Goal: Information Seeking & Learning: Learn about a topic

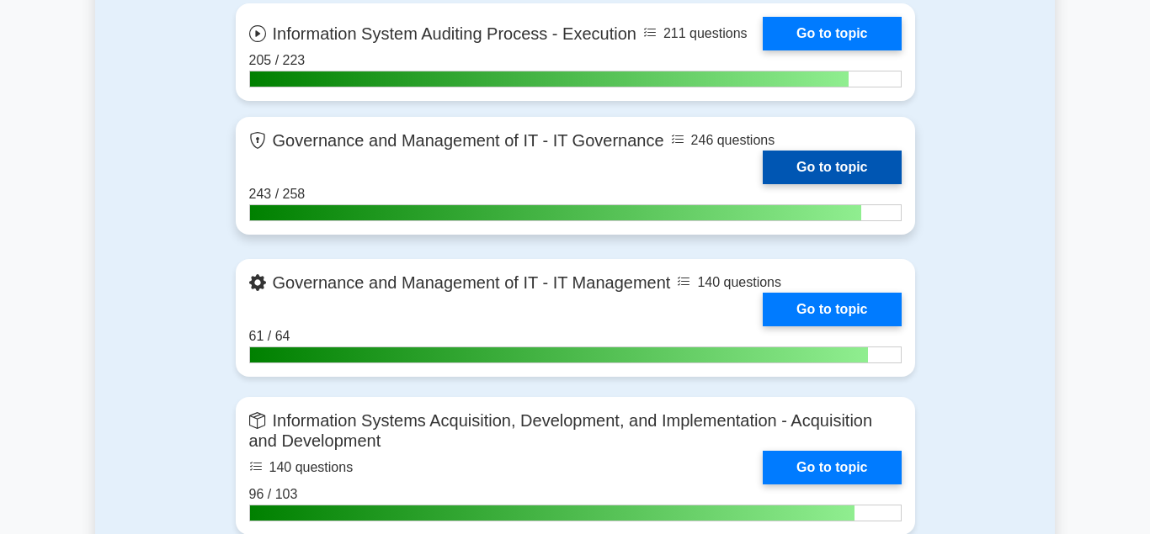
scroll to position [1374, 0]
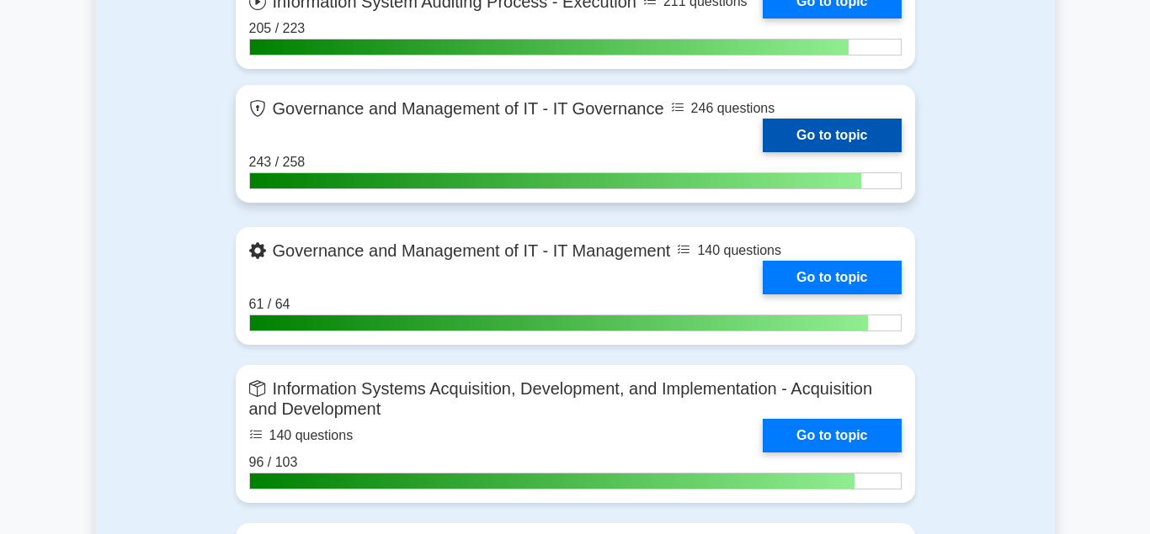
click at [811, 125] on link "Go to topic" at bounding box center [832, 136] width 138 height 34
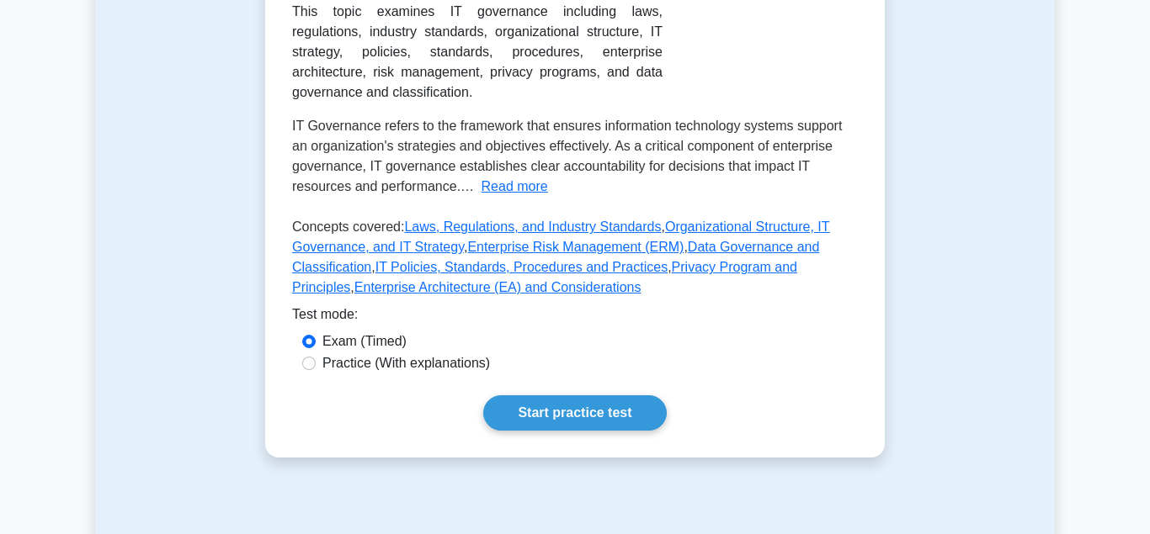
scroll to position [601, 0]
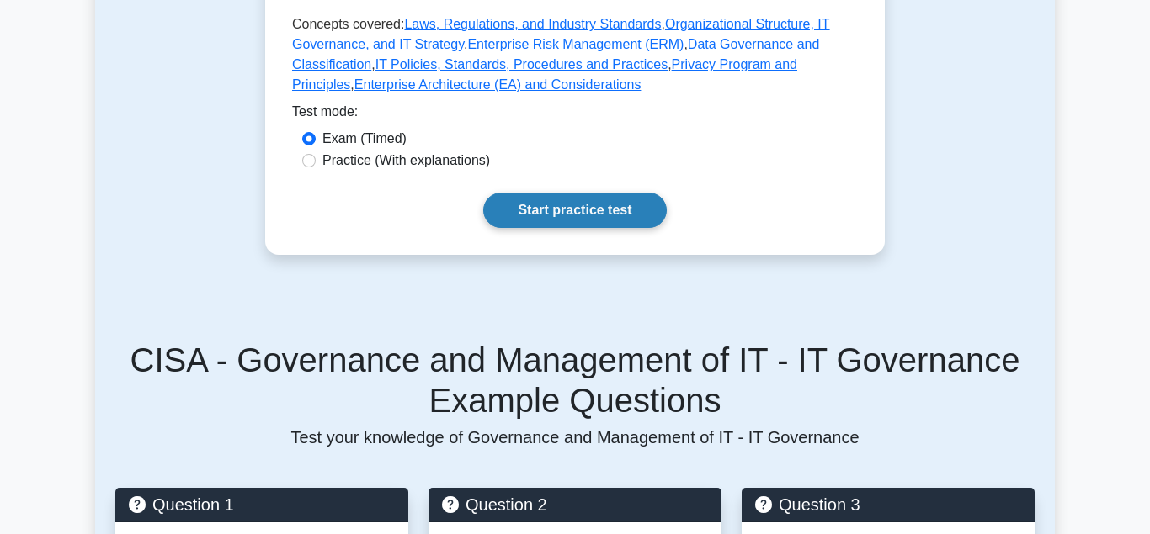
click at [575, 193] on link "Start practice test" at bounding box center [574, 210] width 183 height 35
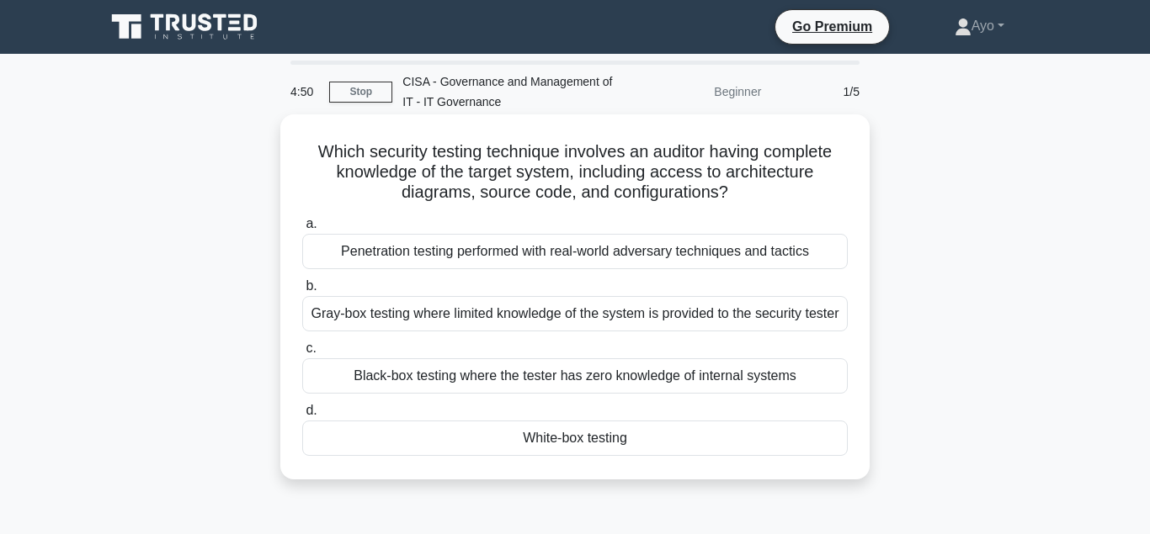
click at [563, 456] on div "White-box testing" at bounding box center [574, 438] width 545 height 35
click at [302, 417] on input "d. White-box testing" at bounding box center [302, 411] width 0 height 11
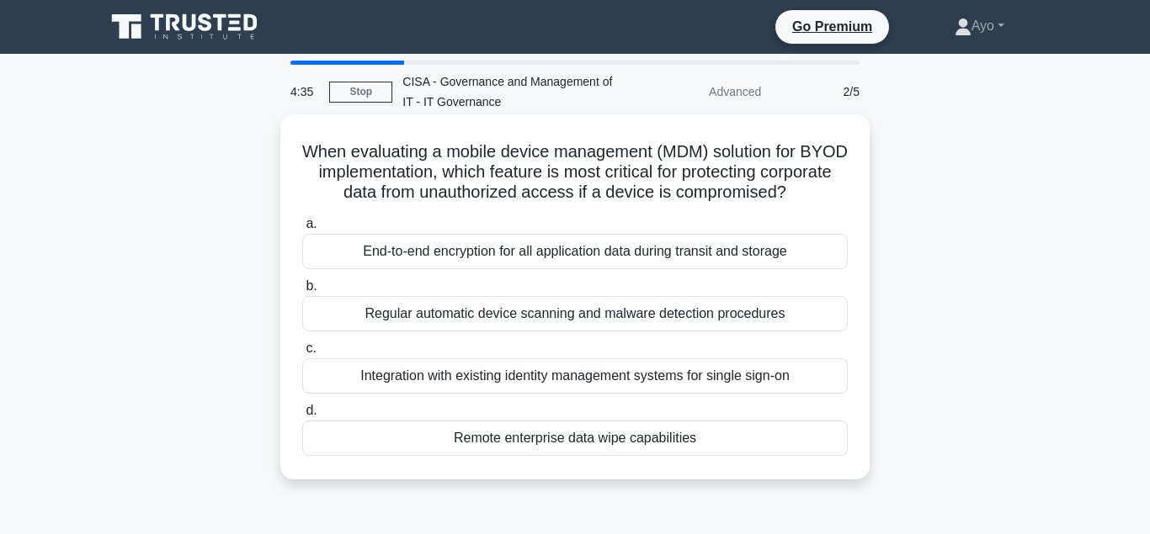
click at [566, 441] on div "Remote enterprise data wipe capabilities" at bounding box center [574, 438] width 545 height 35
click at [302, 417] on input "d. Remote enterprise data wipe capabilities" at bounding box center [302, 411] width 0 height 11
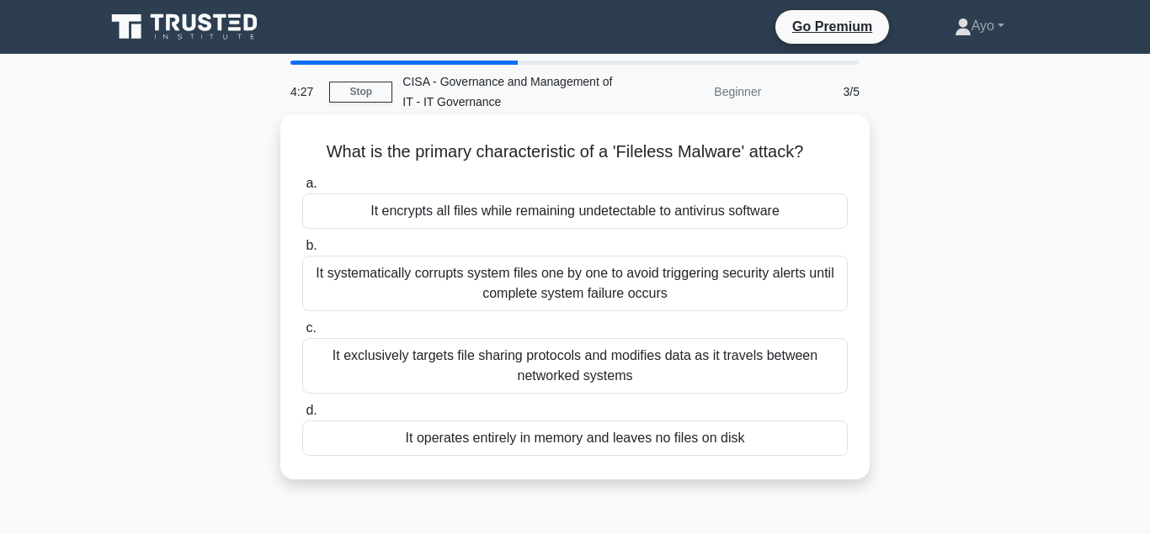
click at [543, 437] on div "It operates entirely in memory and leaves no files on disk" at bounding box center [574, 438] width 545 height 35
click at [302, 417] on input "d. It operates entirely in memory and leaves no files on disk" at bounding box center [302, 411] width 0 height 11
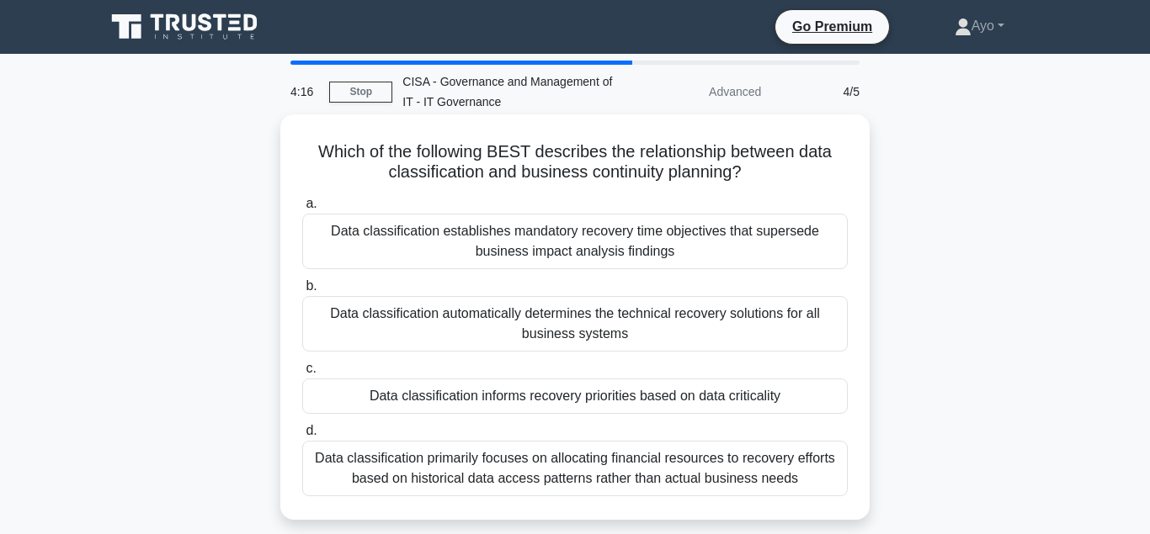
click at [495, 400] on div "Data classification informs recovery priorities based on data criticality" at bounding box center [574, 396] width 545 height 35
click at [302, 375] on input "c. Data classification informs recovery priorities based on data criticality" at bounding box center [302, 369] width 0 height 11
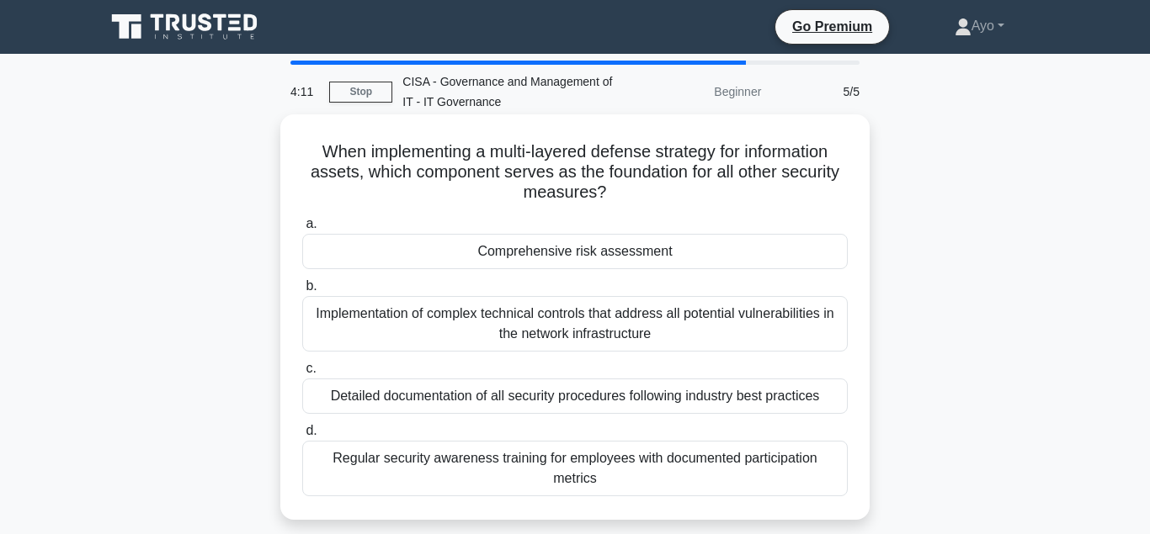
click at [524, 253] on div "Comprehensive risk assessment" at bounding box center [574, 251] width 545 height 35
click at [302, 230] on input "a. Comprehensive risk assessment" at bounding box center [302, 224] width 0 height 11
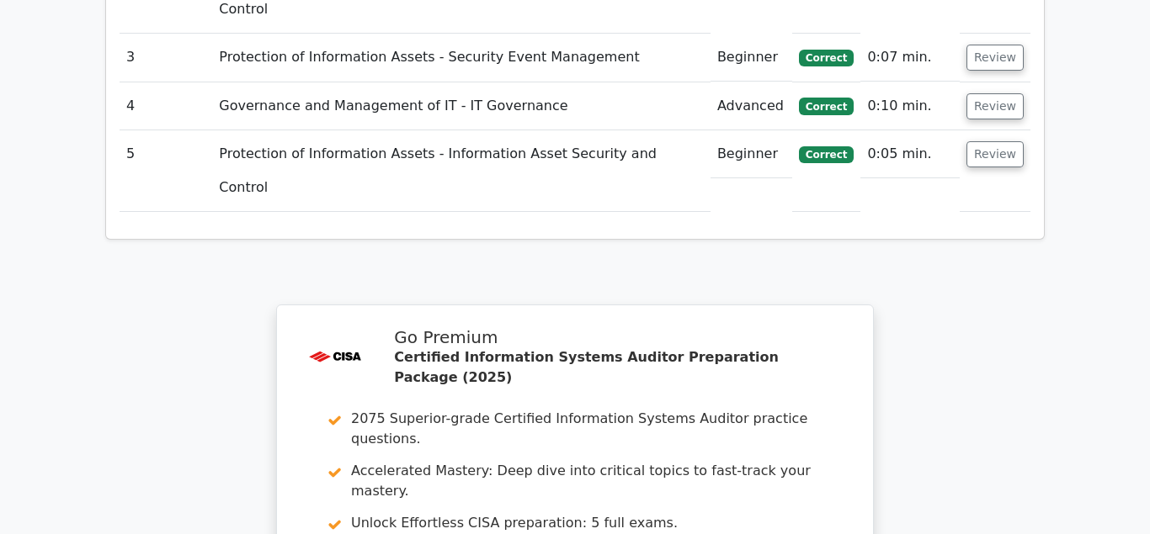
scroll to position [2490, 0]
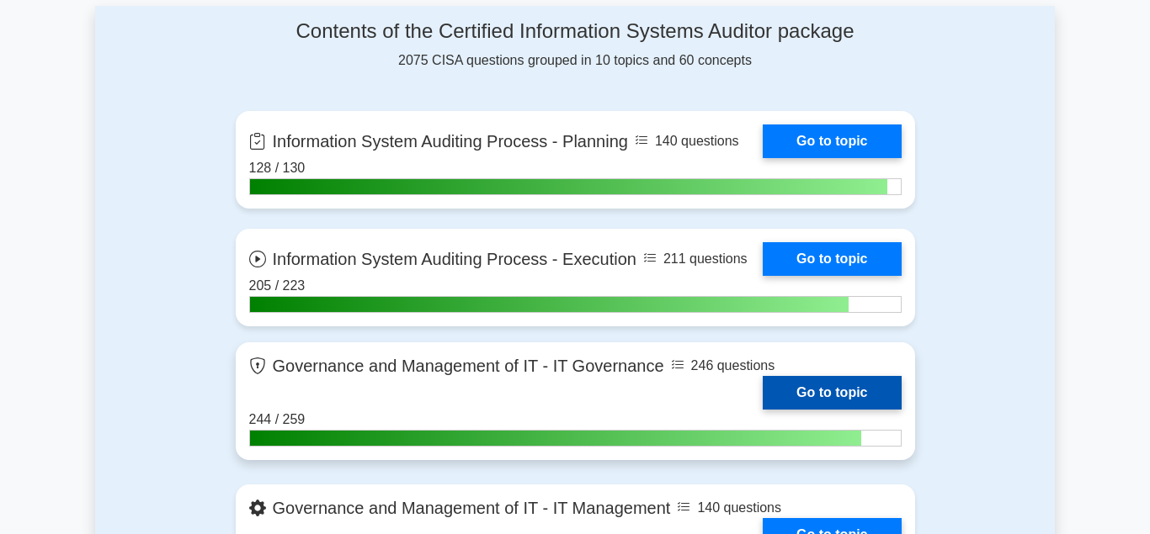
scroll to position [1202, 0]
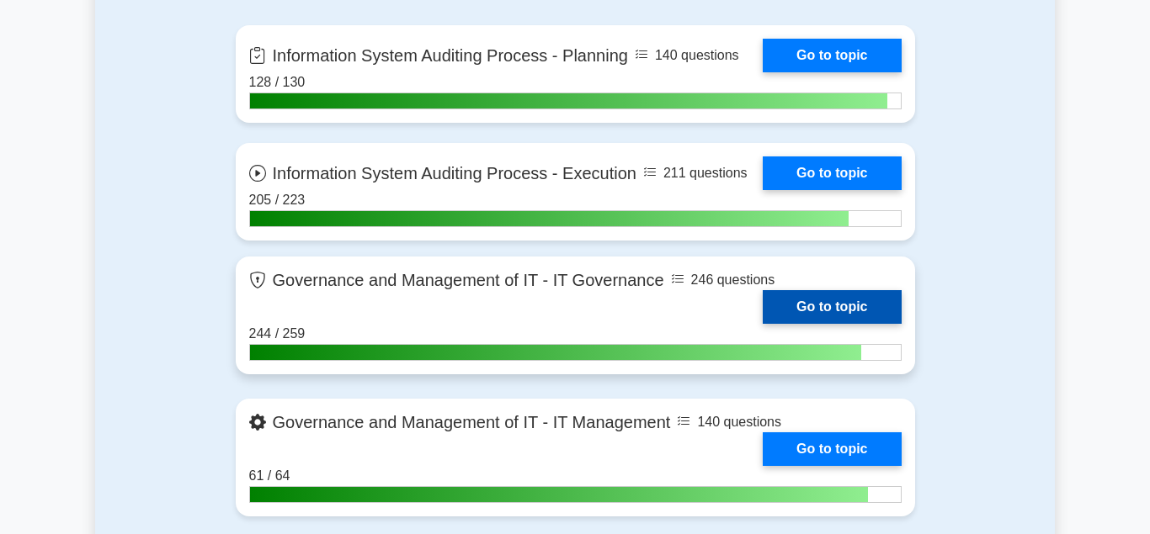
click at [812, 298] on link "Go to topic" at bounding box center [832, 307] width 138 height 34
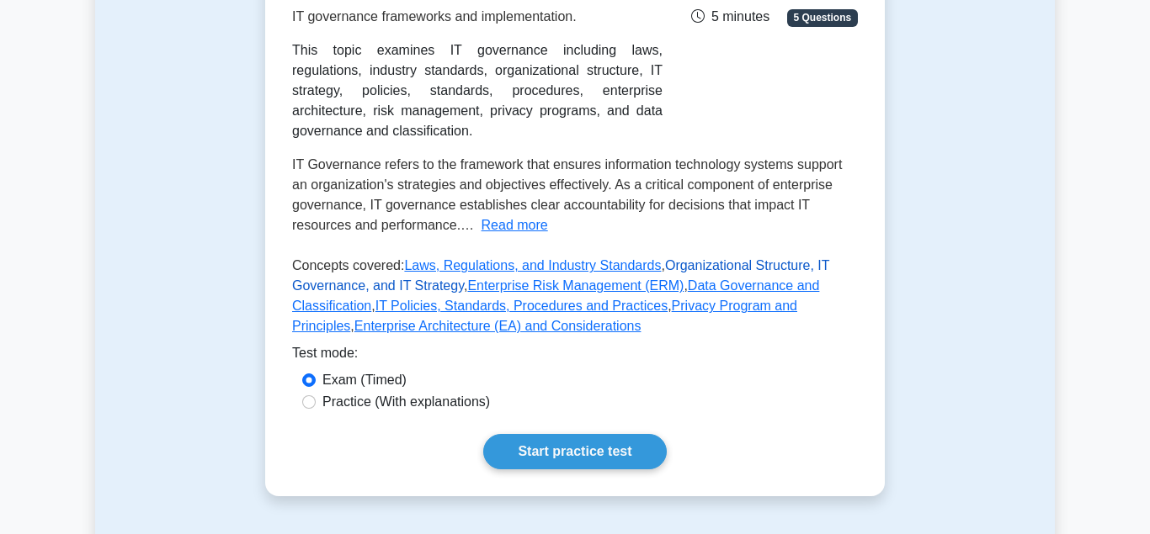
scroll to position [429, 0]
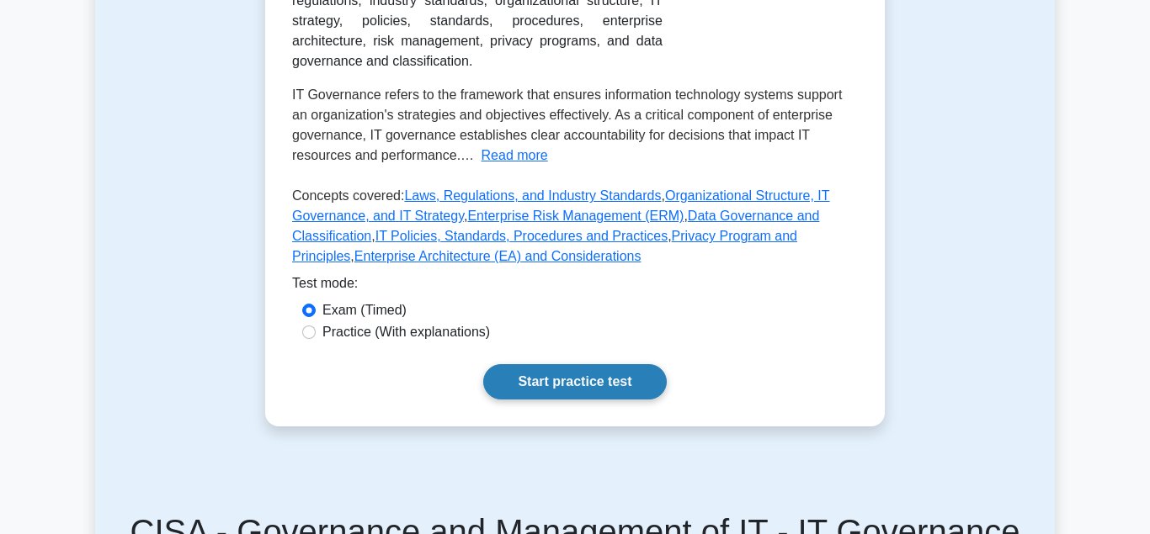
click at [573, 364] on link "Start practice test" at bounding box center [574, 381] width 183 height 35
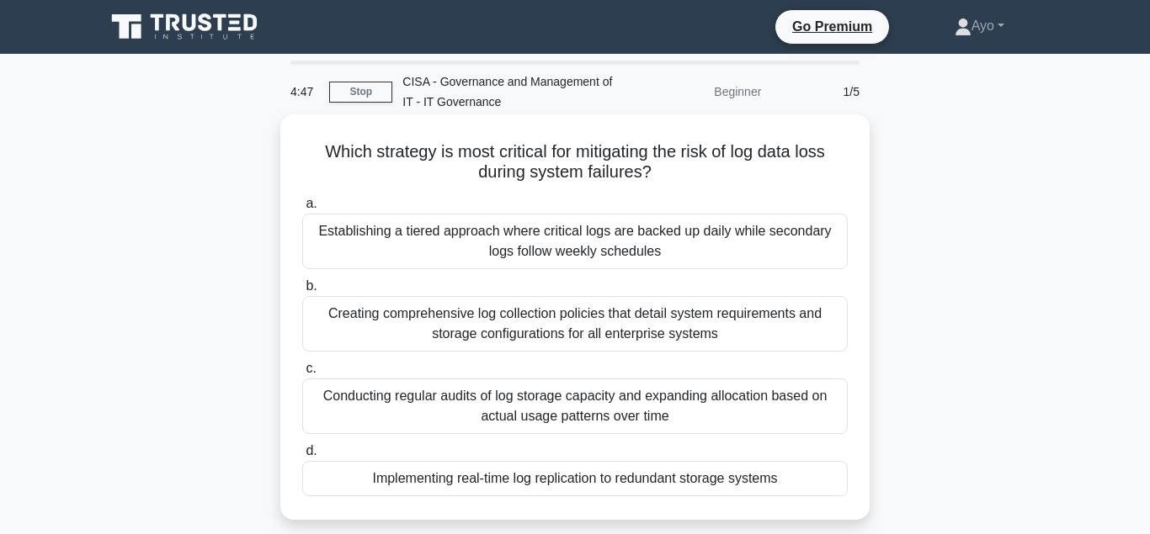
click at [531, 482] on div "Implementing real-time log replication to redundant storage systems" at bounding box center [574, 478] width 545 height 35
click at [302, 457] on input "d. Implementing real-time log replication to redundant storage systems" at bounding box center [302, 451] width 0 height 11
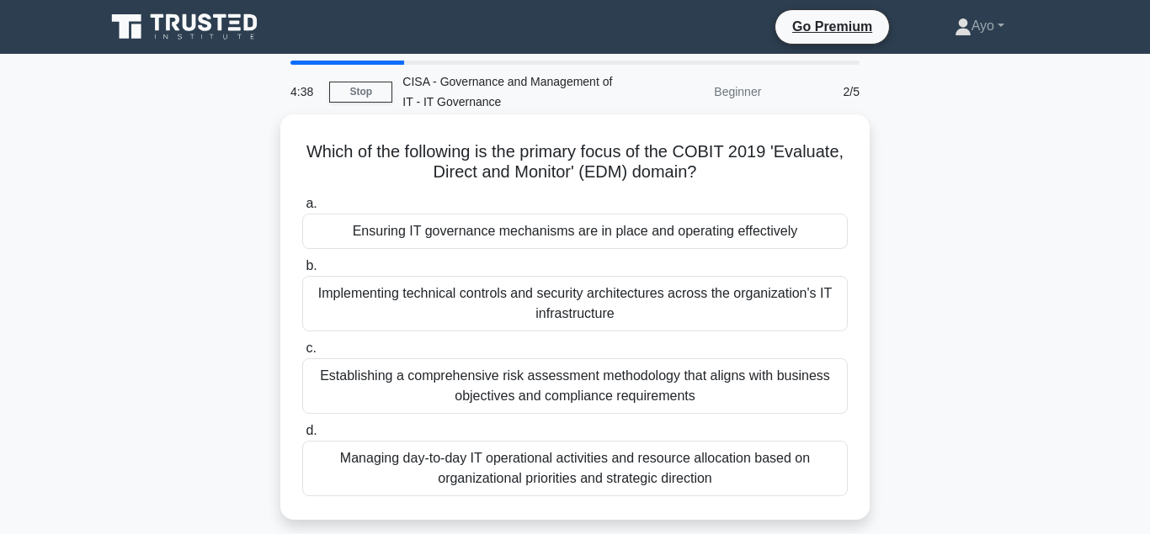
click at [472, 234] on div "Ensuring IT governance mechanisms are in place and operating effectively" at bounding box center [574, 231] width 545 height 35
click at [302, 210] on input "a. Ensuring IT governance mechanisms are in place and operating effectively" at bounding box center [302, 204] width 0 height 11
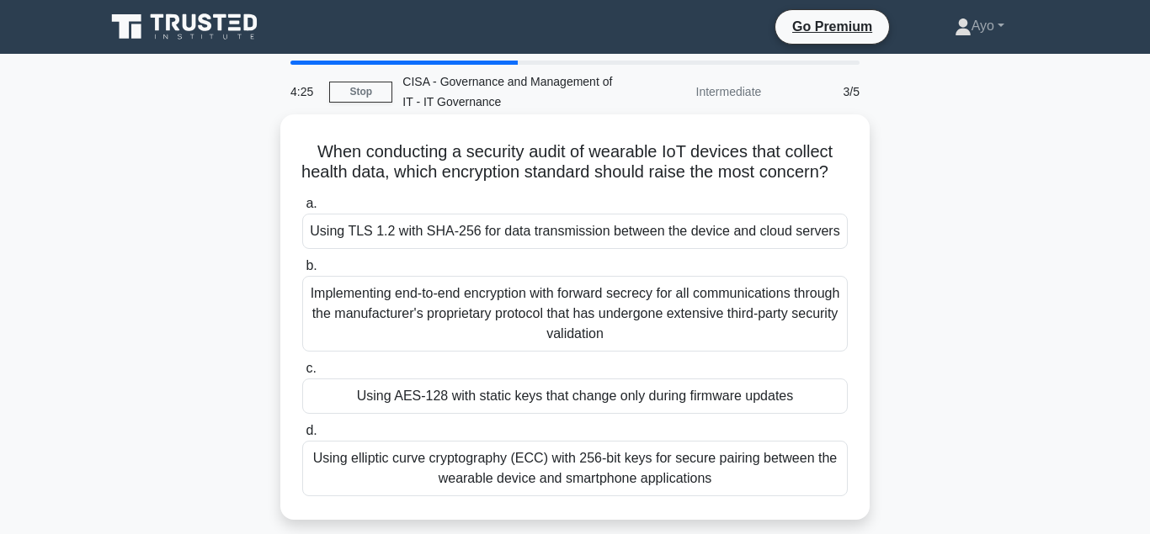
click at [503, 414] on div "Using AES-128 with static keys that change only during firmware updates" at bounding box center [574, 396] width 545 height 35
click at [302, 375] on input "c. Using AES-128 with static keys that change only during firmware updates" at bounding box center [302, 369] width 0 height 11
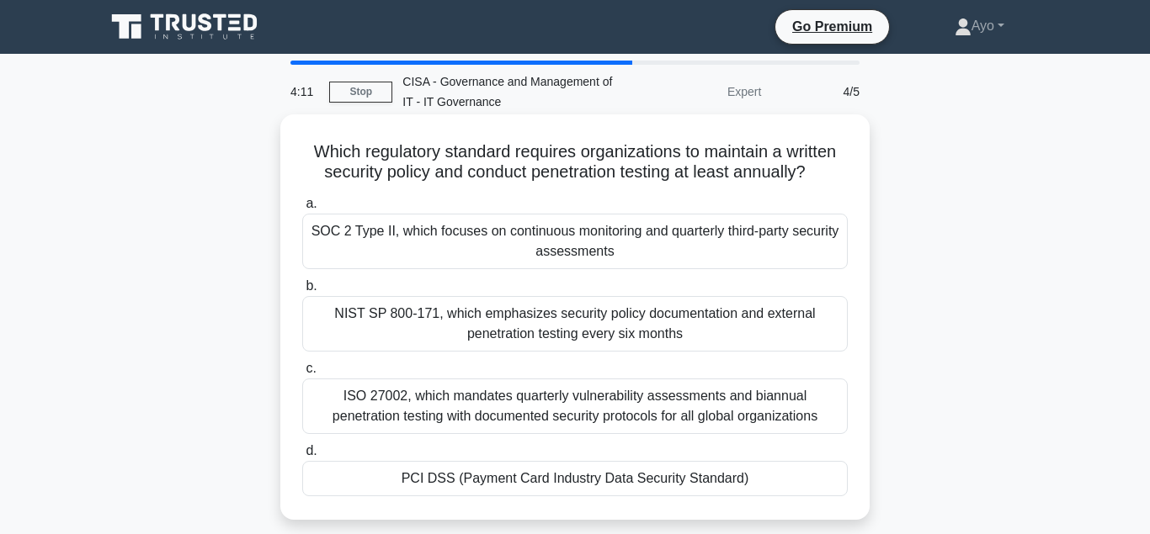
click at [517, 480] on div "PCI DSS (Payment Card Industry Data Security Standard)" at bounding box center [574, 478] width 545 height 35
click at [302, 457] on input "d. PCI DSS (Payment Card Industry Data Security Standard)" at bounding box center [302, 451] width 0 height 11
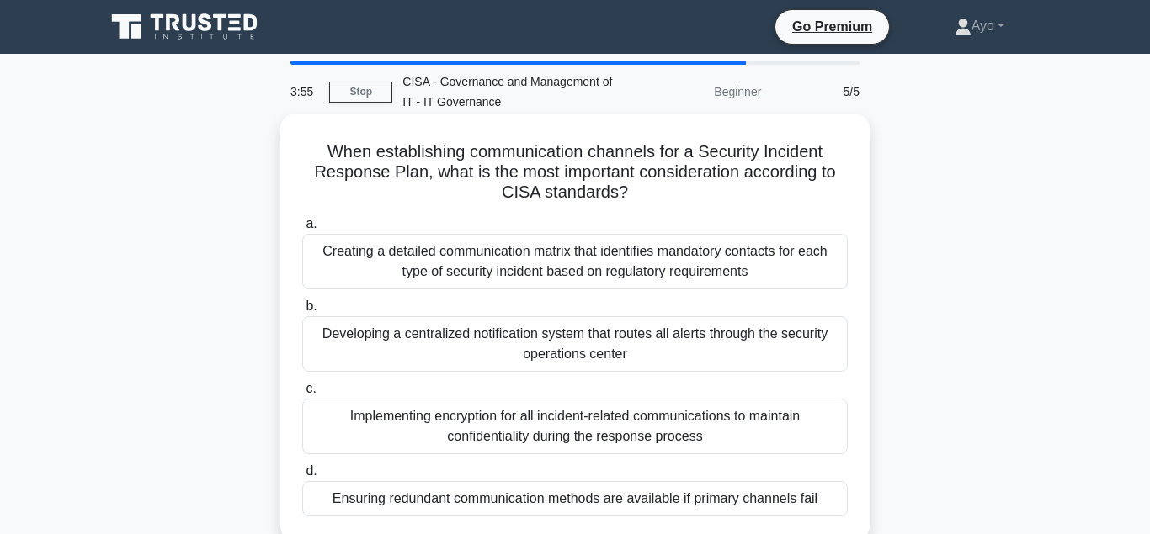
click at [431, 499] on div "Ensuring redundant communication methods are available if primary channels fail" at bounding box center [574, 498] width 545 height 35
click at [302, 477] on input "d. Ensuring redundant communication methods are available if primary channels f…" at bounding box center [302, 471] width 0 height 11
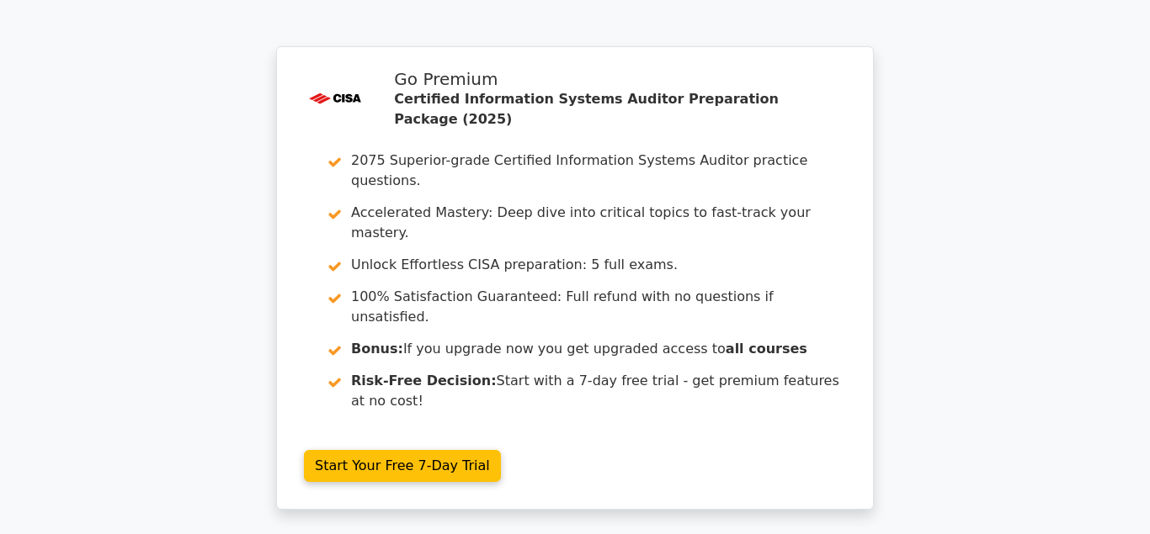
scroll to position [2689, 0]
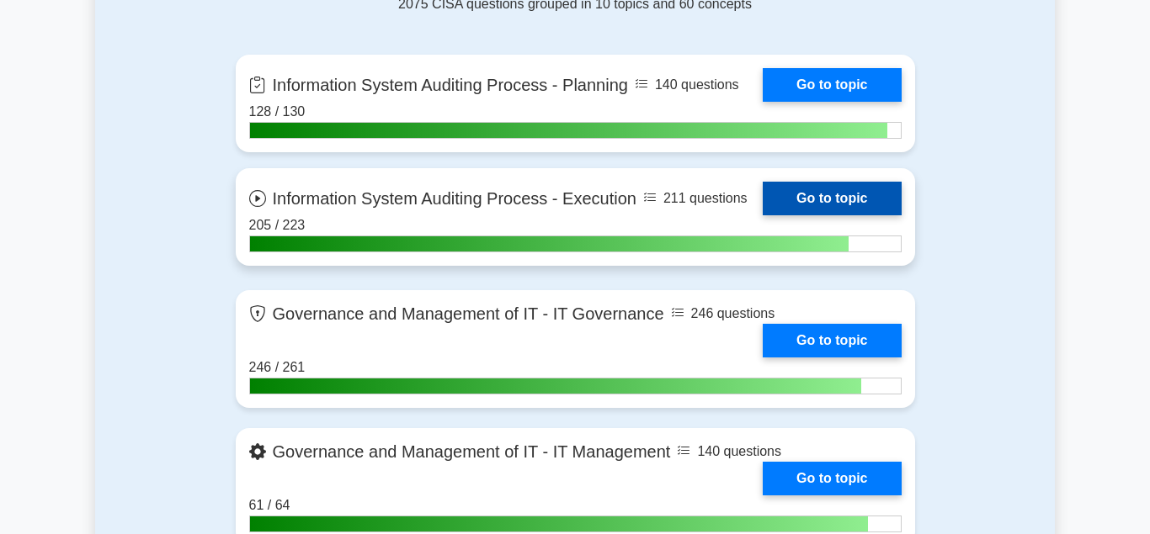
scroll to position [1202, 0]
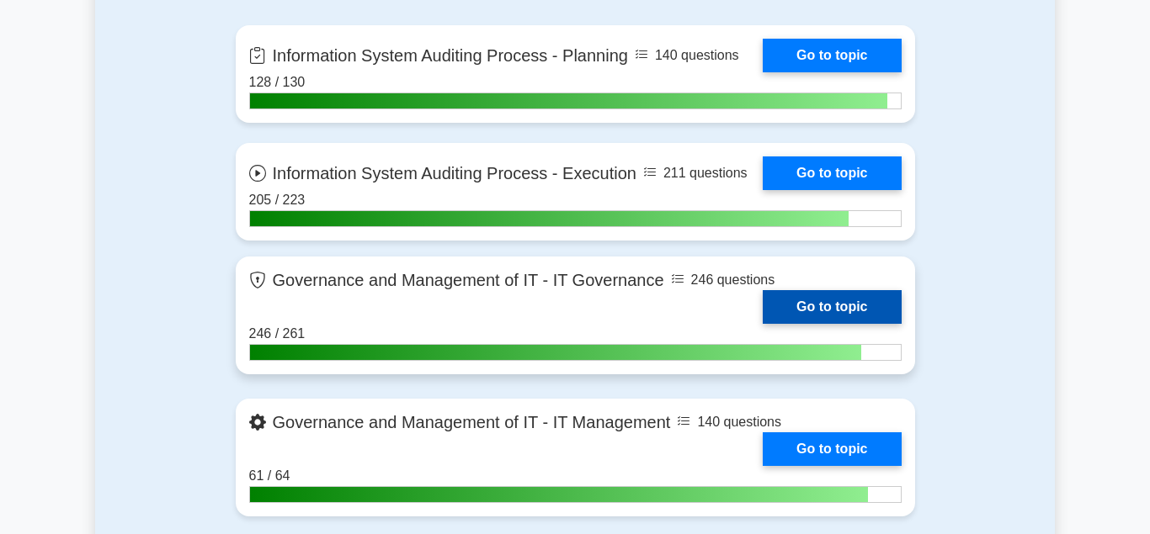
click at [800, 302] on link "Go to topic" at bounding box center [832, 307] width 138 height 34
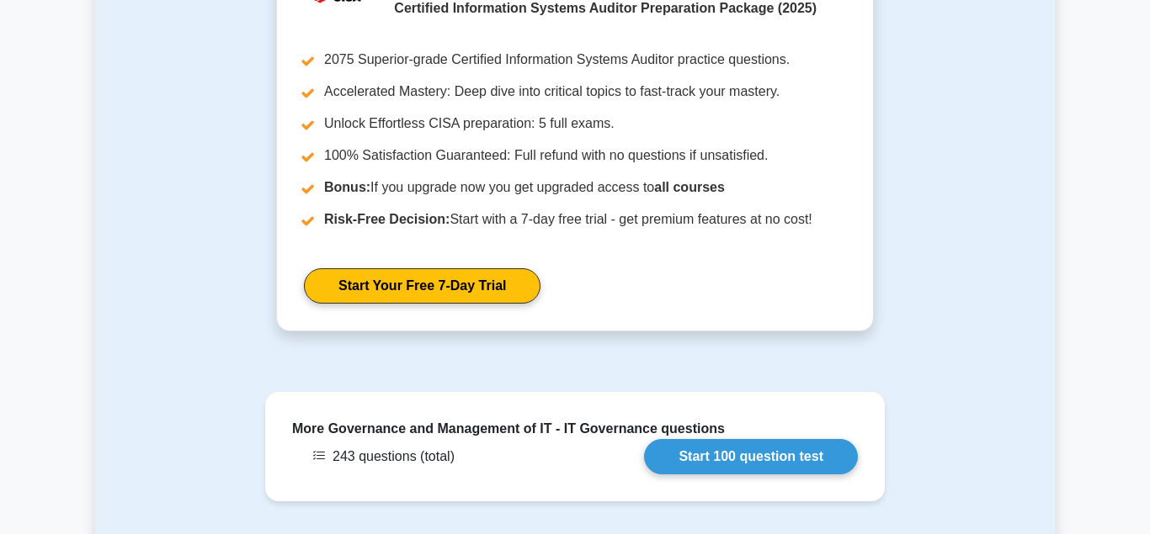
scroll to position [1717, 0]
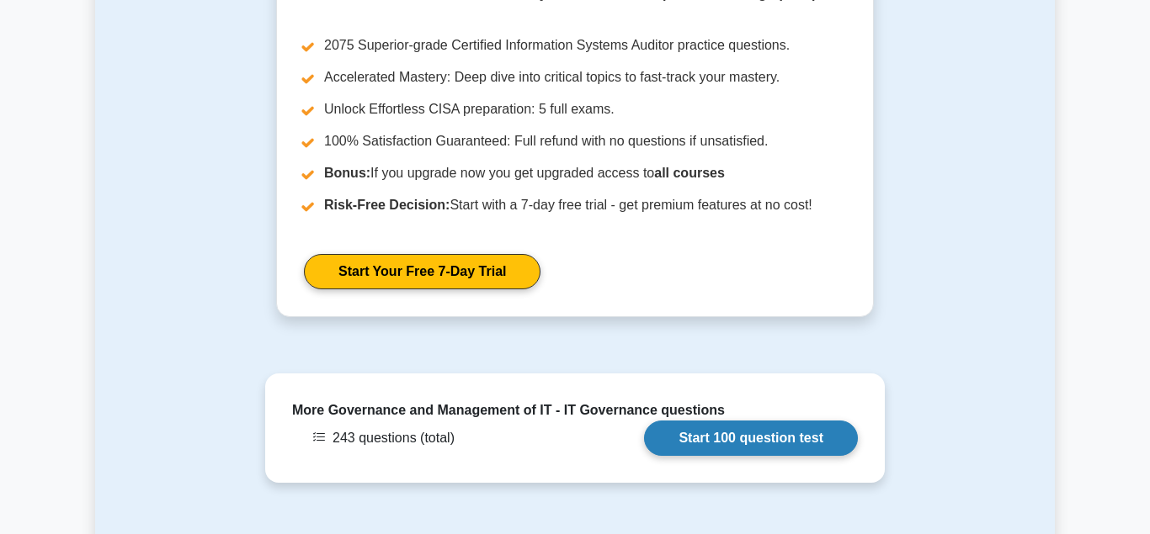
click at [735, 421] on link "Start 100 question test" at bounding box center [751, 438] width 214 height 35
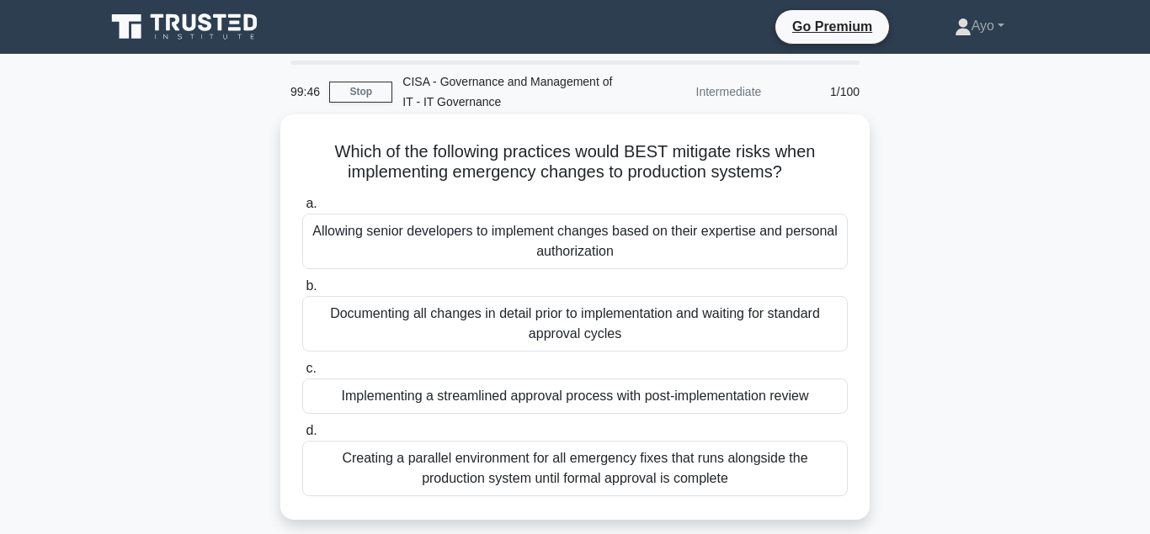
click at [561, 400] on div "Implementing a streamlined approval process with post-implementation review" at bounding box center [574, 396] width 545 height 35
click at [302, 375] on input "c. Implementing a streamlined approval process with post-implementation review" at bounding box center [302, 369] width 0 height 11
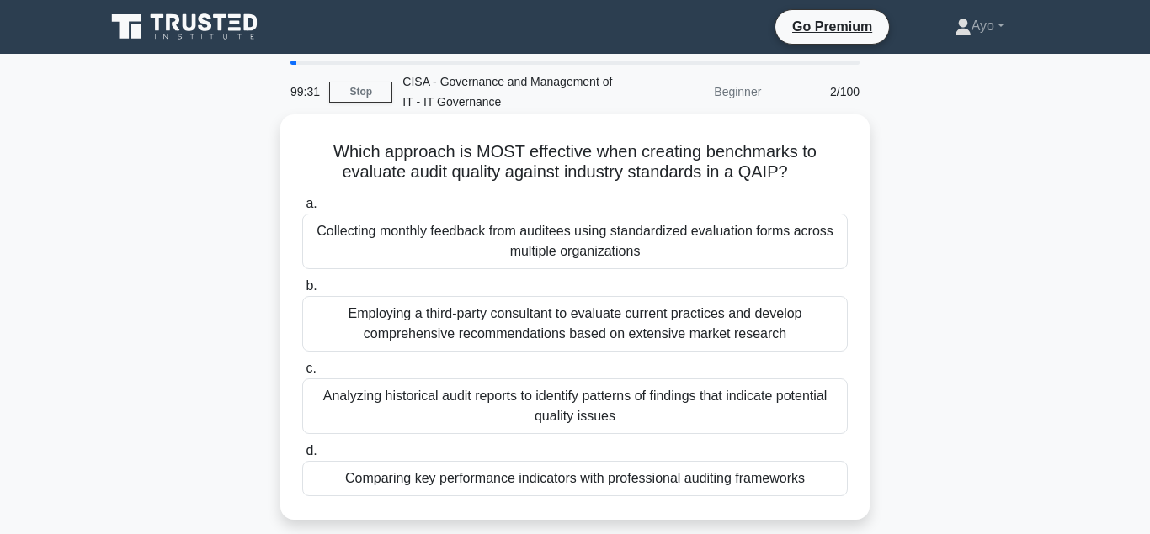
click at [508, 478] on div "Comparing key performance indicators with professional auditing frameworks" at bounding box center [574, 478] width 545 height 35
click at [302, 457] on input "d. Comparing key performance indicators with professional auditing frameworks" at bounding box center [302, 451] width 0 height 11
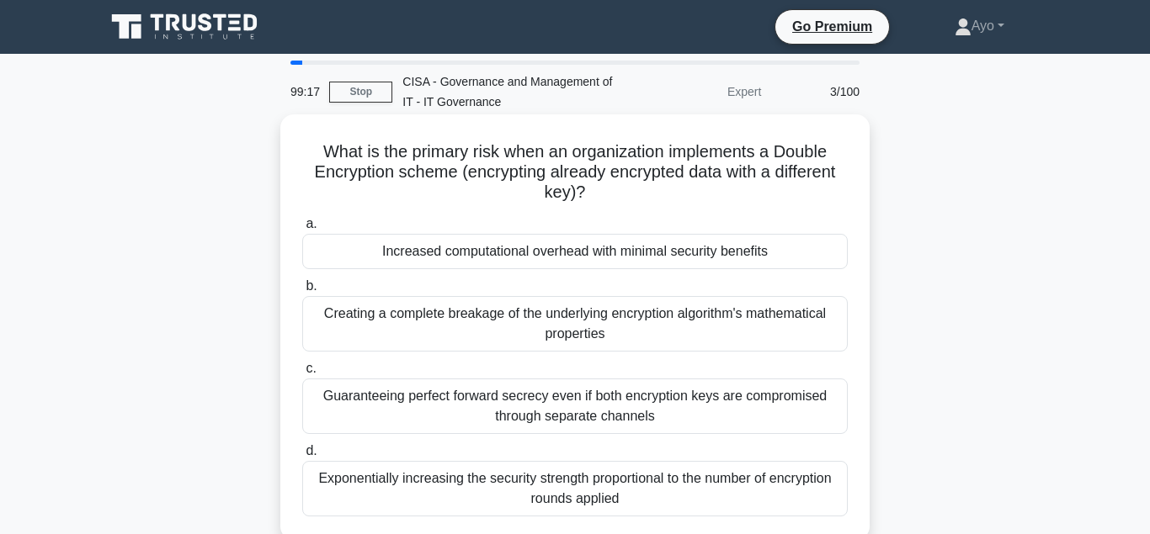
click at [506, 255] on div "Increased computational overhead with minimal security benefits" at bounding box center [574, 251] width 545 height 35
click at [302, 230] on input "a. Increased computational overhead with minimal security benefits" at bounding box center [302, 224] width 0 height 11
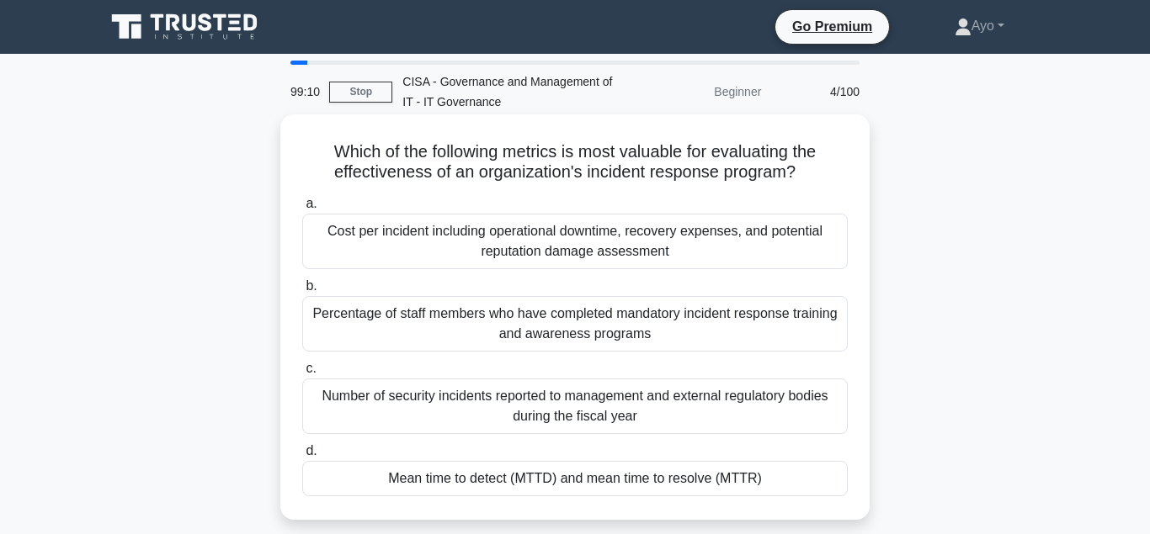
click at [471, 481] on div "Mean time to detect (MTTD) and mean time to resolve (MTTR)" at bounding box center [574, 478] width 545 height 35
click at [302, 457] on input "d. Mean time to detect (MTTD) and mean time to resolve (MTTR)" at bounding box center [302, 451] width 0 height 11
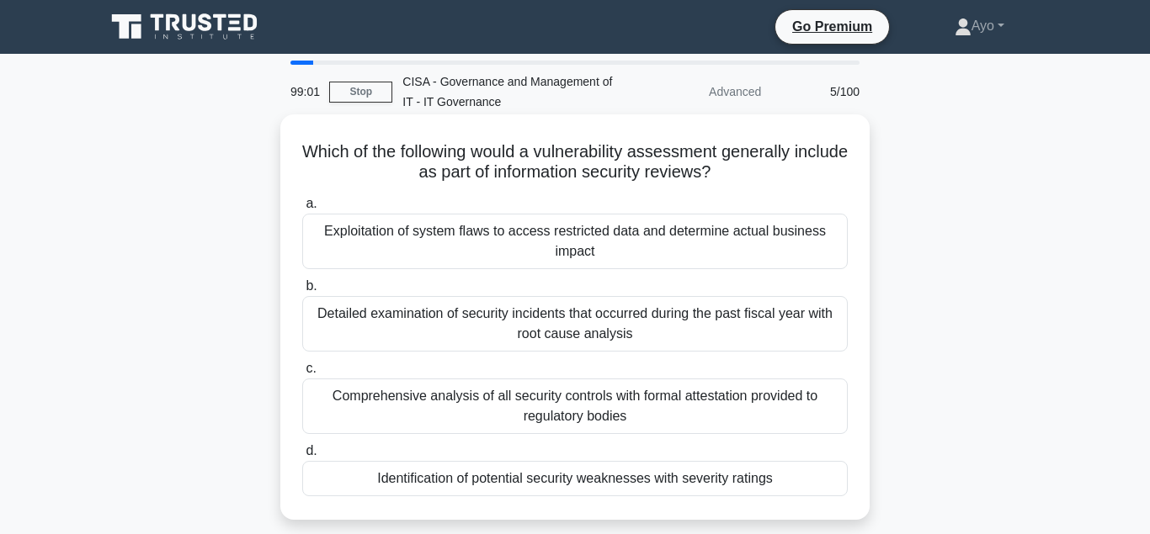
click at [501, 480] on div "Identification of potential security weaknesses with severity ratings" at bounding box center [574, 478] width 545 height 35
click at [302, 457] on input "d. Identification of potential security weaknesses with severity ratings" at bounding box center [302, 451] width 0 height 11
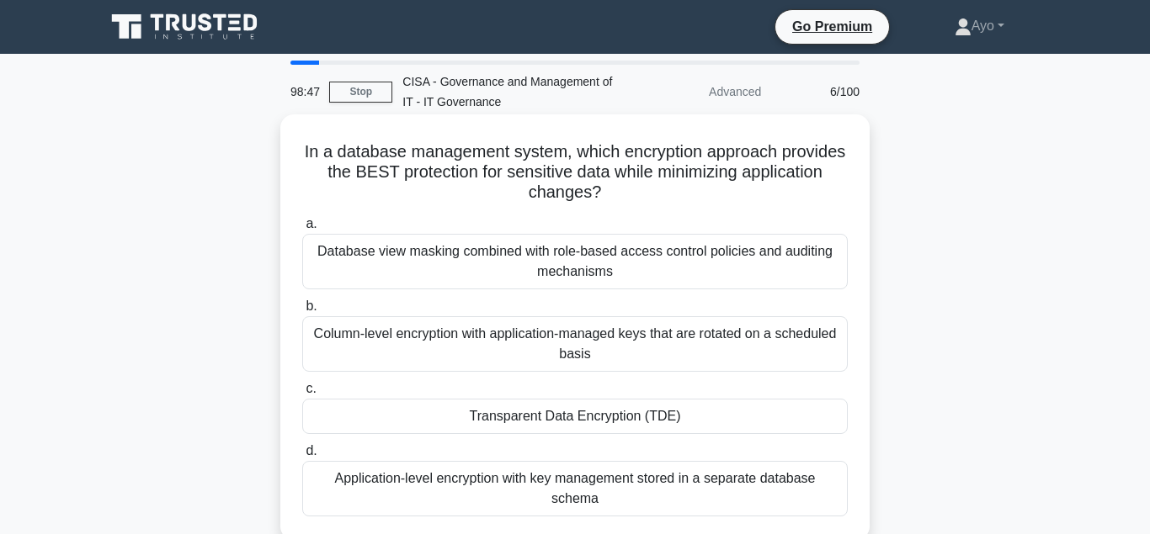
click at [561, 416] on div "Transparent Data Encryption (TDE)" at bounding box center [574, 416] width 545 height 35
click at [302, 395] on input "c. Transparent Data Encryption (TDE)" at bounding box center [302, 389] width 0 height 11
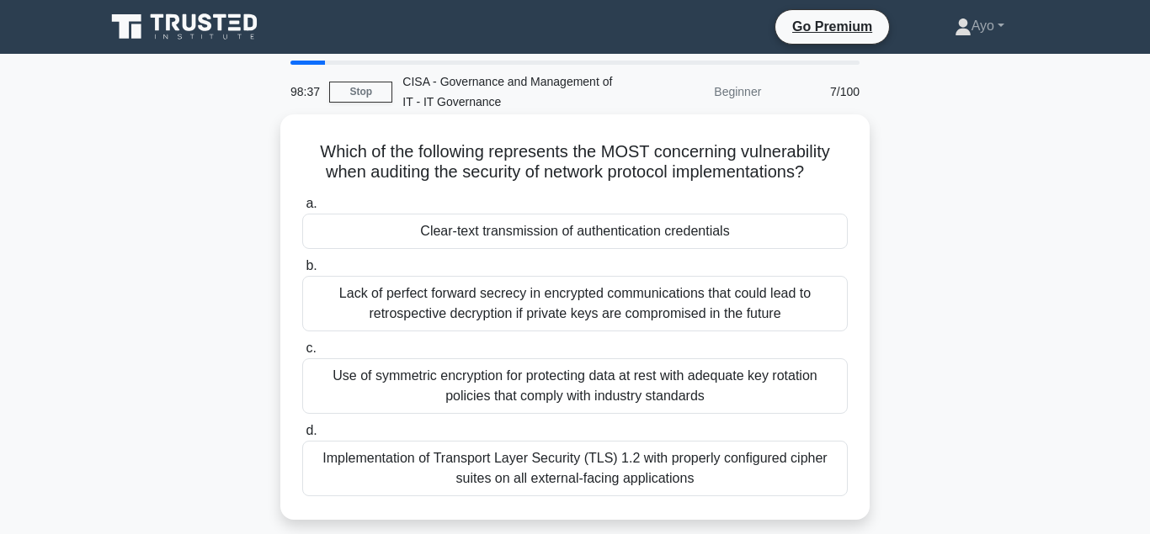
click at [504, 235] on div "Clear-text transmission of authentication credentials" at bounding box center [574, 231] width 545 height 35
click at [302, 210] on input "a. Clear-text transmission of authentication credentials" at bounding box center [302, 204] width 0 height 11
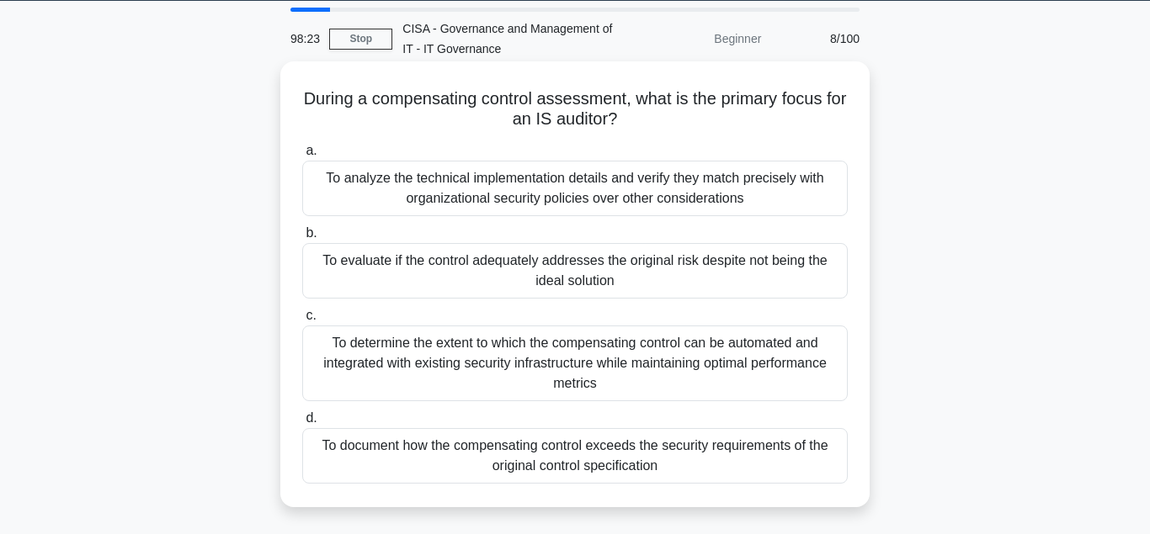
scroll to position [86, 0]
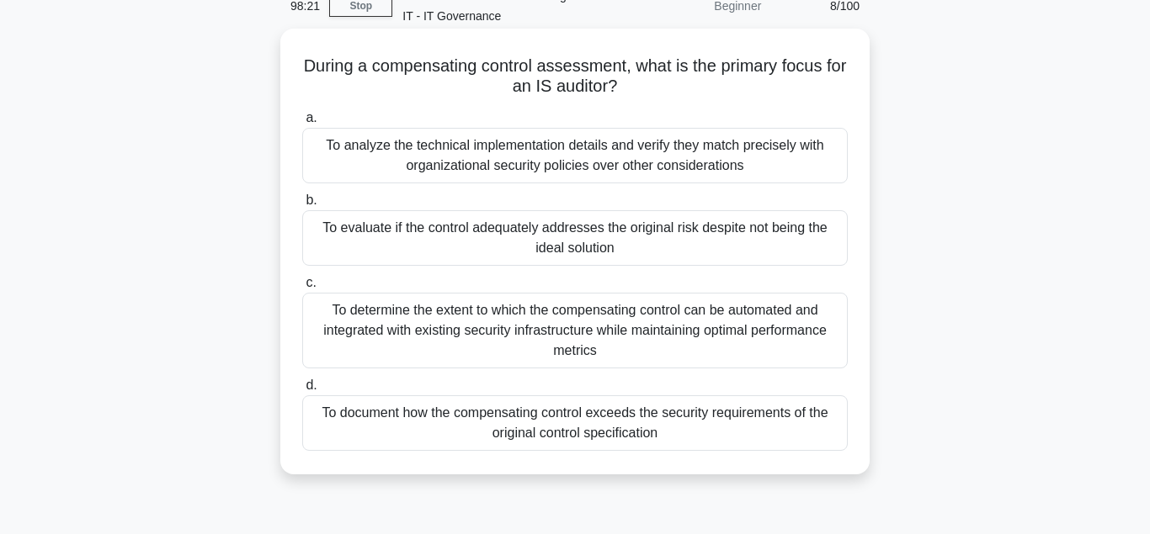
click at [434, 228] on div "To evaluate if the control adequately addresses the original risk despite not b…" at bounding box center [574, 238] width 545 height 56
click at [302, 206] on input "b. To evaluate if the control adequately addresses the original risk despite no…" at bounding box center [302, 200] width 0 height 11
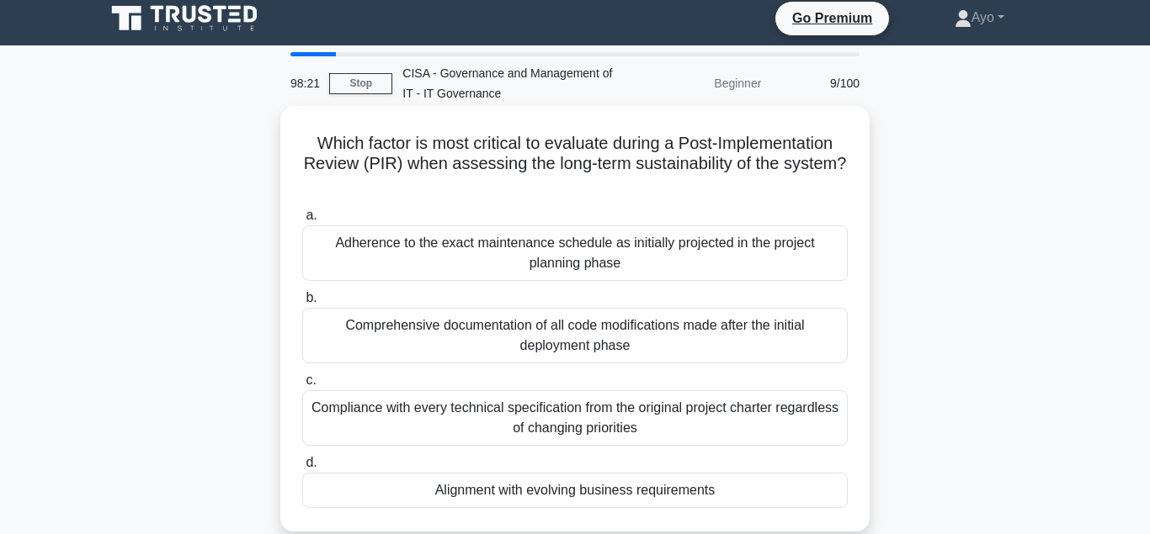
scroll to position [0, 0]
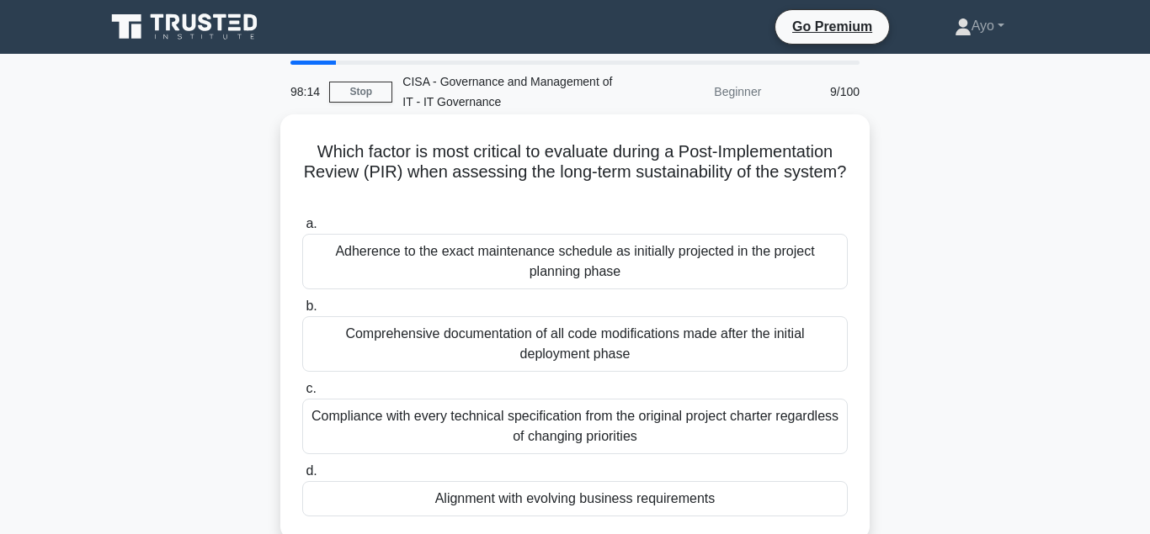
click at [522, 499] on div "Alignment with evolving business requirements" at bounding box center [574, 498] width 545 height 35
click at [302, 477] on input "d. Alignment with evolving business requirements" at bounding box center [302, 471] width 0 height 11
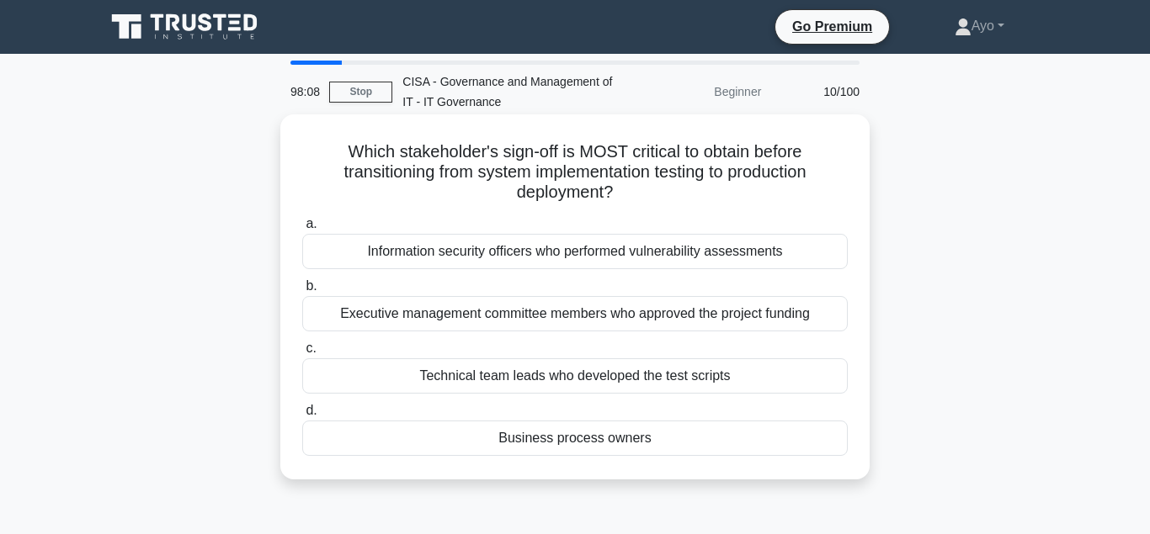
click at [565, 439] on div "Business process owners" at bounding box center [574, 438] width 545 height 35
click at [302, 417] on input "d. Business process owners" at bounding box center [302, 411] width 0 height 11
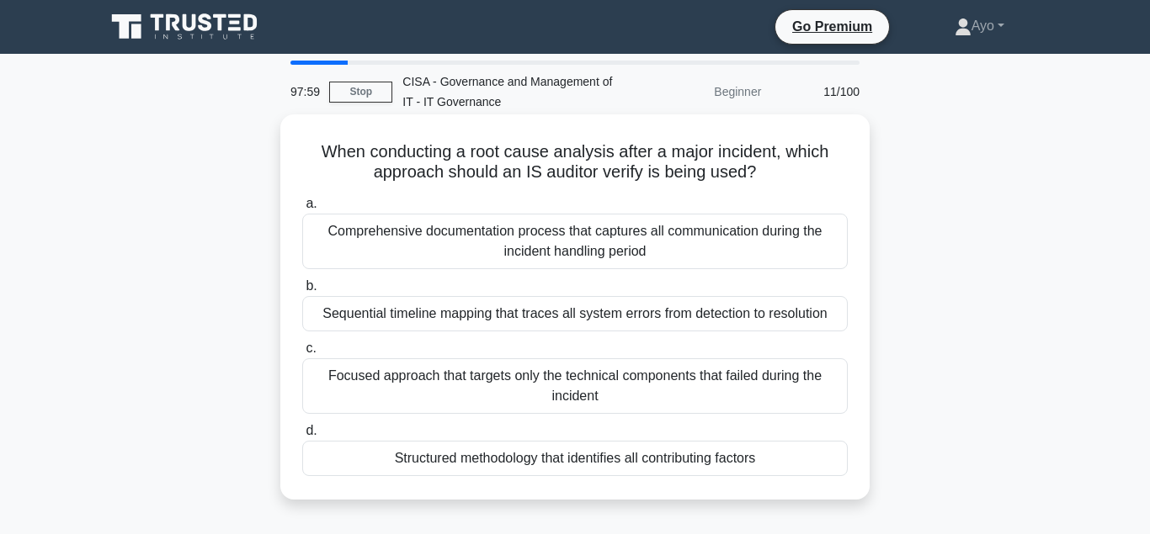
click at [486, 460] on div "Structured methodology that identifies all contributing factors" at bounding box center [574, 458] width 545 height 35
click at [302, 437] on input "d. Structured methodology that identifies all contributing factors" at bounding box center [302, 431] width 0 height 11
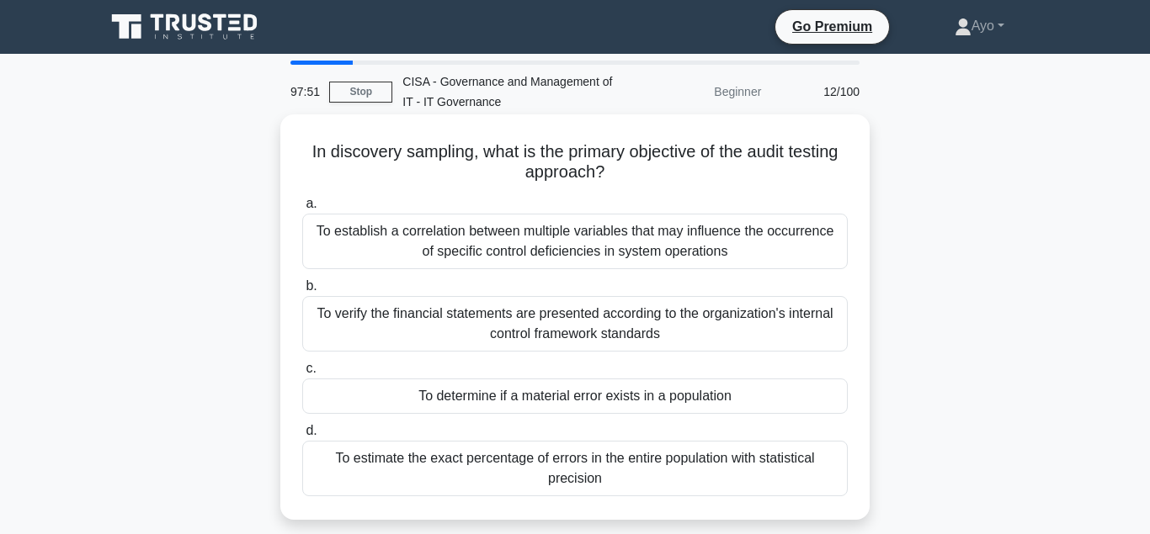
click at [479, 398] on div "To determine if a material error exists in a population" at bounding box center [574, 396] width 545 height 35
click at [302, 375] on input "c. To determine if a material error exists in a population" at bounding box center [302, 369] width 0 height 11
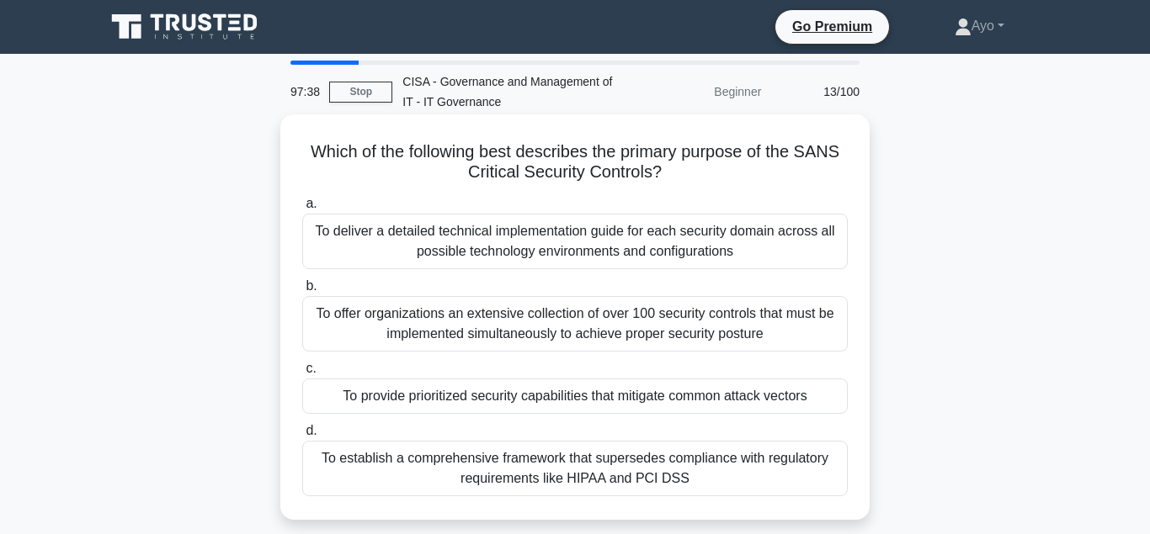
click at [431, 399] on div "To provide prioritized security capabilities that mitigate common attack vectors" at bounding box center [574, 396] width 545 height 35
click at [302, 375] on input "c. To provide prioritized security capabilities that mitigate common attack vec…" at bounding box center [302, 369] width 0 height 11
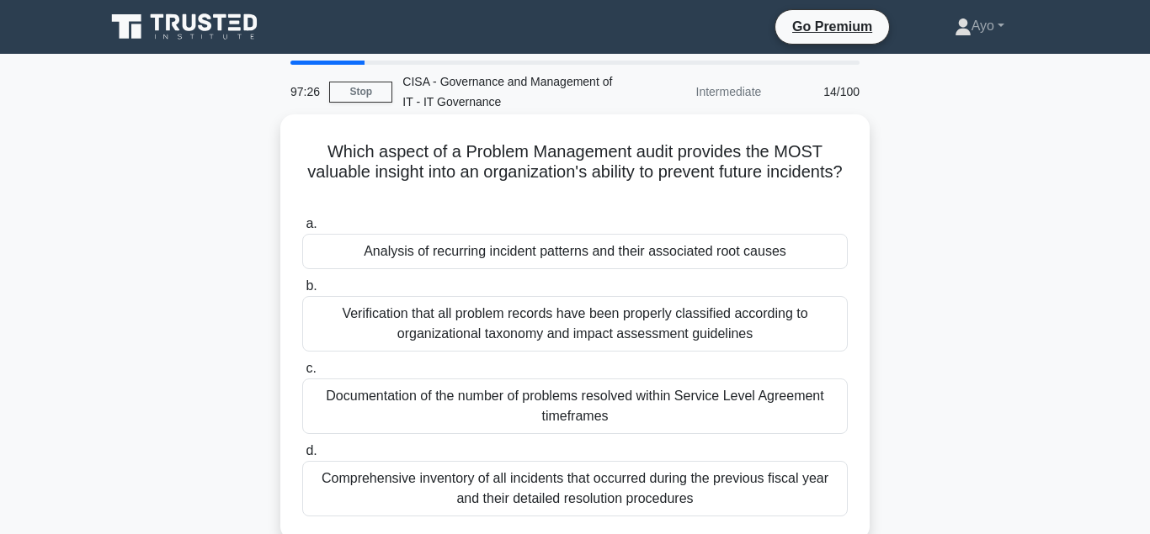
click at [455, 255] on div "Analysis of recurring incident patterns and their associated root causes" at bounding box center [574, 251] width 545 height 35
click at [302, 230] on input "a. Analysis of recurring incident patterns and their associated root causes" at bounding box center [302, 224] width 0 height 11
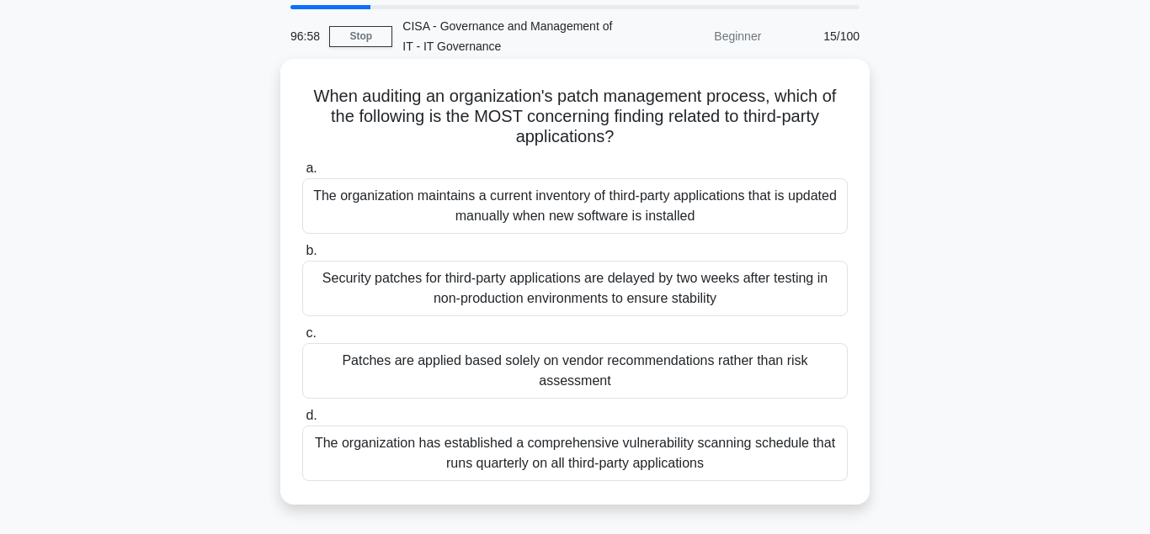
scroll to position [86, 0]
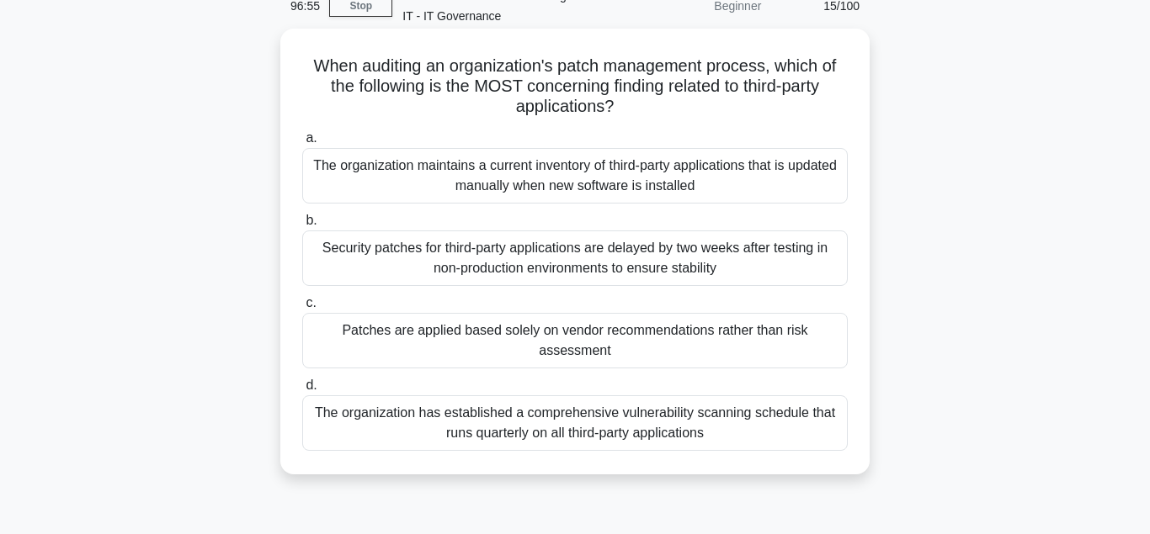
click at [463, 328] on div "Patches are applied based solely on vendor recommendations rather than risk ass…" at bounding box center [574, 341] width 545 height 56
click at [302, 309] on input "c. Patches are applied based solely on vendor recommendations rather than risk …" at bounding box center [302, 303] width 0 height 11
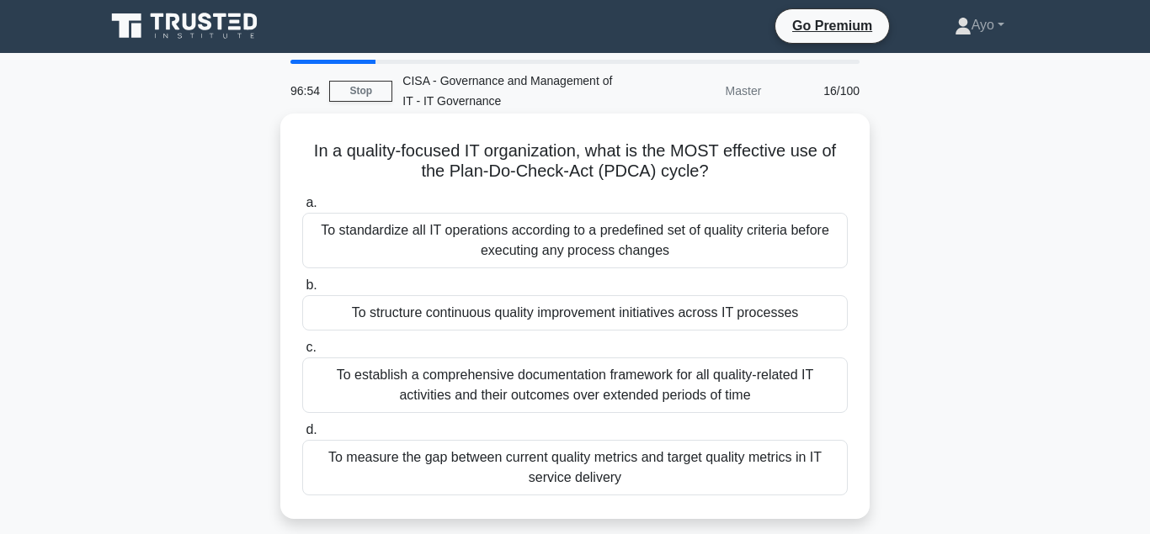
scroll to position [0, 0]
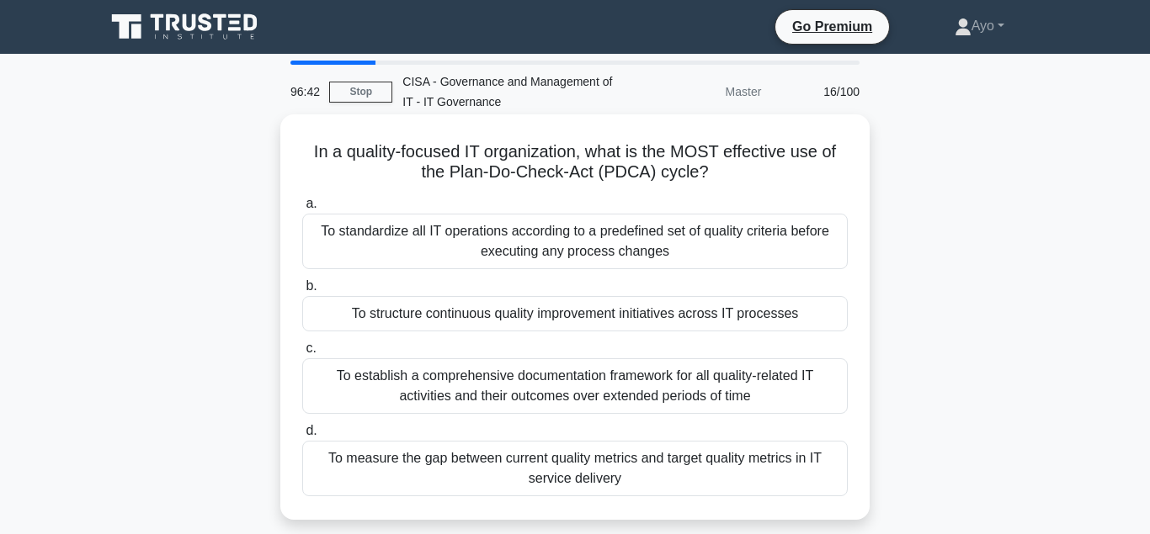
click at [455, 312] on div "To structure continuous quality improvement initiatives across IT processes" at bounding box center [574, 313] width 545 height 35
click at [302, 292] on input "b. To structure continuous quality improvement initiatives across IT processes" at bounding box center [302, 286] width 0 height 11
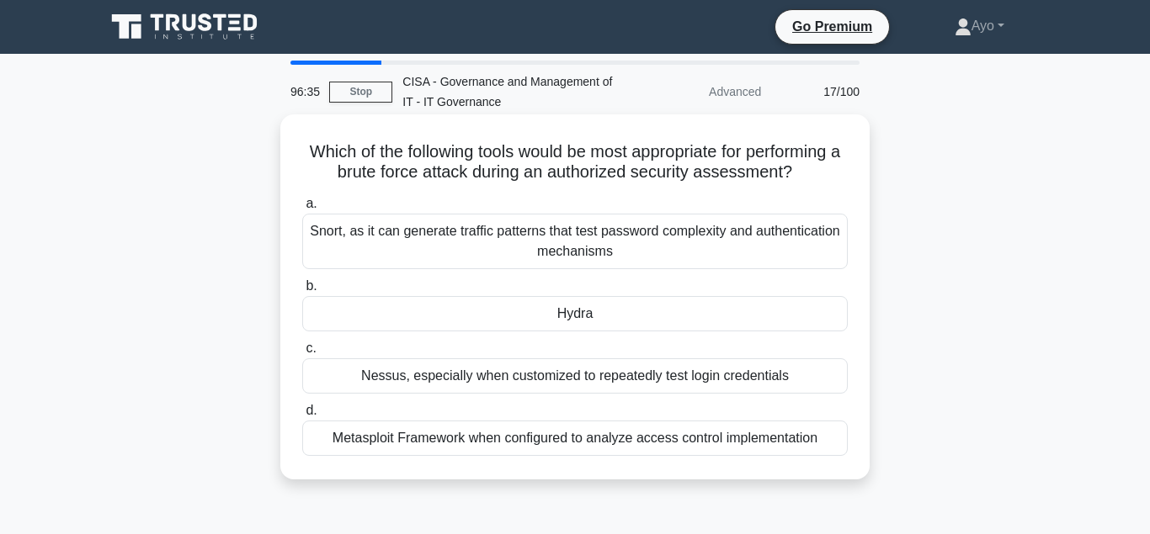
click at [576, 317] on div "Hydra" at bounding box center [574, 313] width 545 height 35
click at [302, 292] on input "b. Hydra" at bounding box center [302, 286] width 0 height 11
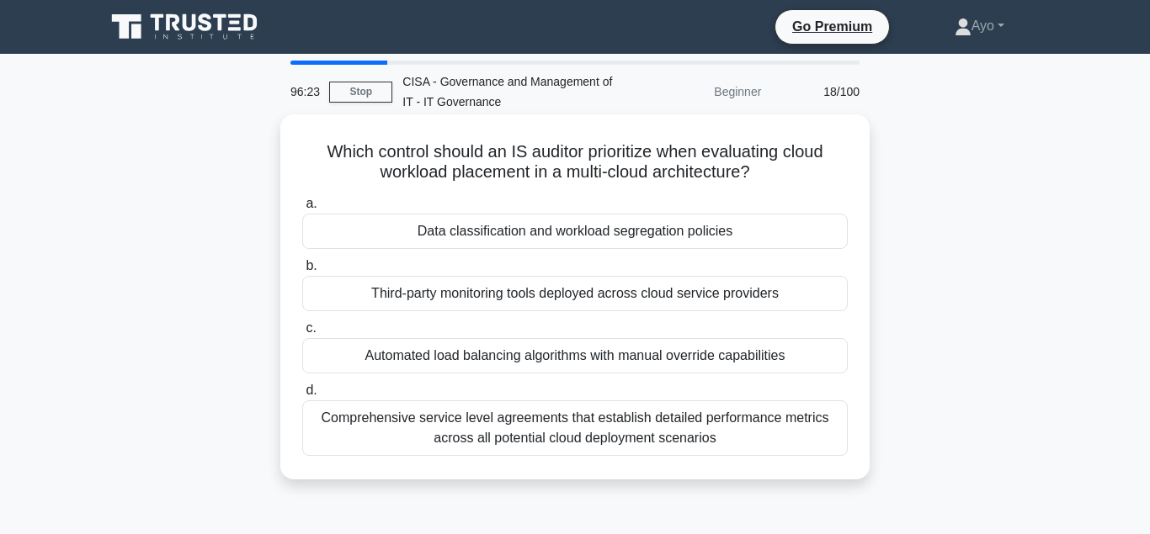
click at [506, 232] on div "Data classification and workload segregation policies" at bounding box center [574, 231] width 545 height 35
click at [302, 210] on input "a. Data classification and workload segregation policies" at bounding box center [302, 204] width 0 height 11
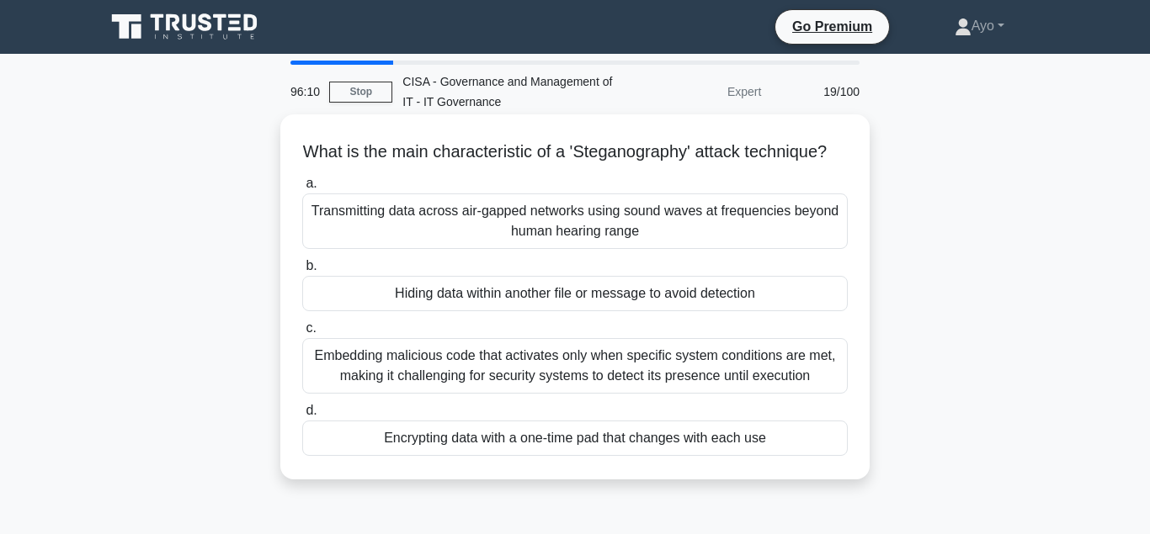
click at [449, 296] on div "Hiding data within another file or message to avoid detection" at bounding box center [574, 293] width 545 height 35
click at [302, 272] on input "b. Hiding data within another file or message to avoid detection" at bounding box center [302, 266] width 0 height 11
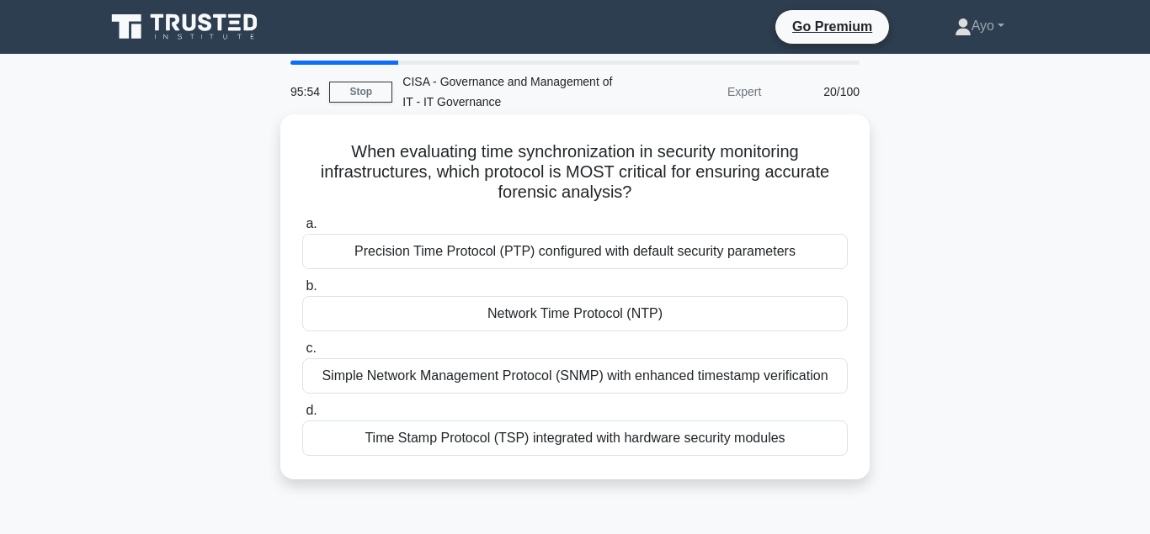
click at [542, 311] on div "Network Time Protocol (NTP)" at bounding box center [574, 313] width 545 height 35
click at [302, 292] on input "b. Network Time Protocol (NTP)" at bounding box center [302, 286] width 0 height 11
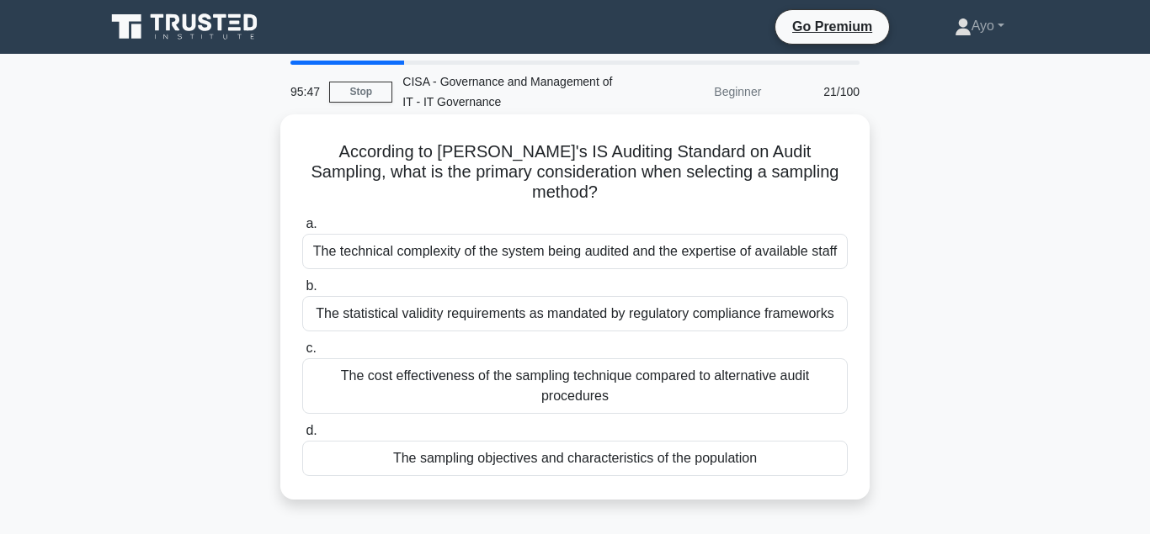
click at [464, 441] on div "The sampling objectives and characteristics of the population" at bounding box center [574, 458] width 545 height 35
click at [302, 437] on input "d. The sampling objectives and characteristics of the population" at bounding box center [302, 431] width 0 height 11
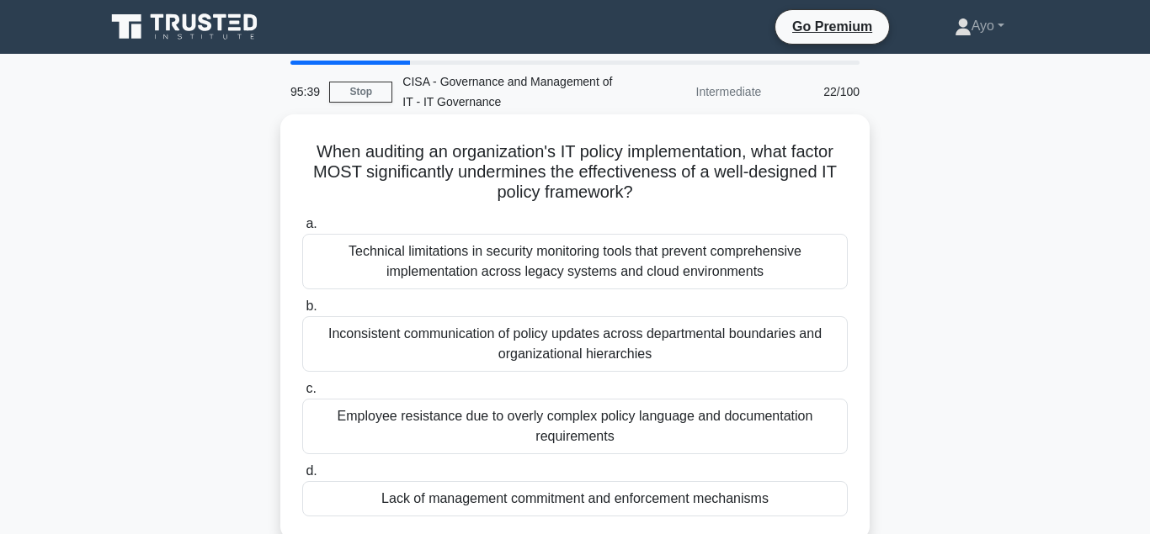
click at [489, 498] on div "Lack of management commitment and enforcement mechanisms" at bounding box center [574, 498] width 545 height 35
click at [302, 477] on input "d. Lack of management commitment and enforcement mechanisms" at bounding box center [302, 471] width 0 height 11
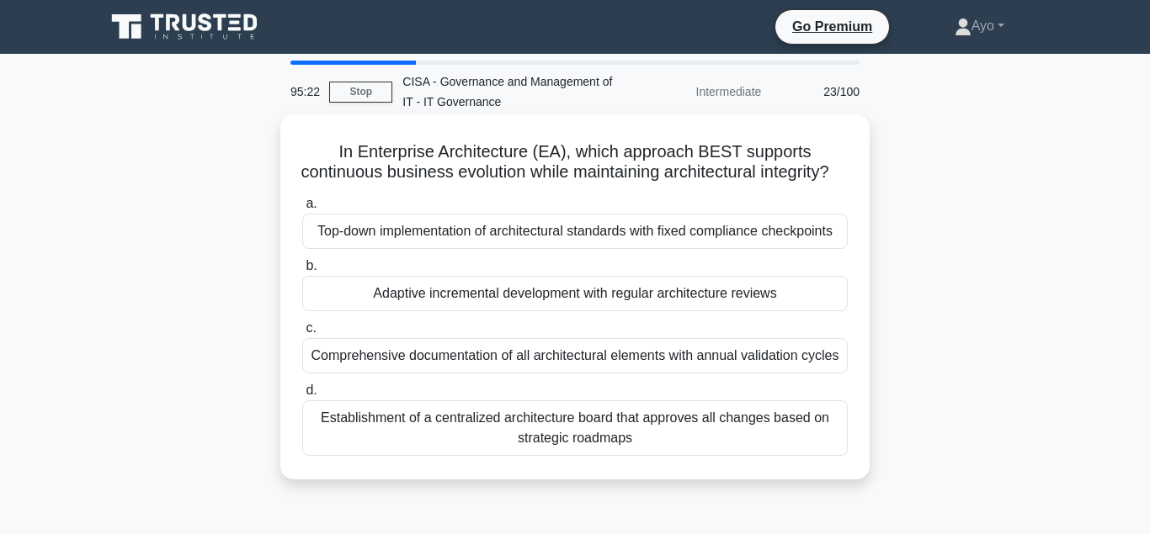
click at [481, 293] on div "Adaptive incremental development with regular architecture reviews" at bounding box center [574, 293] width 545 height 35
click at [302, 272] on input "b. Adaptive incremental development with regular architecture reviews" at bounding box center [302, 266] width 0 height 11
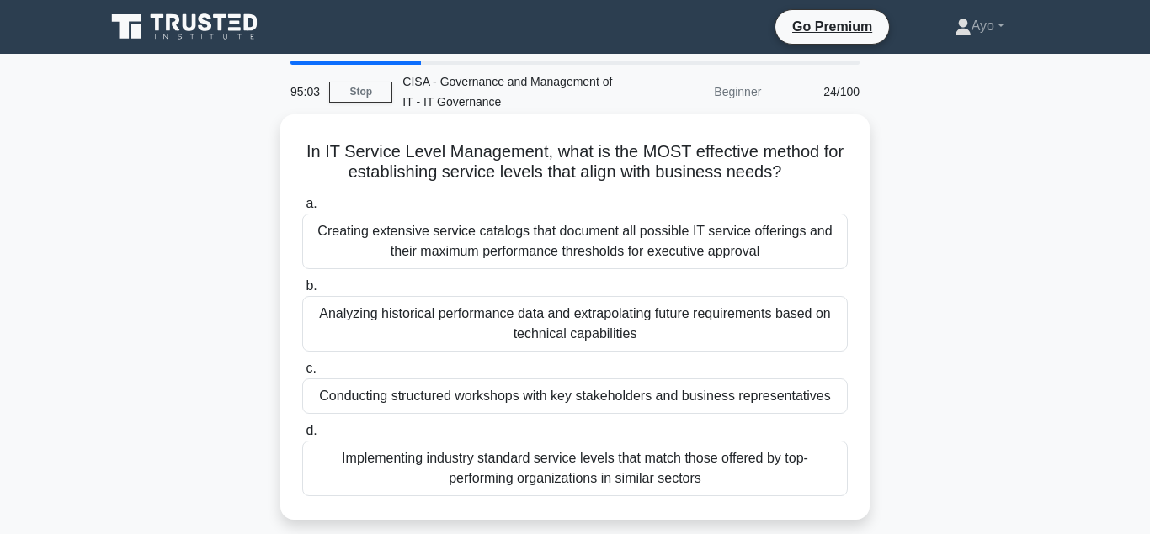
click at [435, 401] on div "Conducting structured workshops with key stakeholders and business representati…" at bounding box center [574, 396] width 545 height 35
click at [302, 375] on input "c. Conducting structured workshops with key stakeholders and business represent…" at bounding box center [302, 369] width 0 height 11
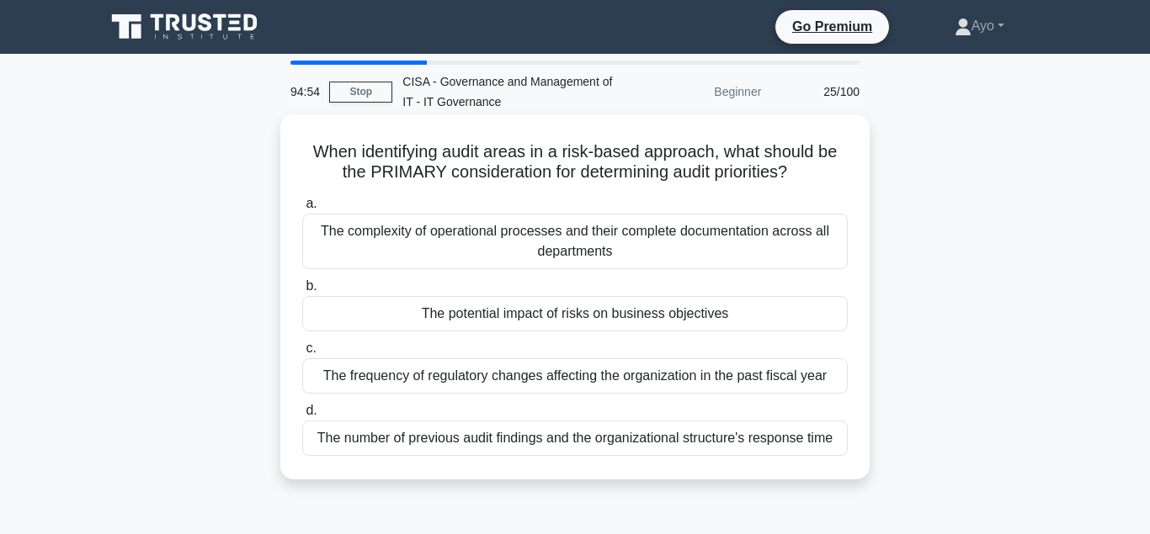
click at [515, 314] on div "The potential impact of risks on business objectives" at bounding box center [574, 313] width 545 height 35
click at [302, 292] on input "b. The potential impact of risks on business objectives" at bounding box center [302, 286] width 0 height 11
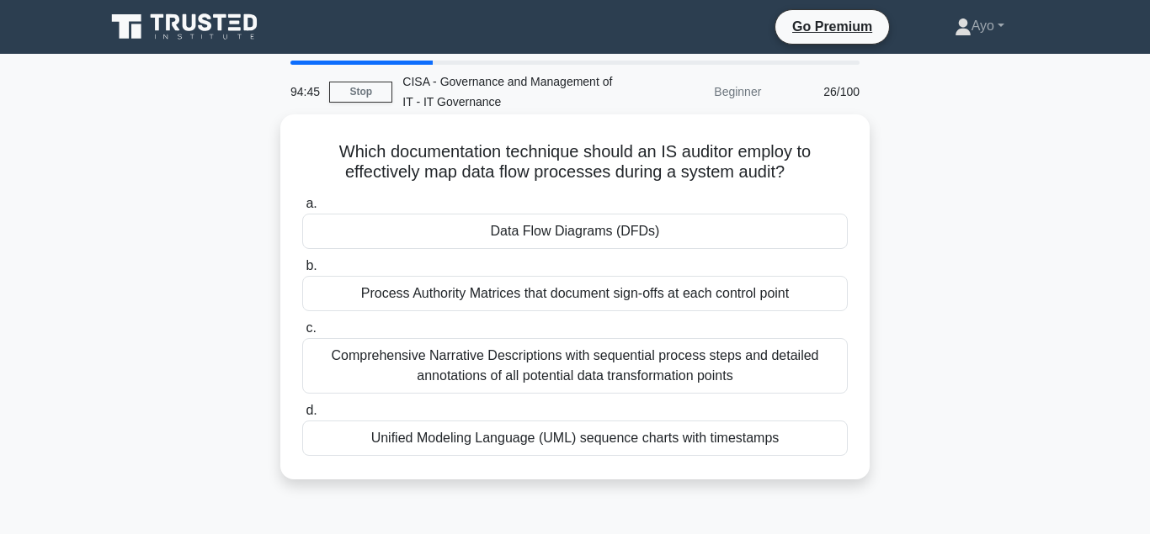
click at [576, 231] on div "Data Flow Diagrams (DFDs)" at bounding box center [574, 231] width 545 height 35
click at [302, 210] on input "a. Data Flow Diagrams (DFDs)" at bounding box center [302, 204] width 0 height 11
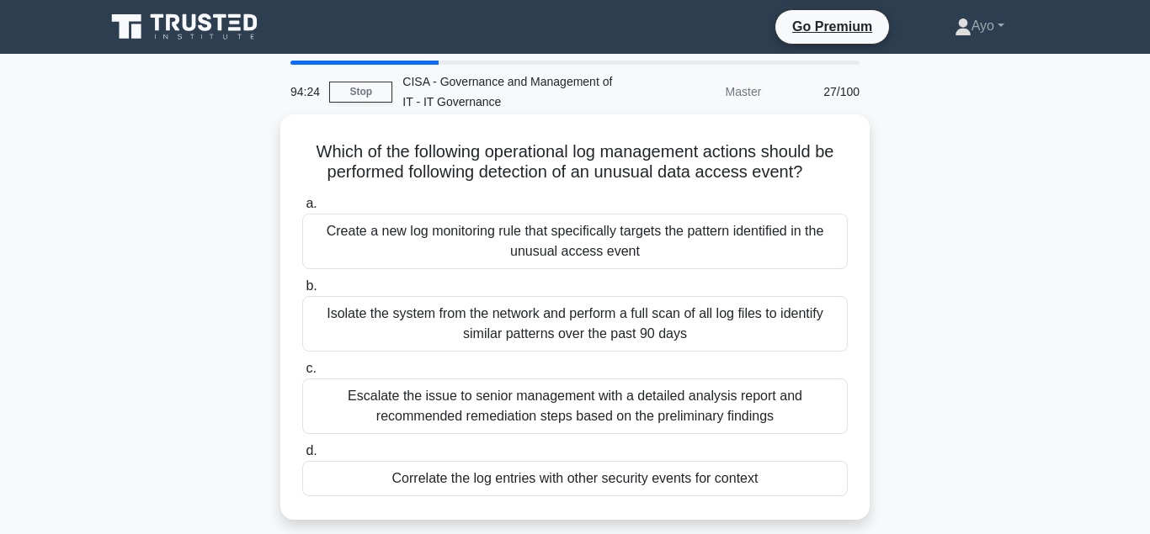
click at [521, 483] on div "Correlate the log entries with other security events for context" at bounding box center [574, 478] width 545 height 35
click at [302, 457] on input "d. Correlate the log entries with other security events for context" at bounding box center [302, 451] width 0 height 11
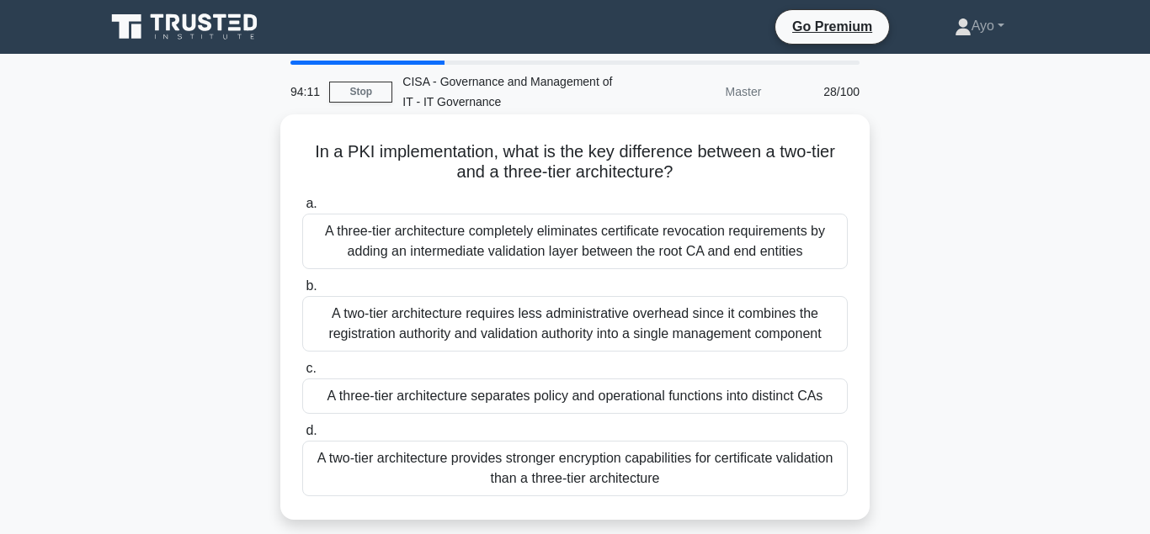
click at [440, 399] on div "A three-tier architecture separates policy and operational functions into disti…" at bounding box center [574, 396] width 545 height 35
click at [302, 375] on input "c. A three-tier architecture separates policy and operational functions into di…" at bounding box center [302, 369] width 0 height 11
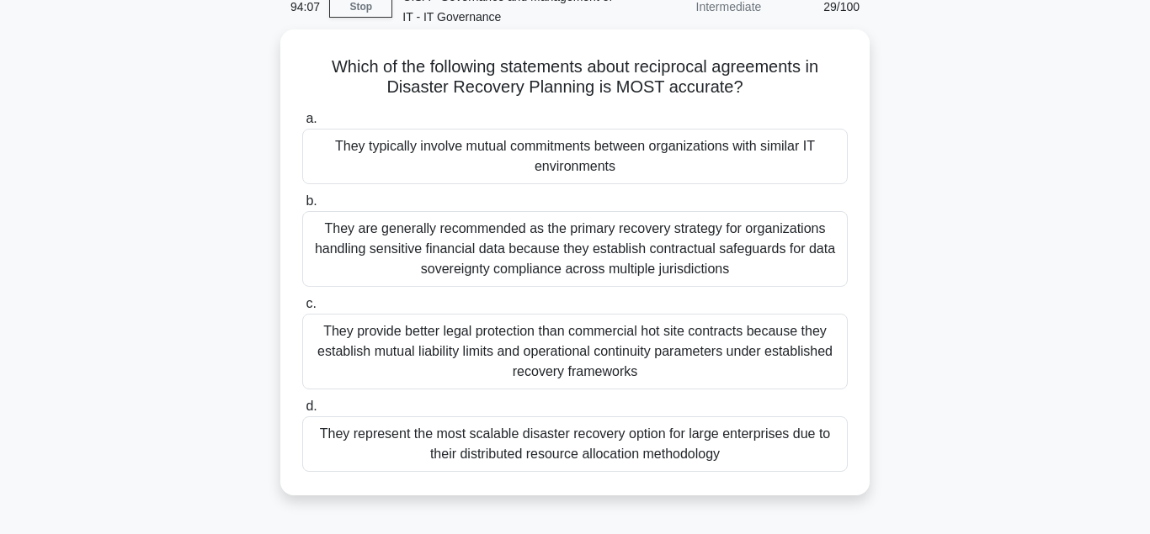
scroll to position [86, 0]
click at [437, 147] on div "They typically involve mutual commitments between organizations with similar IT…" at bounding box center [574, 156] width 545 height 56
click at [302, 124] on input "a. They typically involve mutual commitments between organizations with similar…" at bounding box center [302, 118] width 0 height 11
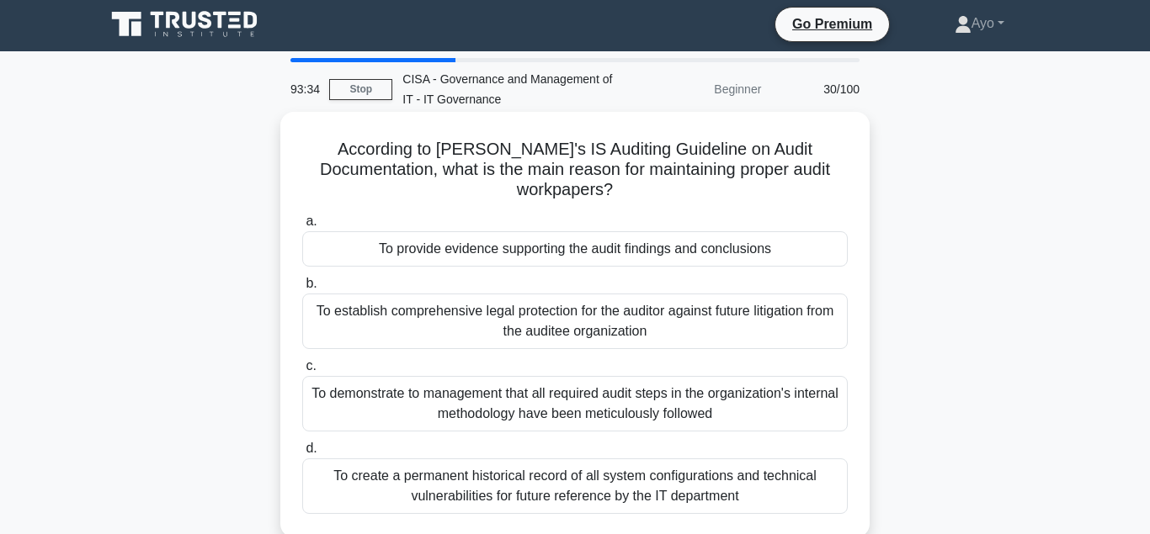
scroll to position [0, 0]
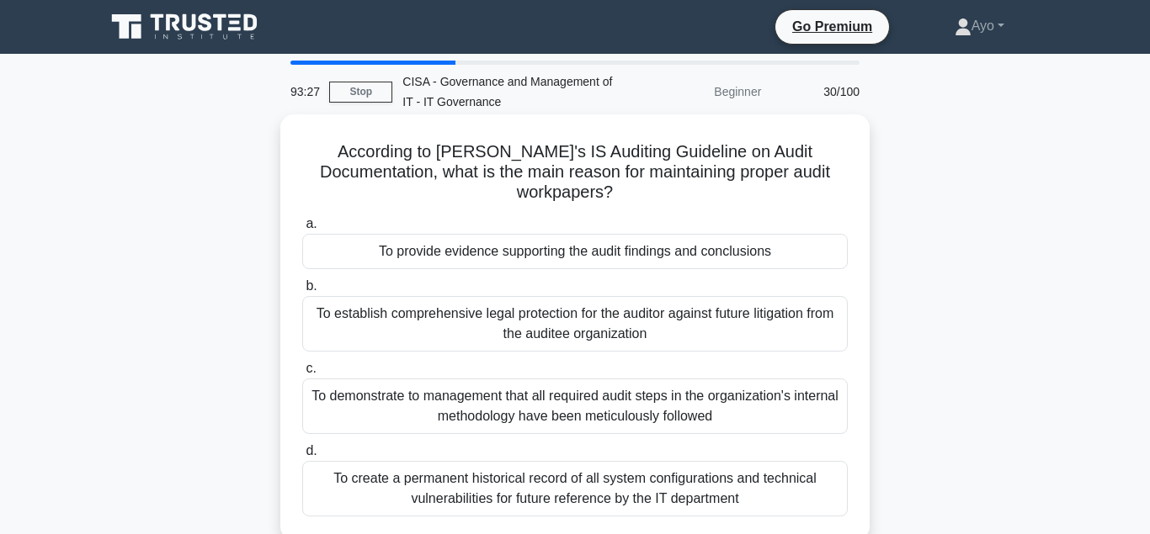
click at [465, 234] on div "To provide evidence supporting the audit findings and conclusions" at bounding box center [574, 251] width 545 height 35
click at [302, 230] on input "a. To provide evidence supporting the audit findings and conclusions" at bounding box center [302, 224] width 0 height 11
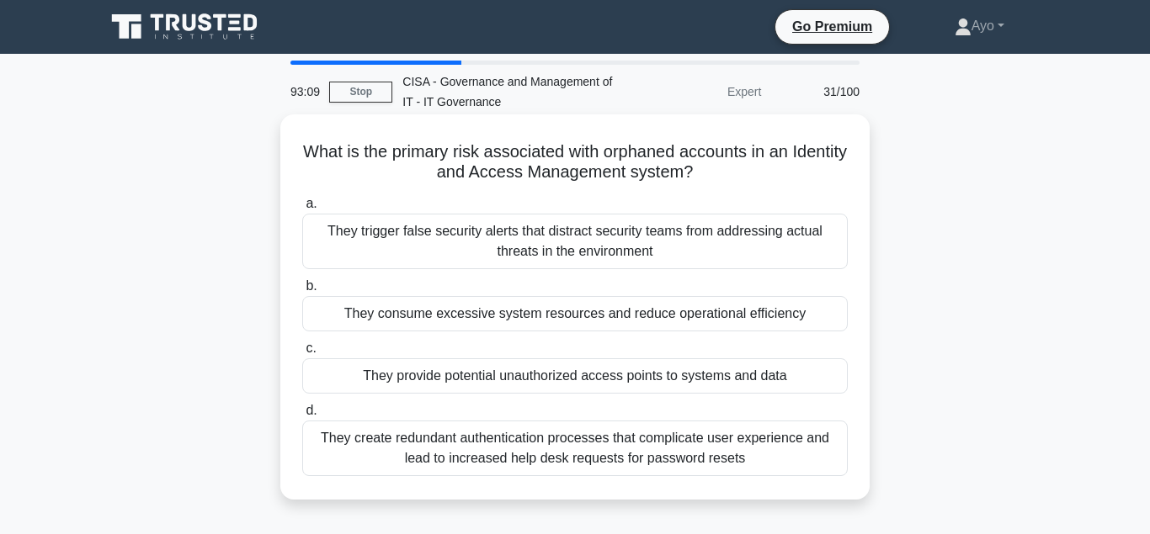
click at [486, 376] on div "They provide potential unauthorized access points to systems and data" at bounding box center [574, 376] width 545 height 35
click at [302, 354] on input "c. They provide potential unauthorized access points to systems and data" at bounding box center [302, 348] width 0 height 11
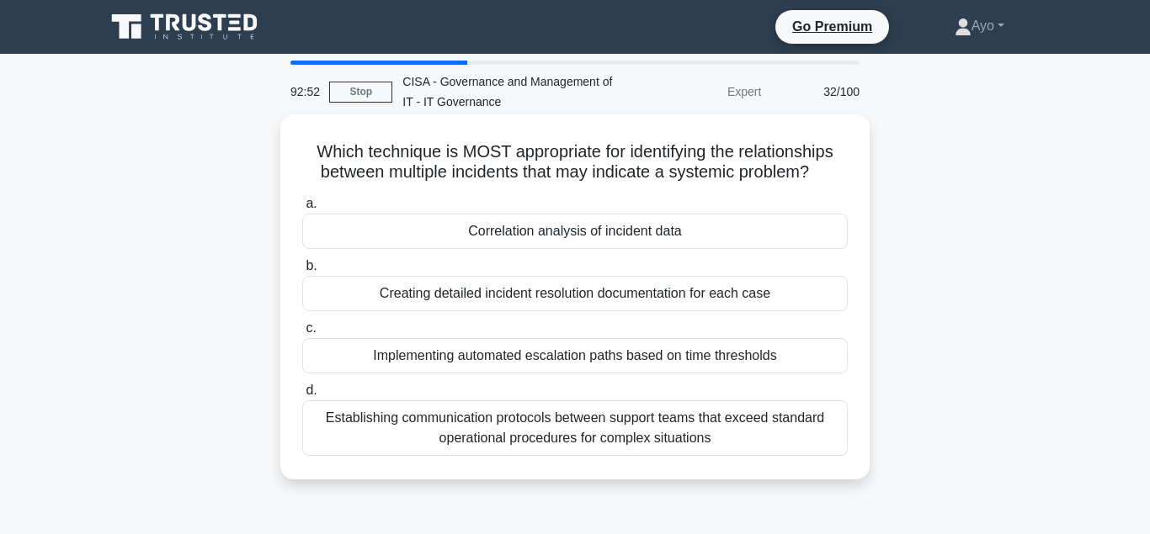
click at [550, 234] on div "Correlation analysis of incident data" at bounding box center [574, 231] width 545 height 35
click at [302, 210] on input "a. Correlation analysis of incident data" at bounding box center [302, 204] width 0 height 11
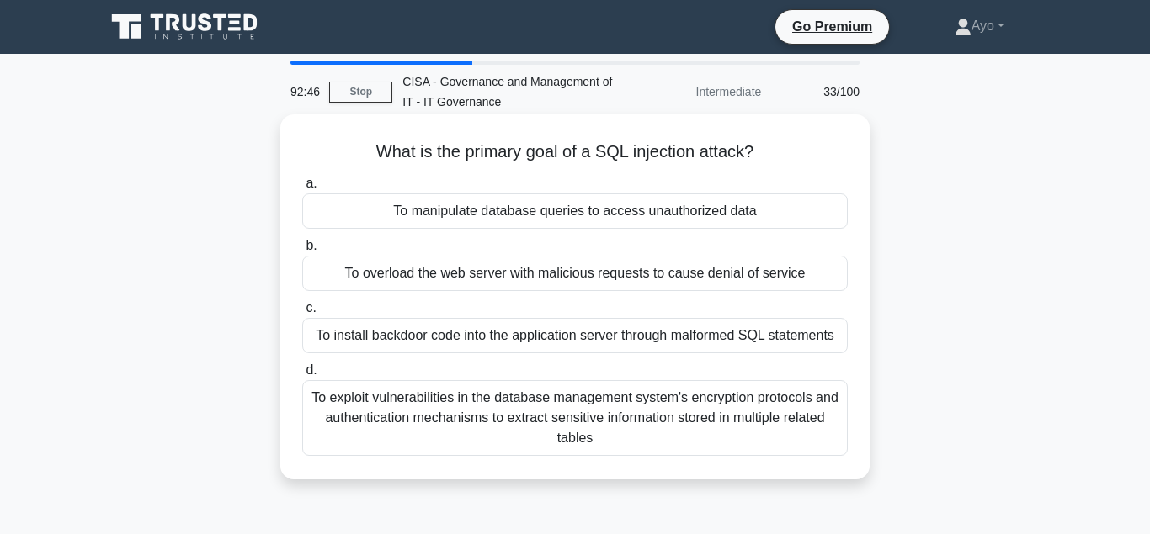
click at [503, 213] on div "To manipulate database queries to access unauthorized data" at bounding box center [574, 211] width 545 height 35
click at [302, 189] on input "a. To manipulate database queries to access unauthorized data" at bounding box center [302, 183] width 0 height 11
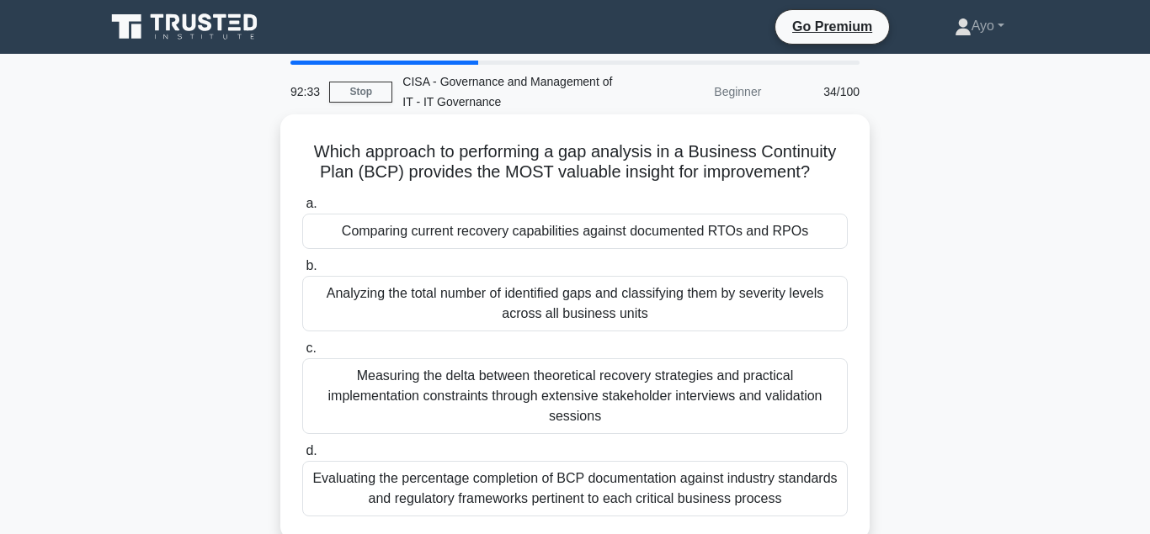
click at [476, 231] on div "Comparing current recovery capabilities against documented RTOs and RPOs" at bounding box center [574, 231] width 545 height 35
click at [302, 210] on input "a. Comparing current recovery capabilities against documented RTOs and RPOs" at bounding box center [302, 204] width 0 height 11
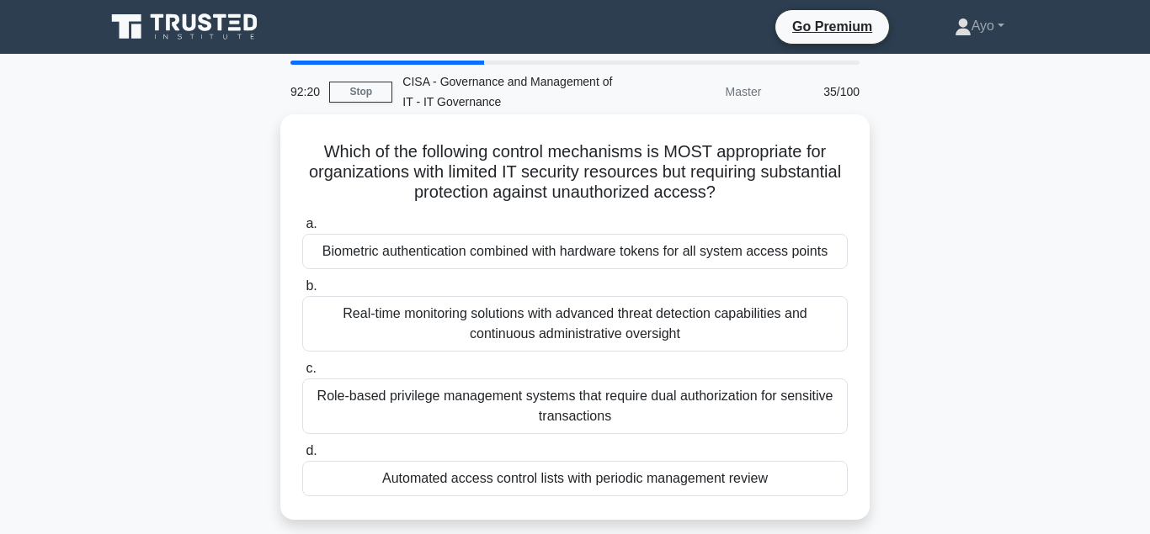
click at [487, 480] on div "Automated access control lists with periodic management review" at bounding box center [574, 478] width 545 height 35
click at [302, 457] on input "d. Automated access control lists with periodic management review" at bounding box center [302, 451] width 0 height 11
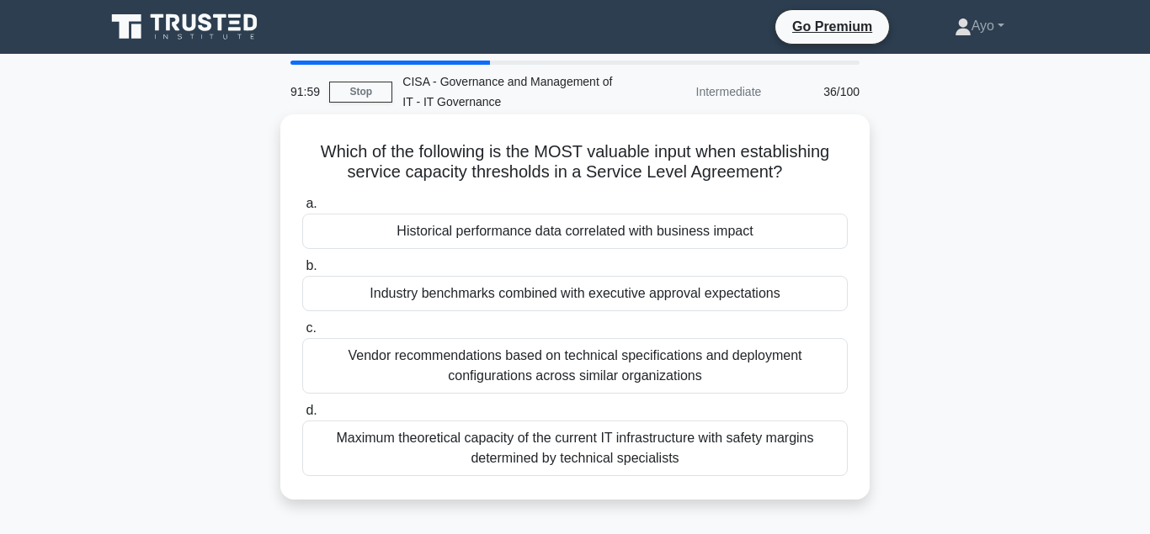
click at [443, 235] on div "Historical performance data correlated with business impact" at bounding box center [574, 231] width 545 height 35
click at [302, 210] on input "a. Historical performance data correlated with business impact" at bounding box center [302, 204] width 0 height 11
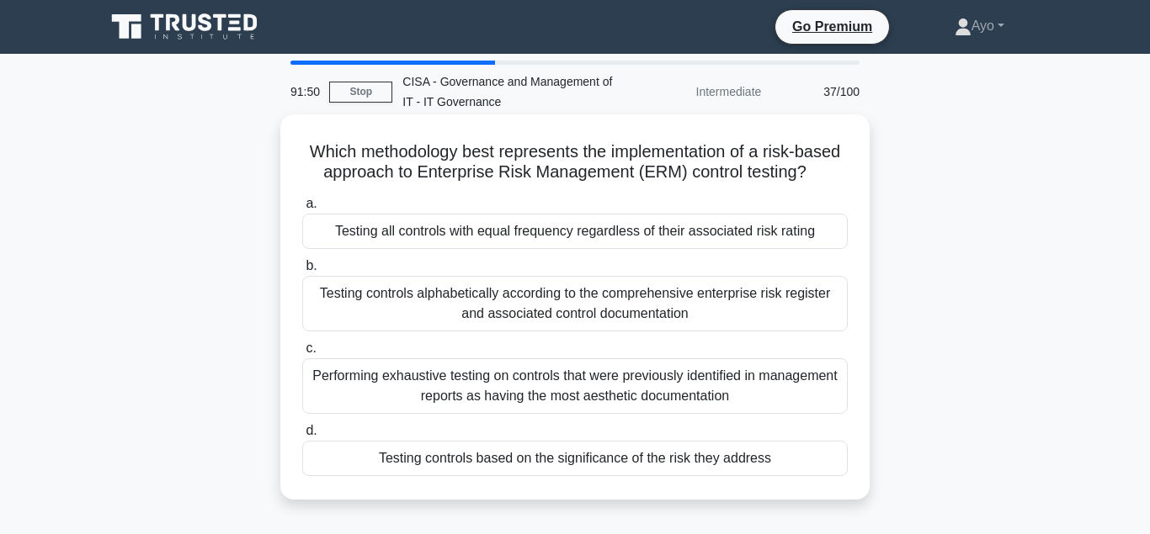
click at [515, 462] on div "Testing controls based on the significance of the risk they address" at bounding box center [574, 458] width 545 height 35
click at [302, 437] on input "d. Testing controls based on the significance of the risk they address" at bounding box center [302, 431] width 0 height 11
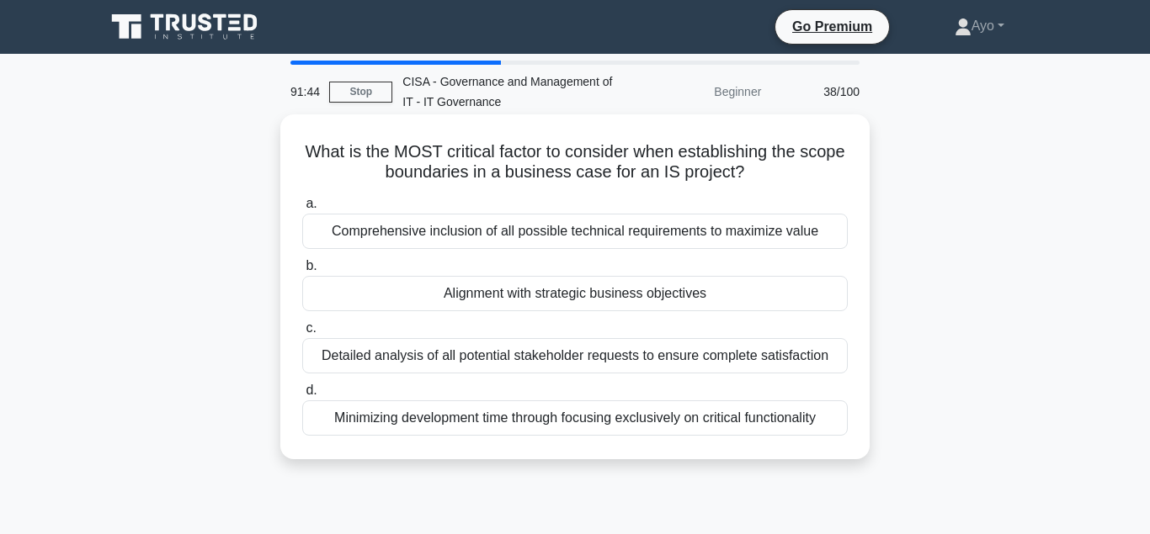
click at [534, 295] on div "Alignment with strategic business objectives" at bounding box center [574, 293] width 545 height 35
click at [302, 272] on input "b. Alignment with strategic business objectives" at bounding box center [302, 266] width 0 height 11
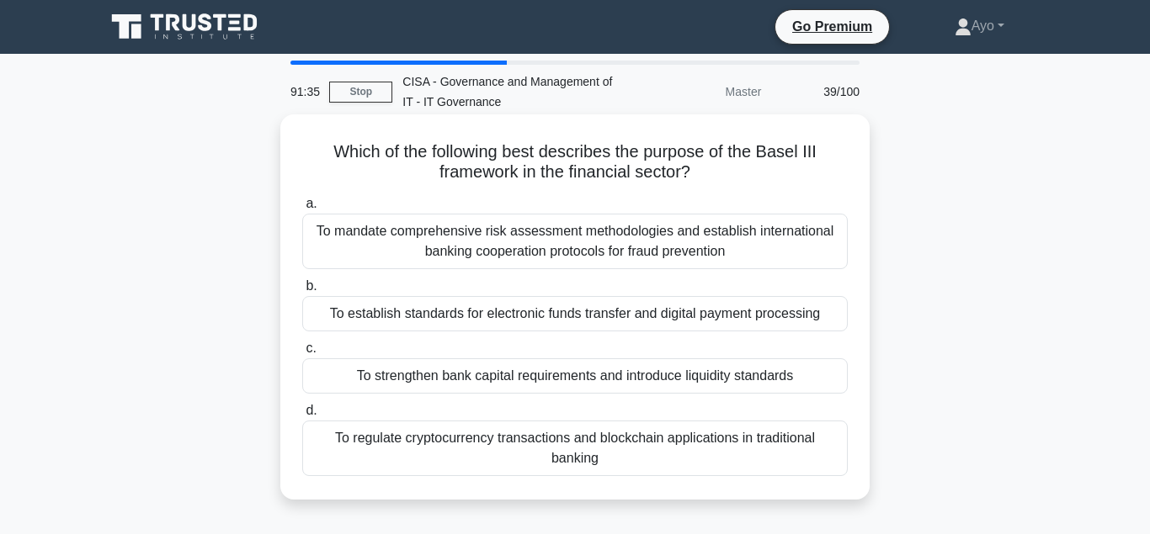
click at [445, 380] on div "To strengthen bank capital requirements and introduce liquidity standards" at bounding box center [574, 376] width 545 height 35
click at [302, 354] on input "c. To strengthen bank capital requirements and introduce liquidity standards" at bounding box center [302, 348] width 0 height 11
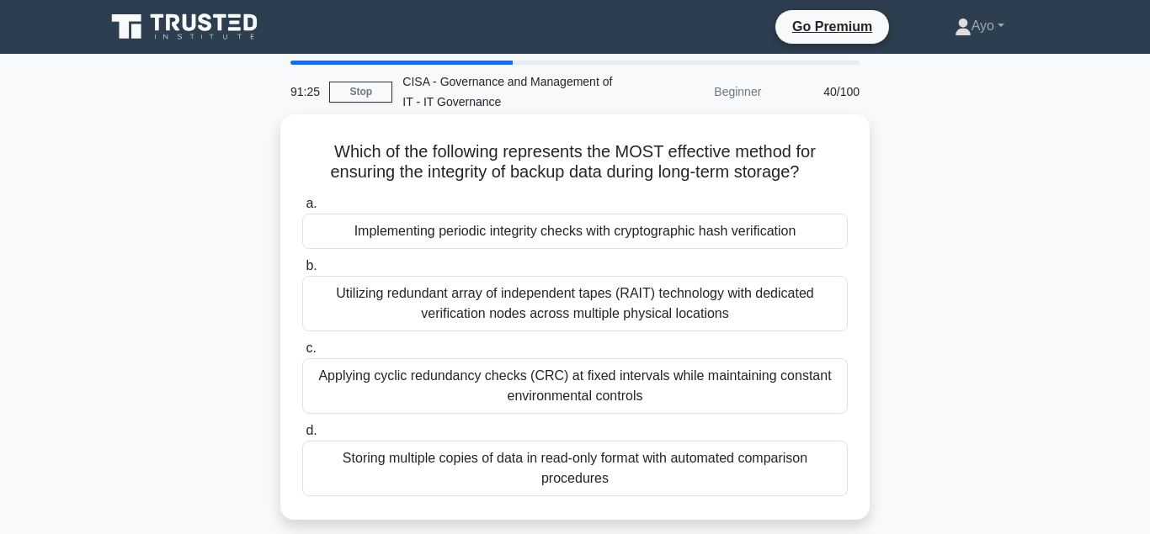
click at [449, 234] on div "Implementing periodic integrity checks with cryptographic hash verification" at bounding box center [574, 231] width 545 height 35
click at [302, 210] on input "a. Implementing periodic integrity checks with cryptographic hash verification" at bounding box center [302, 204] width 0 height 11
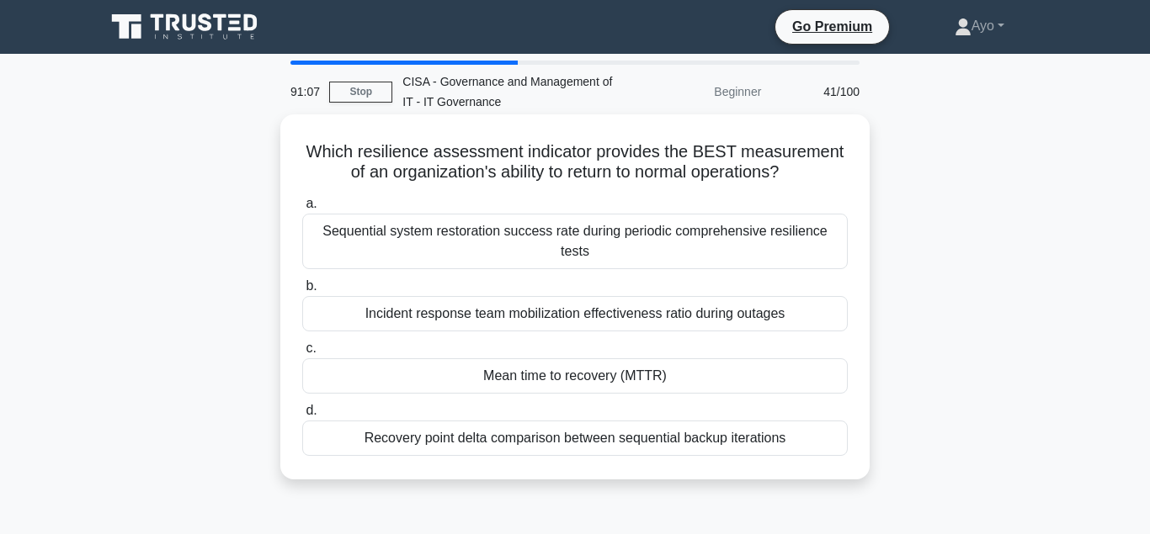
click at [577, 359] on div "Mean time to recovery (MTTR)" at bounding box center [574, 376] width 545 height 35
click at [302, 354] on input "c. Mean time to recovery (MTTR)" at bounding box center [302, 348] width 0 height 11
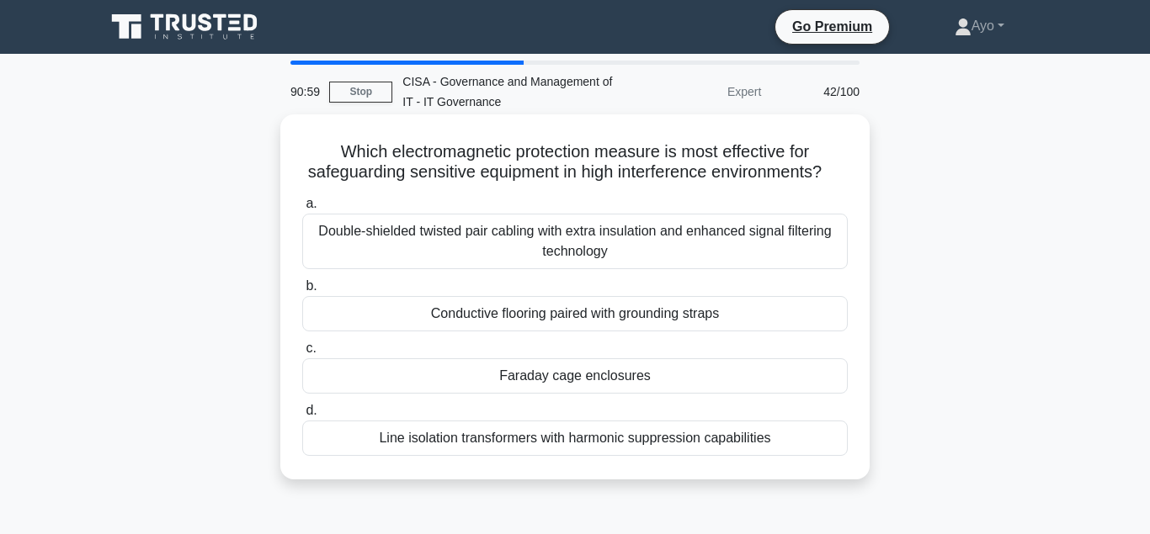
click at [552, 378] on div "Faraday cage enclosures" at bounding box center [574, 376] width 545 height 35
click at [302, 354] on input "c. Faraday cage enclosures" at bounding box center [302, 348] width 0 height 11
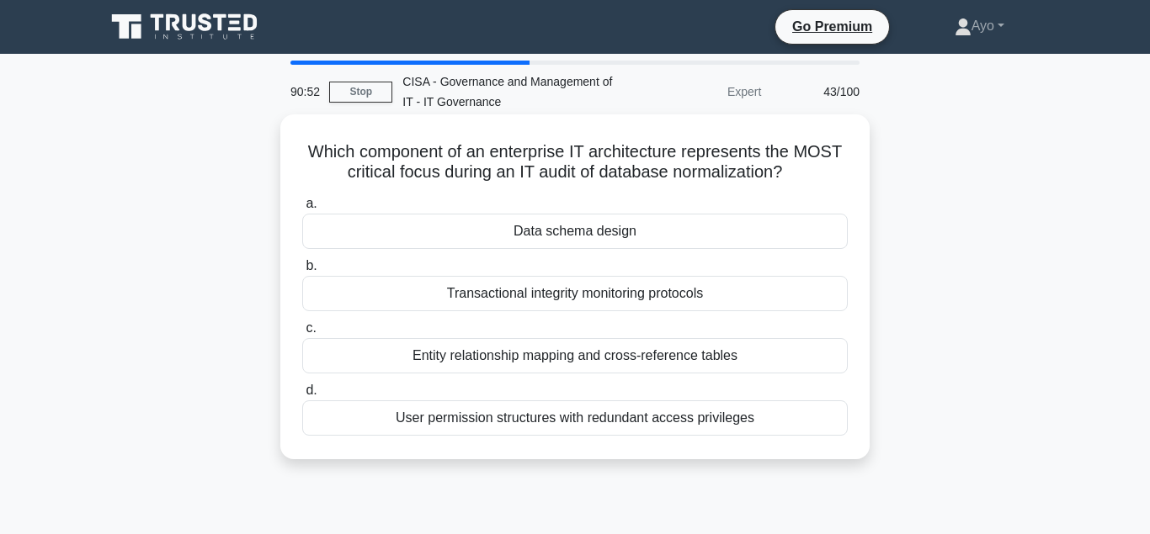
click at [598, 234] on div "Data schema design" at bounding box center [574, 231] width 545 height 35
click at [302, 210] on input "a. Data schema design" at bounding box center [302, 204] width 0 height 11
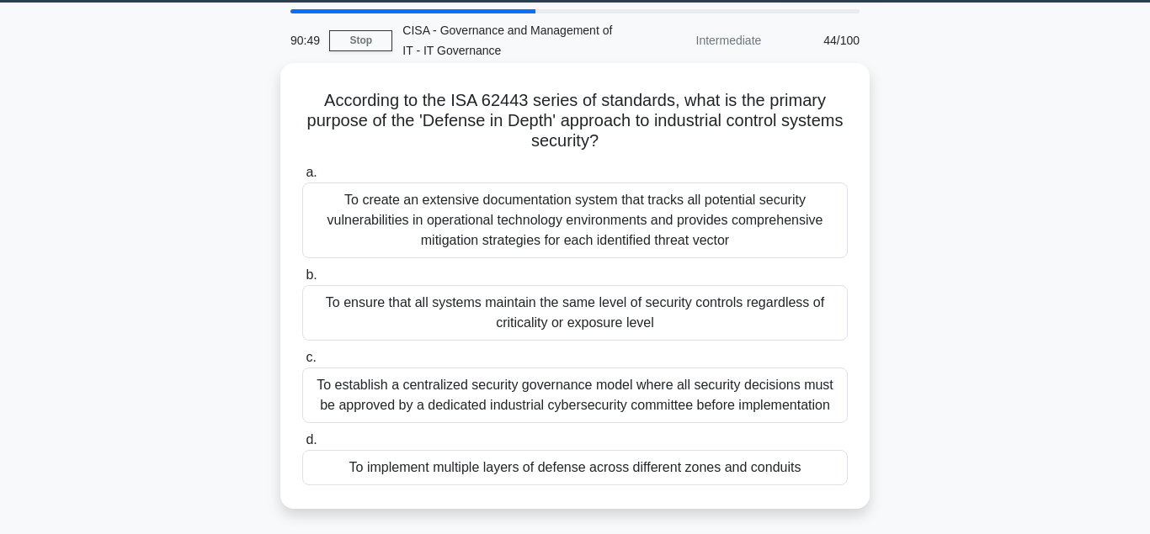
scroll to position [86, 0]
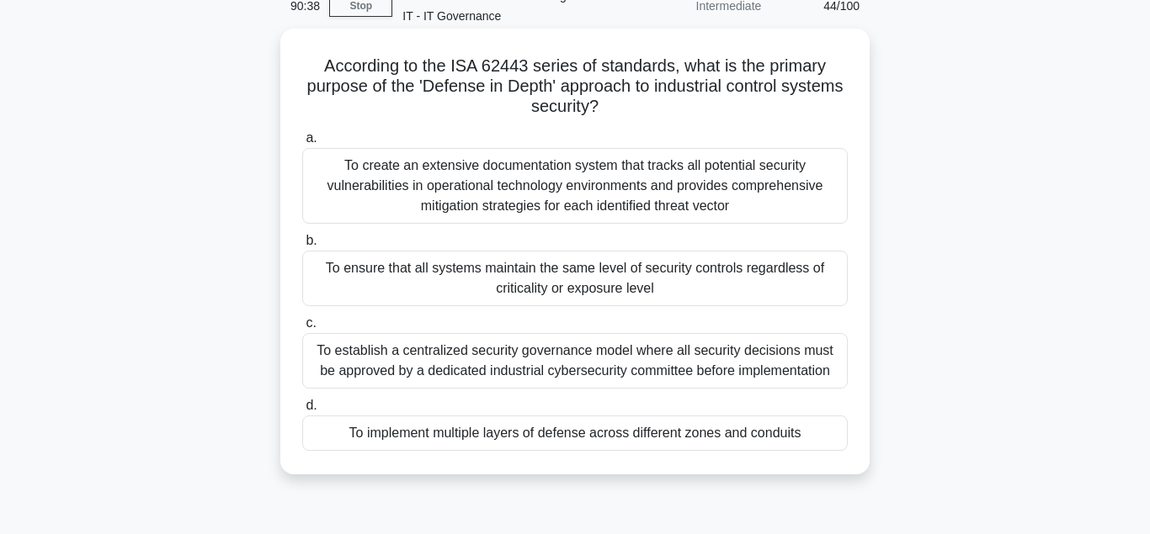
click at [511, 435] on div "To implement multiple layers of defense across different zones and conduits" at bounding box center [574, 433] width 545 height 35
click at [302, 412] on input "d. To implement multiple layers of defense across different zones and conduits" at bounding box center [302, 406] width 0 height 11
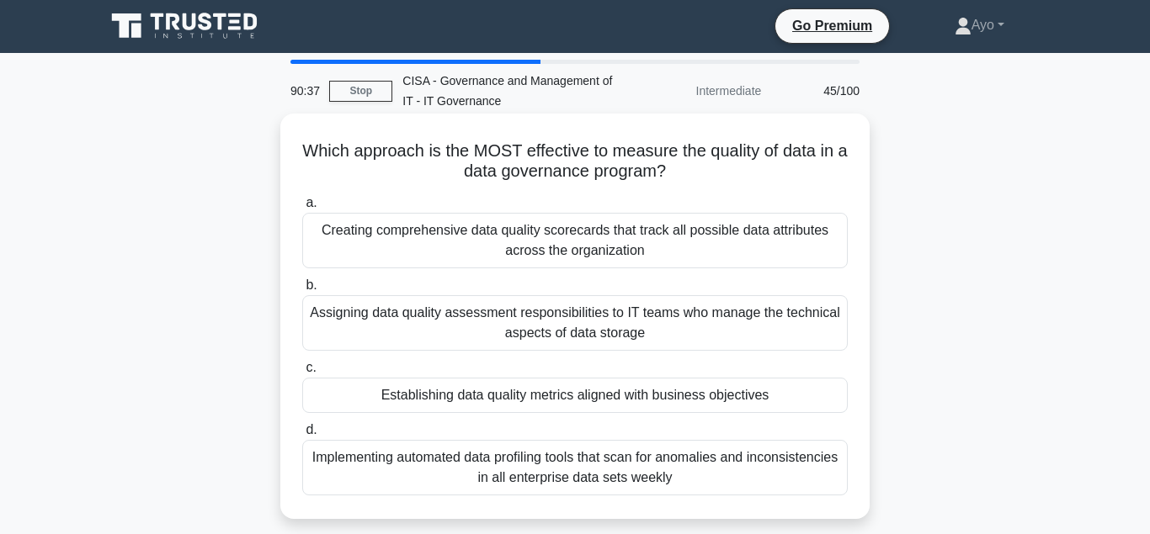
scroll to position [0, 0]
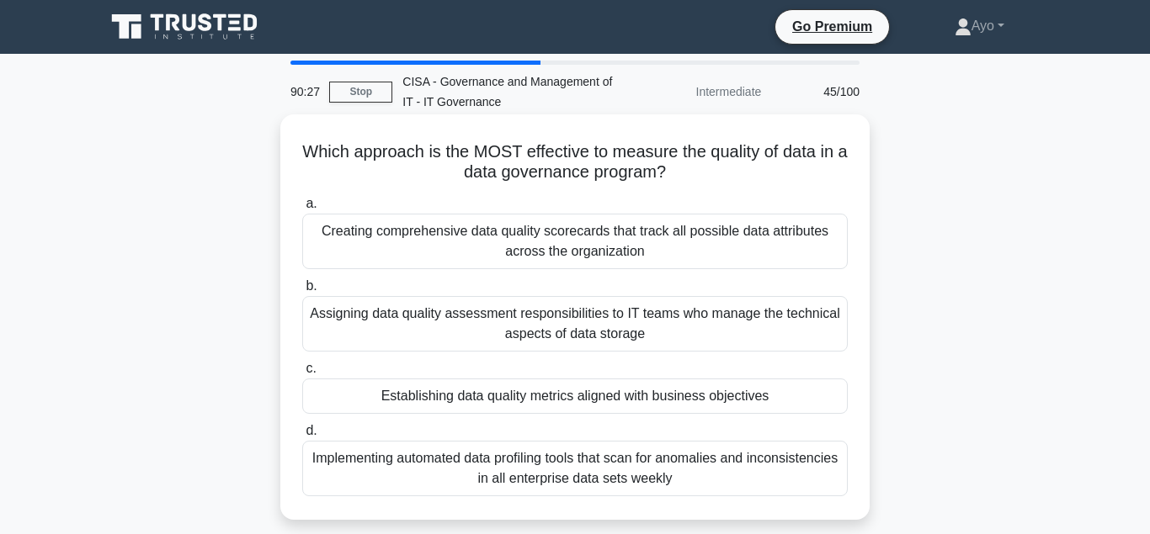
click at [486, 401] on div "Establishing data quality metrics aligned with business objectives" at bounding box center [574, 396] width 545 height 35
click at [302, 375] on input "c. Establishing data quality metrics aligned with business objectives" at bounding box center [302, 369] width 0 height 11
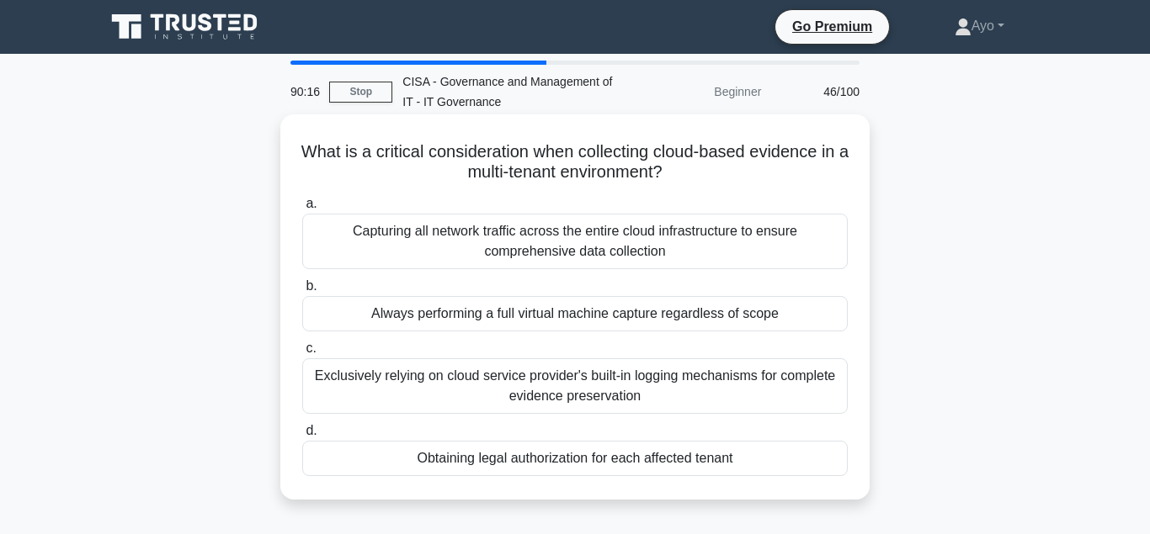
click at [476, 457] on div "Obtaining legal authorization for each affected tenant" at bounding box center [574, 458] width 545 height 35
click at [302, 437] on input "d. Obtaining legal authorization for each affected tenant" at bounding box center [302, 431] width 0 height 11
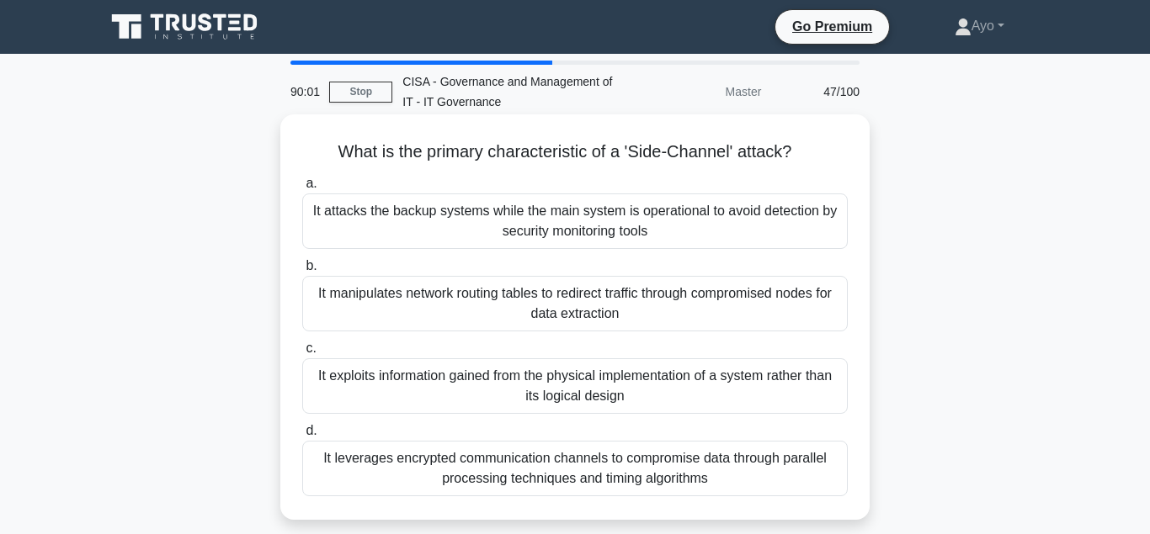
click at [431, 211] on div "It attacks the backup systems while the main system is operational to avoid det…" at bounding box center [574, 222] width 545 height 56
click at [302, 189] on input "a. It attacks the backup systems while the main system is operational to avoid …" at bounding box center [302, 183] width 0 height 11
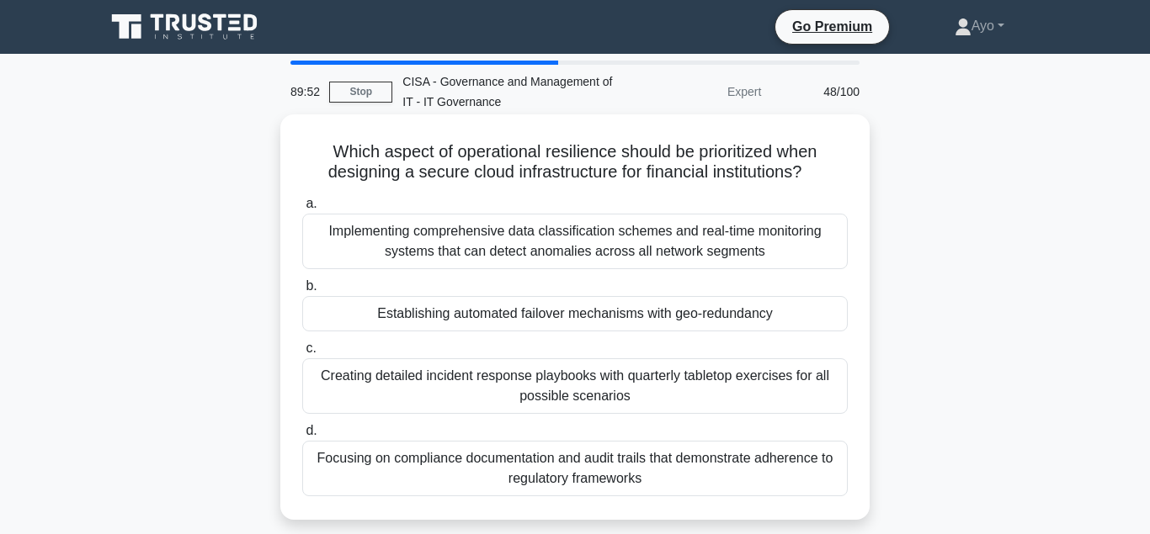
click at [480, 316] on div "Establishing automated failover mechanisms with geo-redundancy" at bounding box center [574, 313] width 545 height 35
click at [302, 292] on input "b. Establishing automated failover mechanisms with geo-redundancy" at bounding box center [302, 286] width 0 height 11
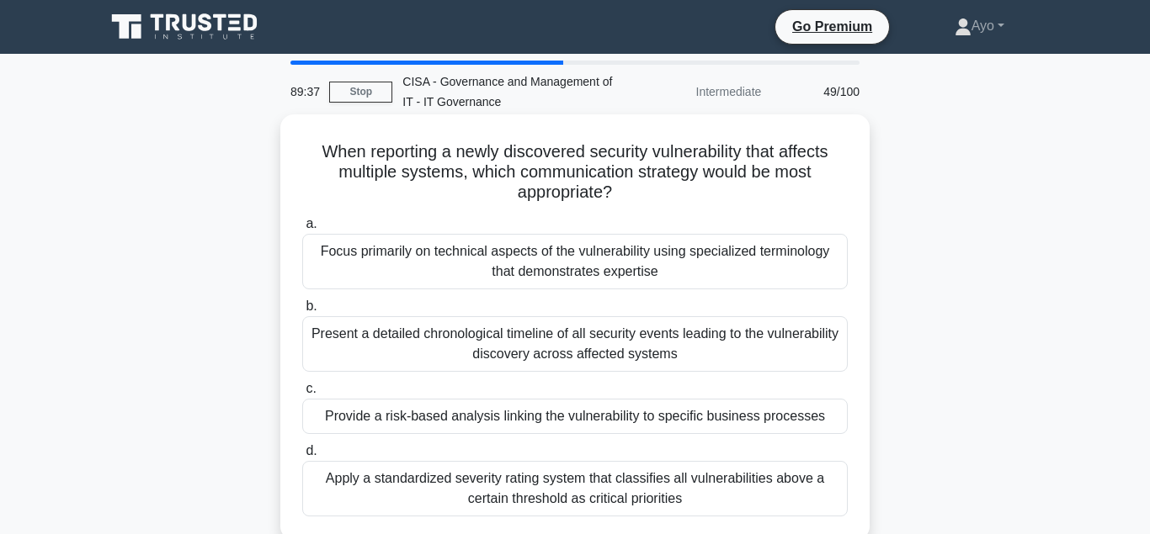
click at [475, 421] on div "Provide a risk-based analysis linking the vulnerability to specific business pr…" at bounding box center [574, 416] width 545 height 35
click at [302, 395] on input "c. Provide a risk-based analysis linking the vulnerability to specific business…" at bounding box center [302, 389] width 0 height 11
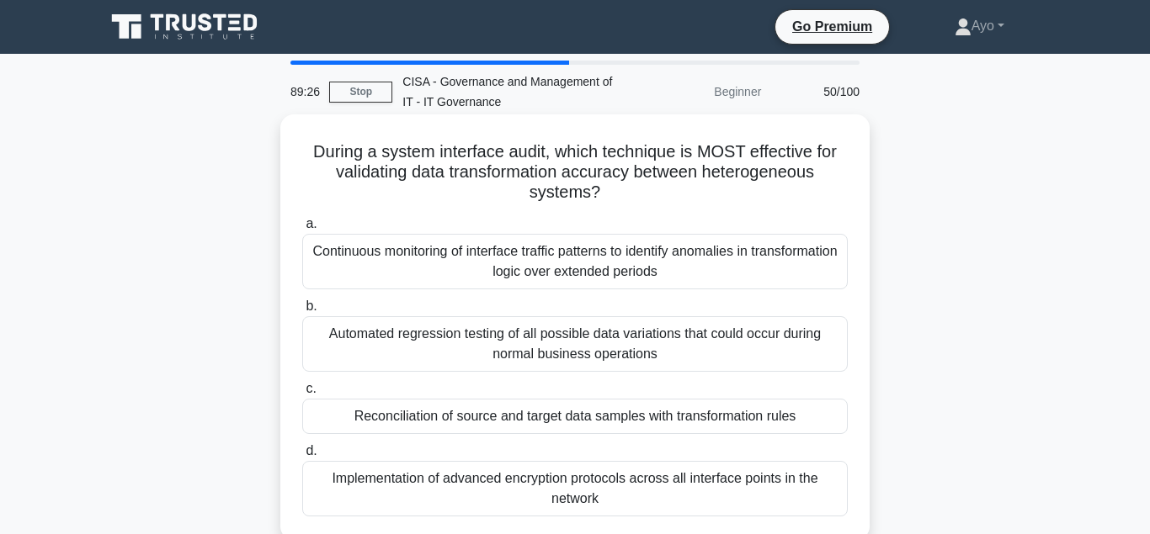
click at [420, 419] on div "Reconciliation of source and target data samples with transformation rules" at bounding box center [574, 416] width 545 height 35
click at [302, 395] on input "c. Reconciliation of source and target data samples with transformation rules" at bounding box center [302, 389] width 0 height 11
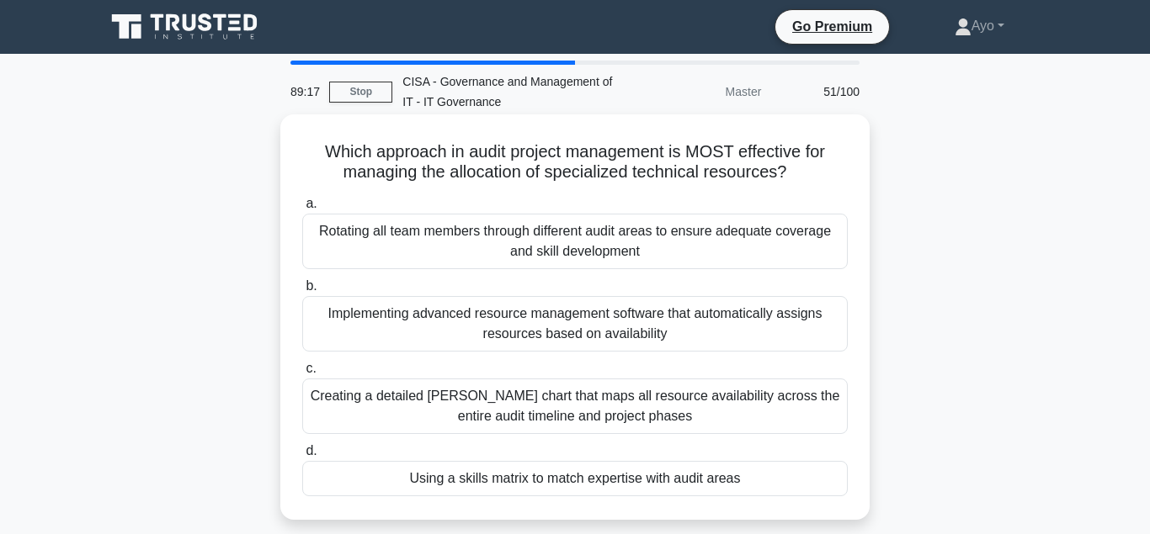
click at [544, 481] on div "Using a skills matrix to match expertise with audit areas" at bounding box center [574, 478] width 545 height 35
click at [302, 457] on input "d. Using a skills matrix to match expertise with audit areas" at bounding box center [302, 451] width 0 height 11
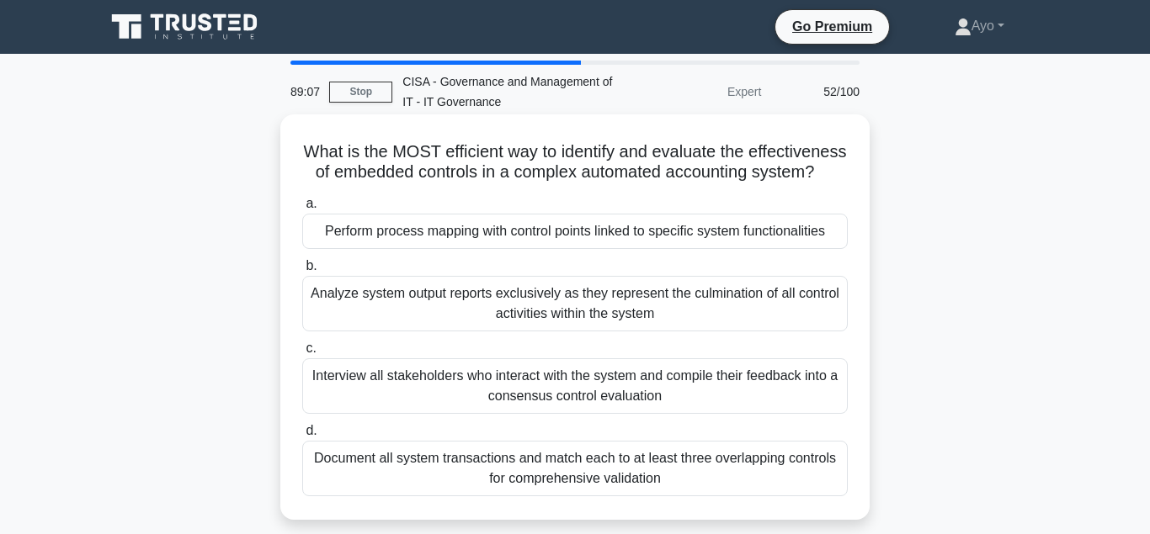
click at [485, 231] on div "Perform process mapping with control points linked to specific system functiona…" at bounding box center [574, 231] width 545 height 35
click at [302, 210] on input "a. Perform process mapping with control points linked to specific system functi…" at bounding box center [302, 204] width 0 height 11
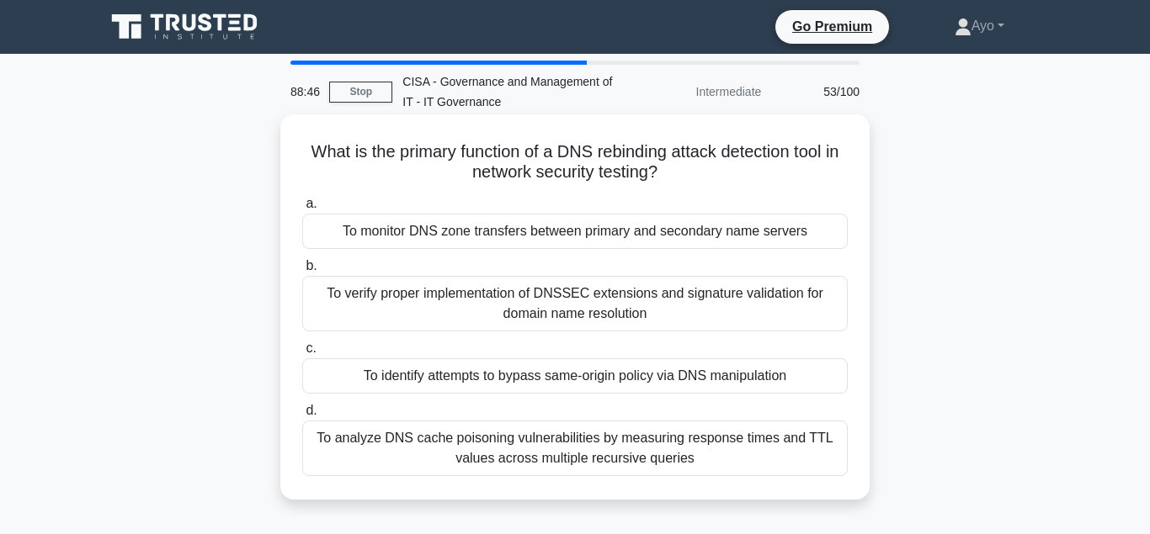
click at [465, 379] on div "To identify attempts to bypass same-origin policy via DNS manipulation" at bounding box center [574, 376] width 545 height 35
click at [302, 354] on input "c. To identify attempts to bypass same-origin policy via DNS manipulation" at bounding box center [302, 348] width 0 height 11
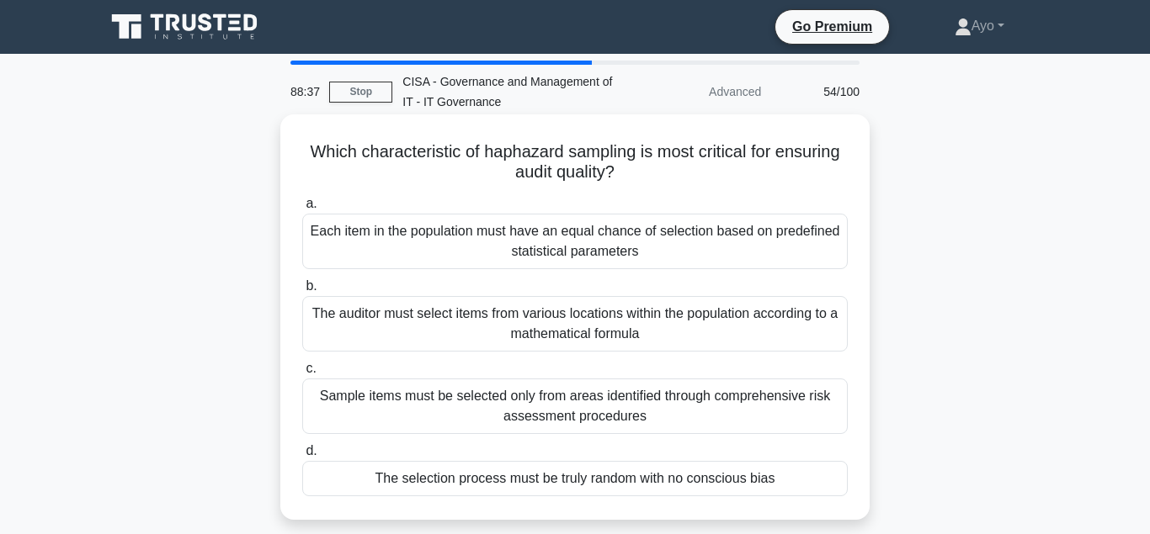
click at [496, 476] on div "The selection process must be truly random with no conscious bias" at bounding box center [574, 478] width 545 height 35
click at [302, 457] on input "d. The selection process must be truly random with no conscious bias" at bounding box center [302, 451] width 0 height 11
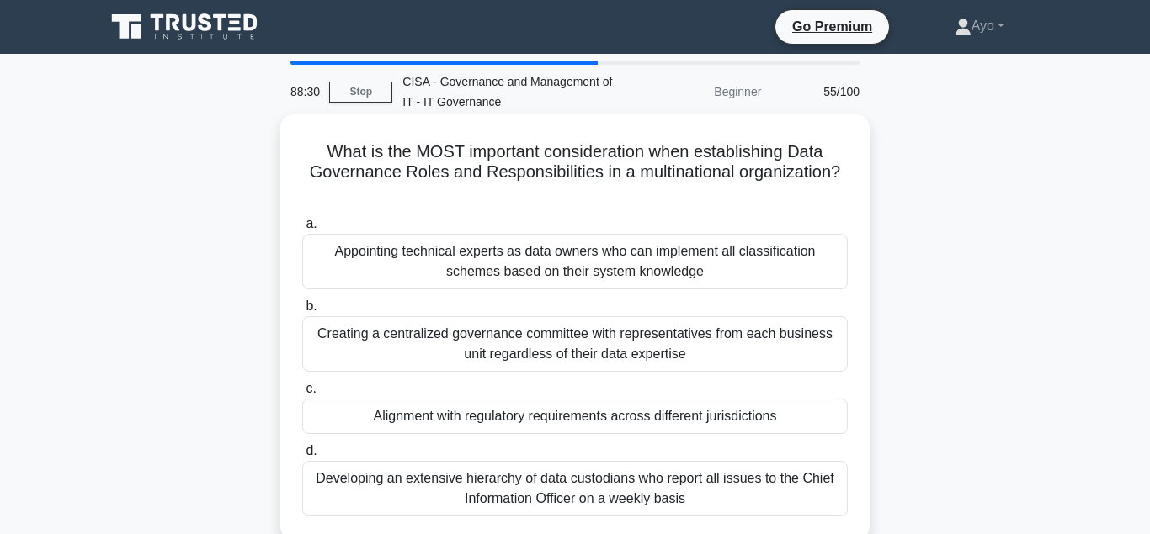
click at [473, 401] on div "Alignment with regulatory requirements across different jurisdictions" at bounding box center [574, 416] width 545 height 35
click at [302, 395] on input "c. Alignment with regulatory requirements across different jurisdictions" at bounding box center [302, 389] width 0 height 11
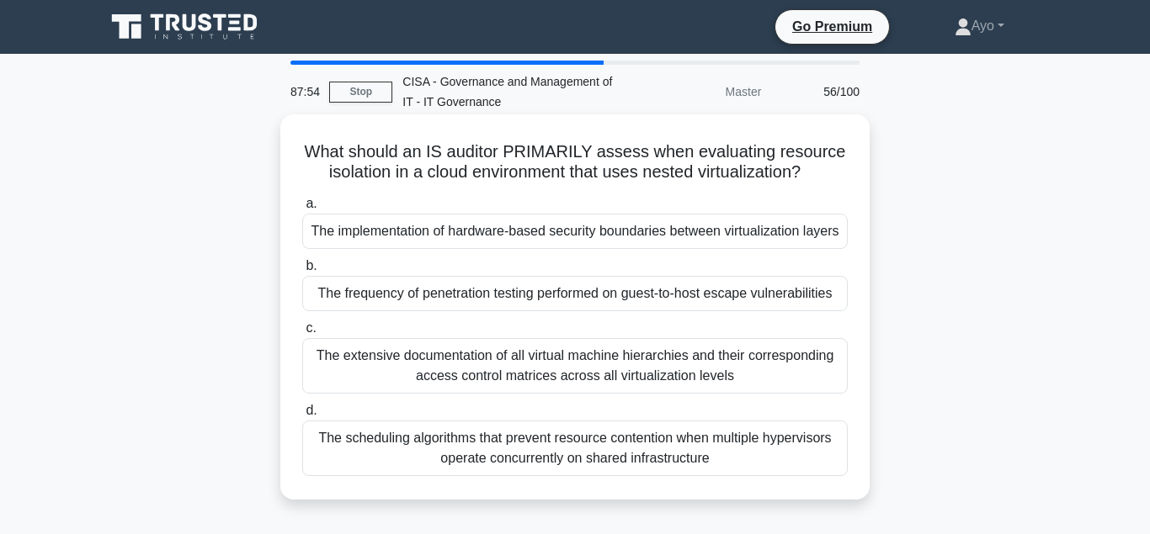
click at [439, 229] on div "The implementation of hardware-based security boundaries between virtualization…" at bounding box center [574, 231] width 545 height 35
click at [302, 210] on input "a. The implementation of hardware-based security boundaries between virtualizat…" at bounding box center [302, 204] width 0 height 11
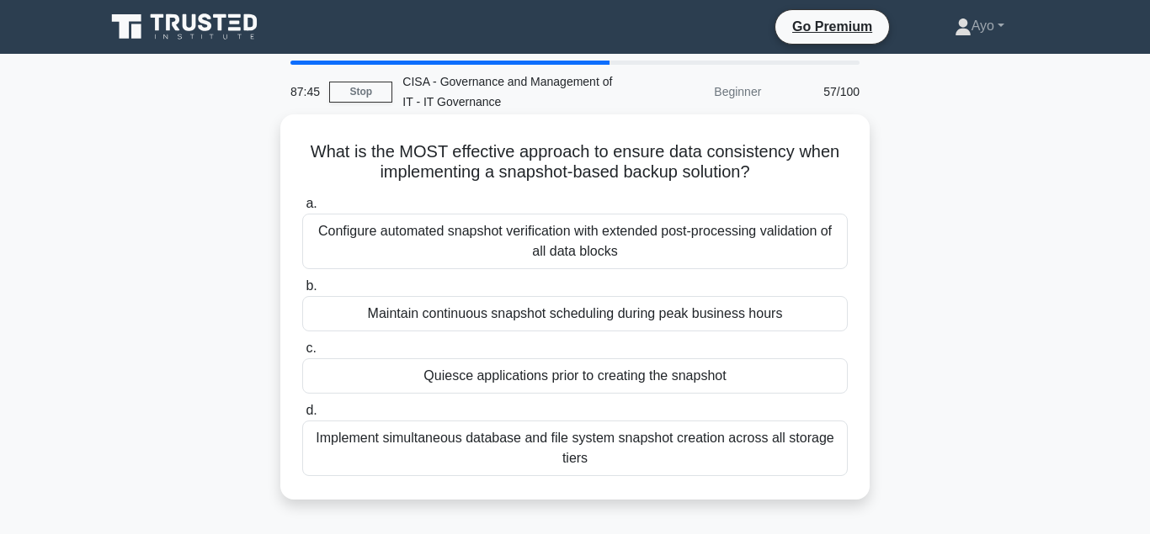
click at [536, 377] on div "Quiesce applications prior to creating the snapshot" at bounding box center [574, 376] width 545 height 35
click at [302, 354] on input "c. Quiesce applications prior to creating the snapshot" at bounding box center [302, 348] width 0 height 11
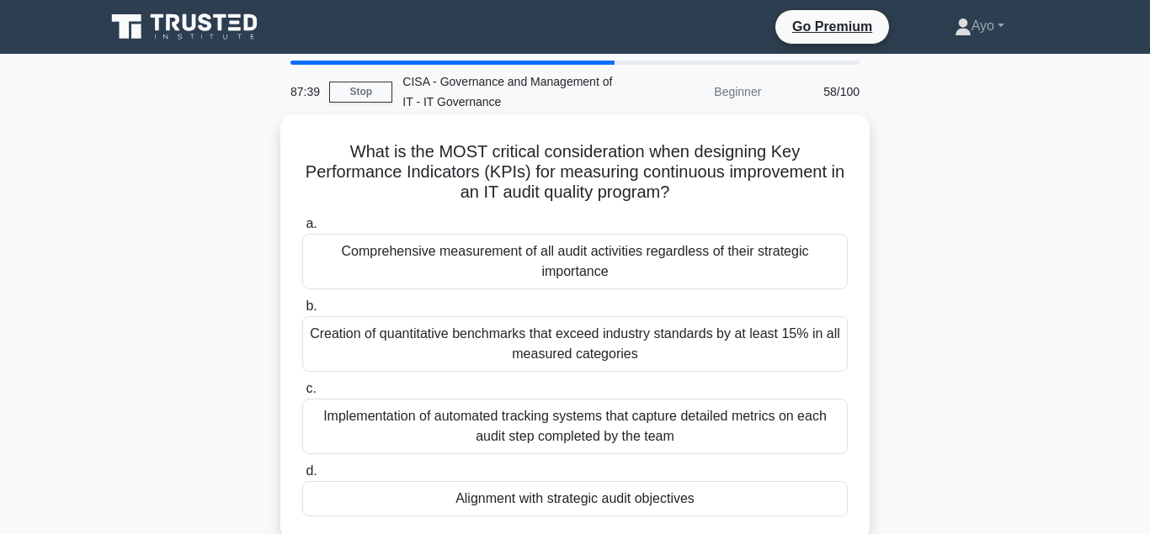
click at [550, 498] on div "Alignment with strategic audit objectives" at bounding box center [574, 498] width 545 height 35
click at [302, 477] on input "d. Alignment with strategic audit objectives" at bounding box center [302, 471] width 0 height 11
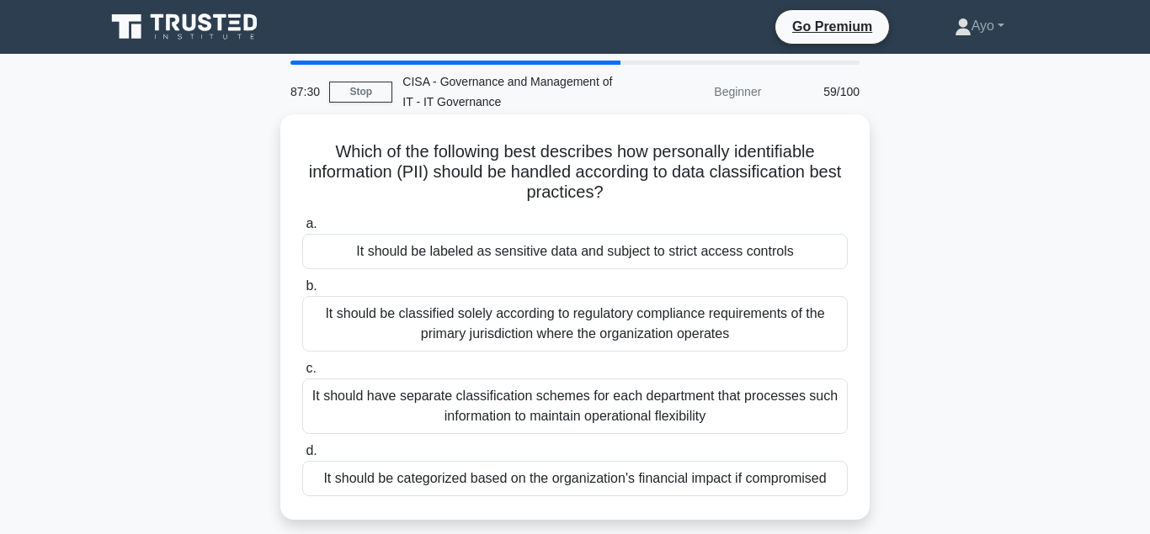
click at [471, 253] on div "It should be labeled as sensitive data and subject to strict access controls" at bounding box center [574, 251] width 545 height 35
click at [302, 230] on input "a. It should be labeled as sensitive data and subject to strict access controls" at bounding box center [302, 224] width 0 height 11
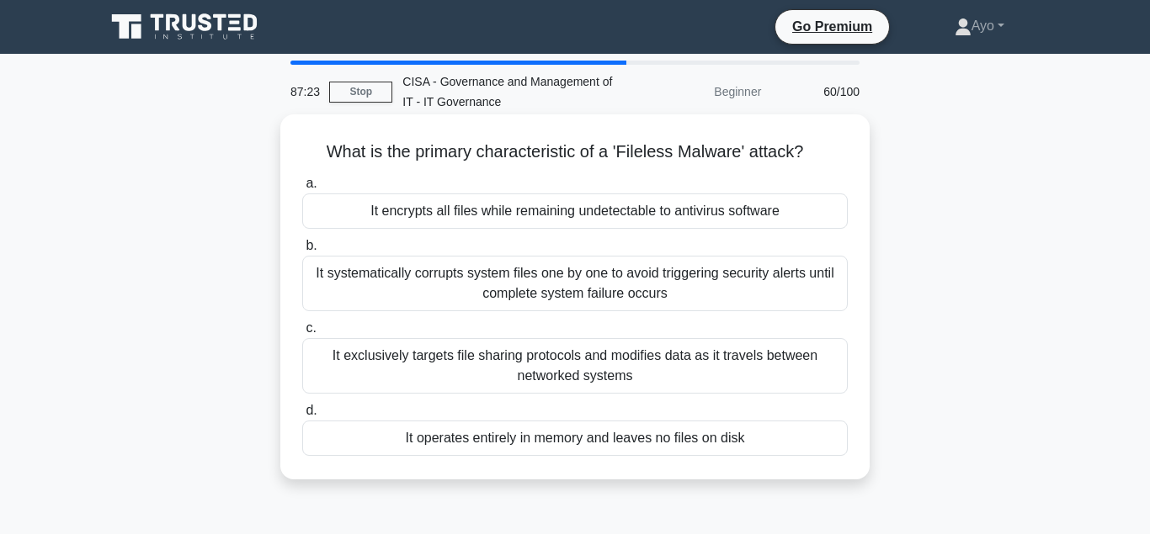
click at [497, 440] on div "It operates entirely in memory and leaves no files on disk" at bounding box center [574, 438] width 545 height 35
click at [302, 417] on input "d. It operates entirely in memory and leaves no files on disk" at bounding box center [302, 411] width 0 height 11
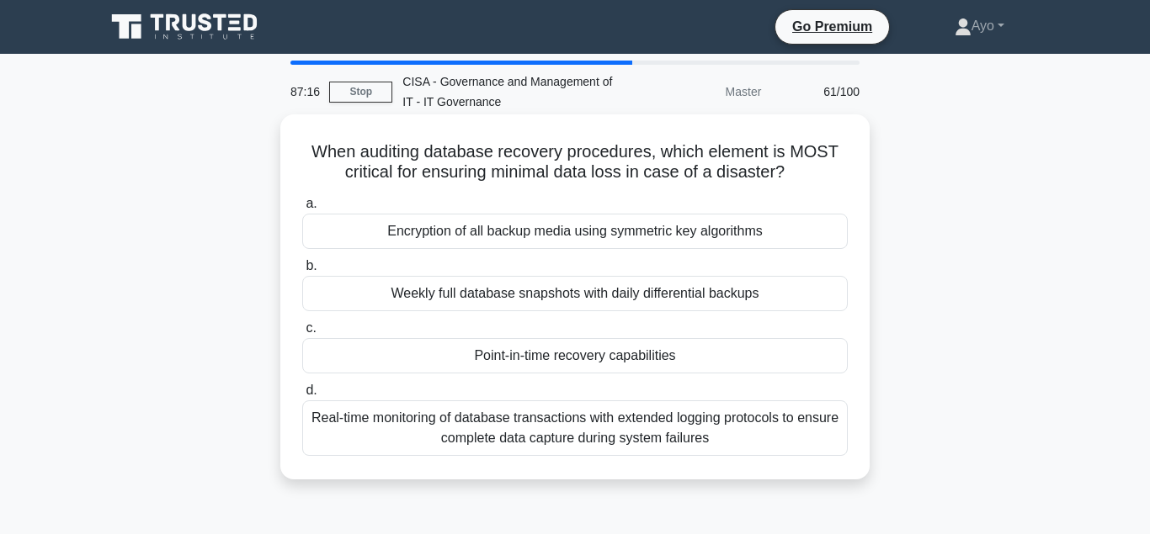
click at [513, 362] on div "Point-in-time recovery capabilities" at bounding box center [574, 355] width 545 height 35
click at [302, 334] on input "c. Point-in-time recovery capabilities" at bounding box center [302, 328] width 0 height 11
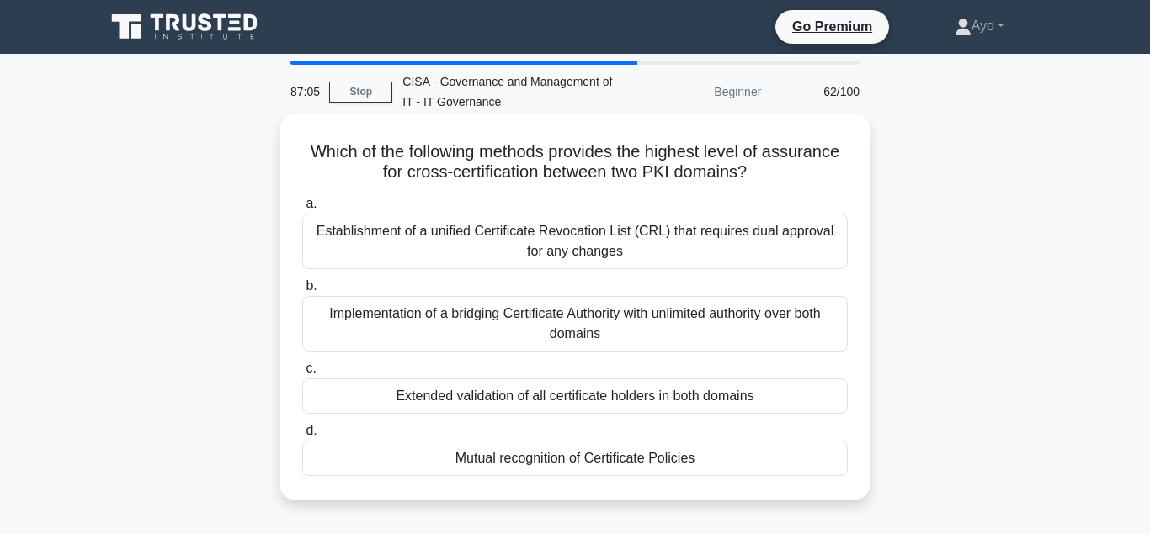
click at [534, 457] on div "Mutual recognition of Certificate Policies" at bounding box center [574, 458] width 545 height 35
click at [302, 437] on input "d. Mutual recognition of Certificate Policies" at bounding box center [302, 431] width 0 height 11
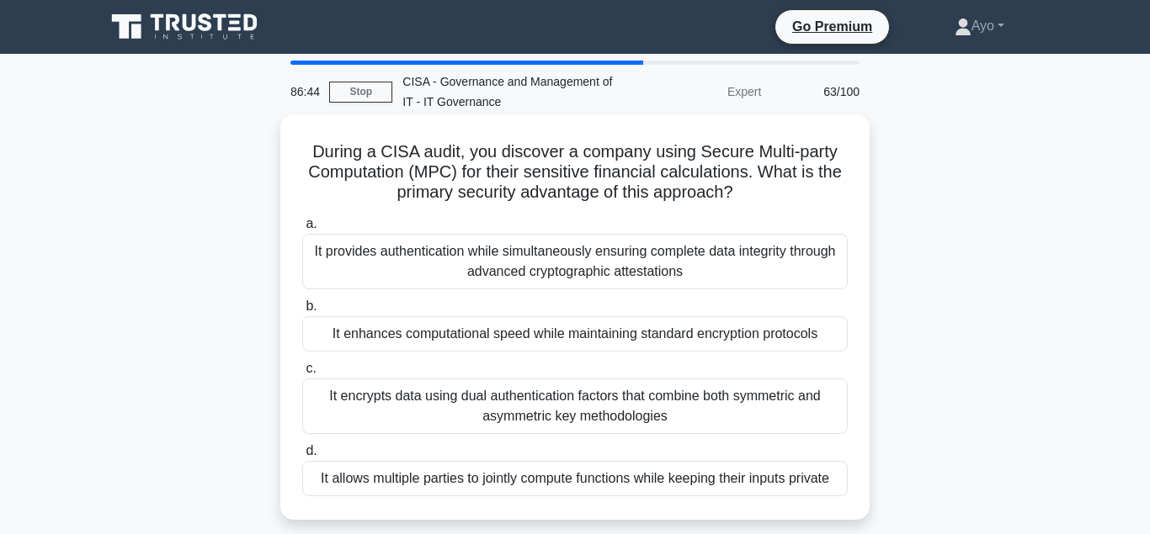
click at [449, 336] on div "It enhances computational speed while maintaining standard encryption protocols" at bounding box center [574, 333] width 545 height 35
click at [302, 312] on input "b. It enhances computational speed while maintaining standard encryption protoc…" at bounding box center [302, 306] width 0 height 11
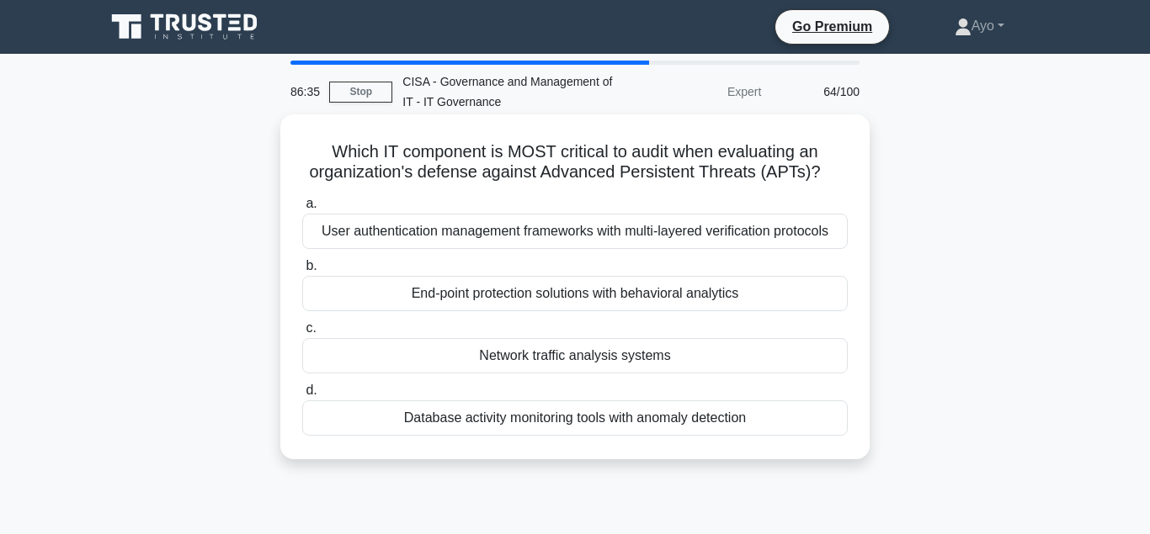
click at [545, 359] on div "Network traffic analysis systems" at bounding box center [574, 355] width 545 height 35
click at [302, 334] on input "c. Network traffic analysis systems" at bounding box center [302, 328] width 0 height 11
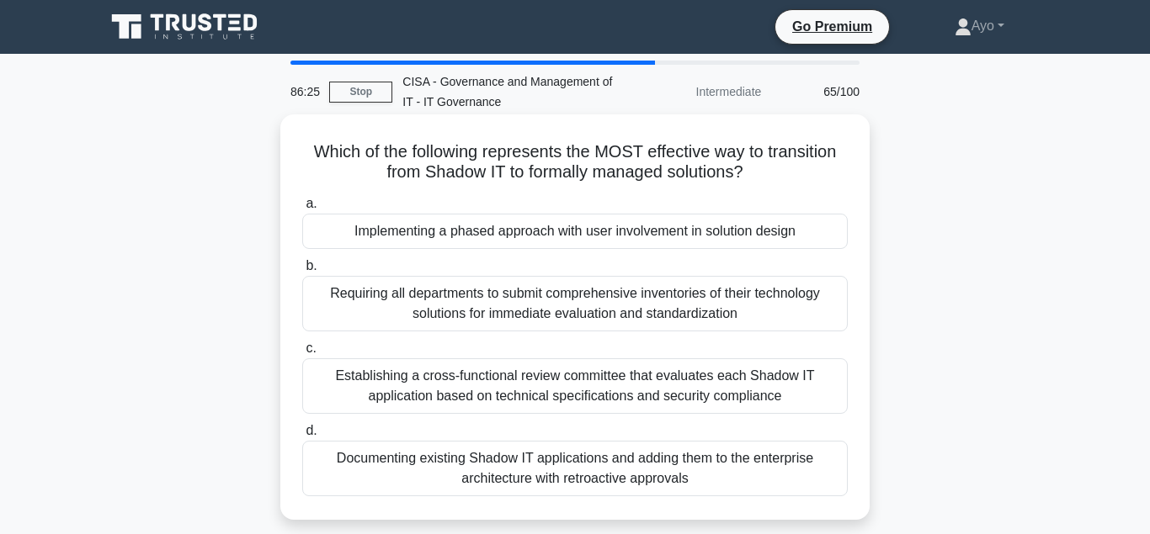
click at [482, 234] on div "Implementing a phased approach with user involvement in solution design" at bounding box center [574, 231] width 545 height 35
click at [302, 210] on input "a. Implementing a phased approach with user involvement in solution design" at bounding box center [302, 204] width 0 height 11
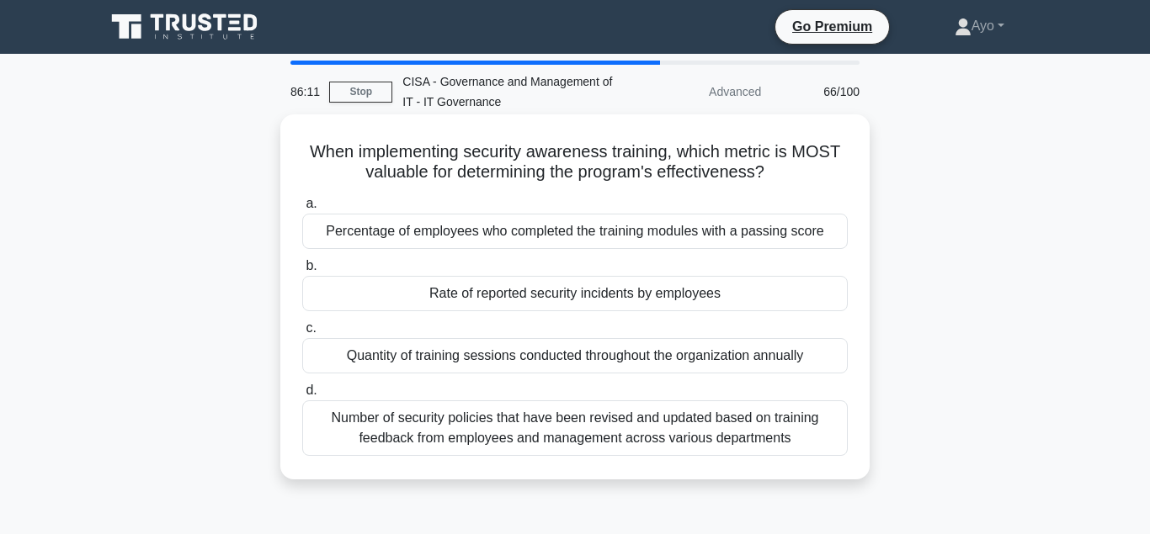
click at [491, 297] on div "Rate of reported security incidents by employees" at bounding box center [574, 293] width 545 height 35
click at [302, 272] on input "b. Rate of reported security incidents by employees" at bounding box center [302, 266] width 0 height 11
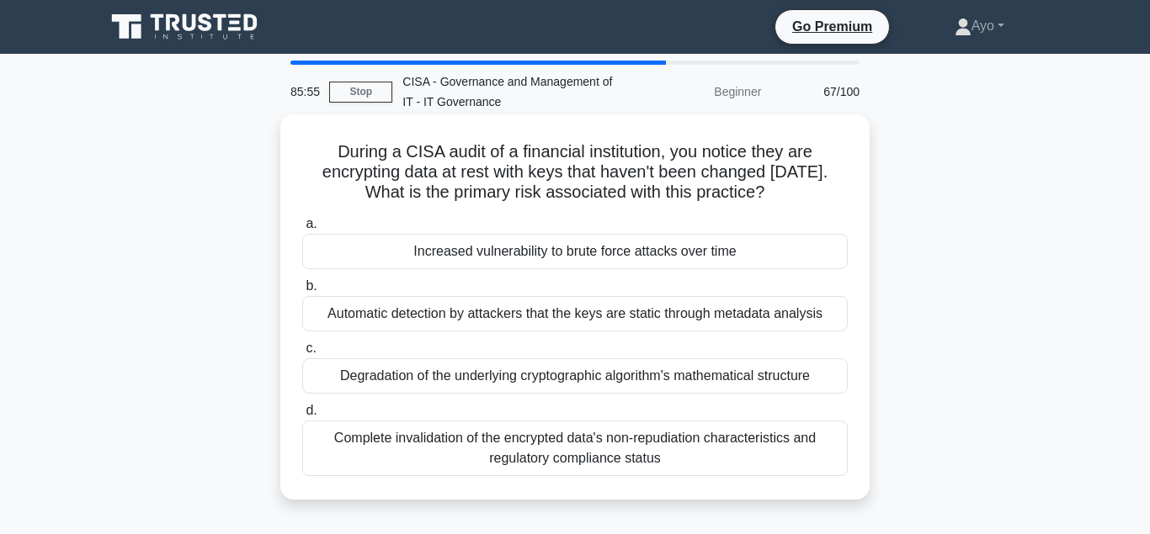
click at [492, 257] on div "Increased vulnerability to brute force attacks over time" at bounding box center [574, 251] width 545 height 35
click at [302, 230] on input "a. Increased vulnerability to brute force attacks over time" at bounding box center [302, 224] width 0 height 11
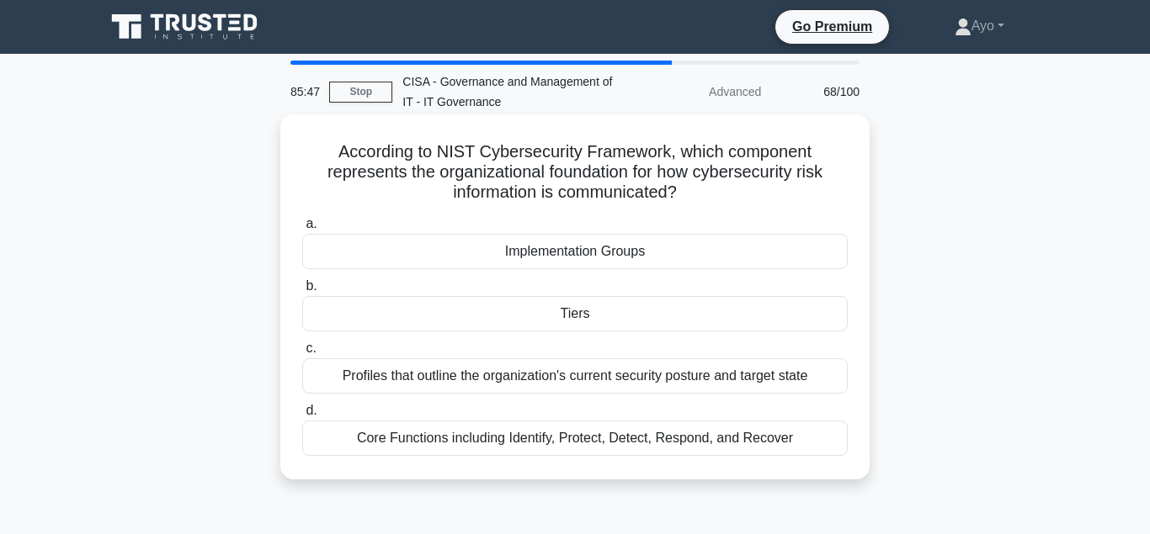
click at [577, 316] on div "Tiers" at bounding box center [574, 313] width 545 height 35
click at [302, 292] on input "b. Tiers" at bounding box center [302, 286] width 0 height 11
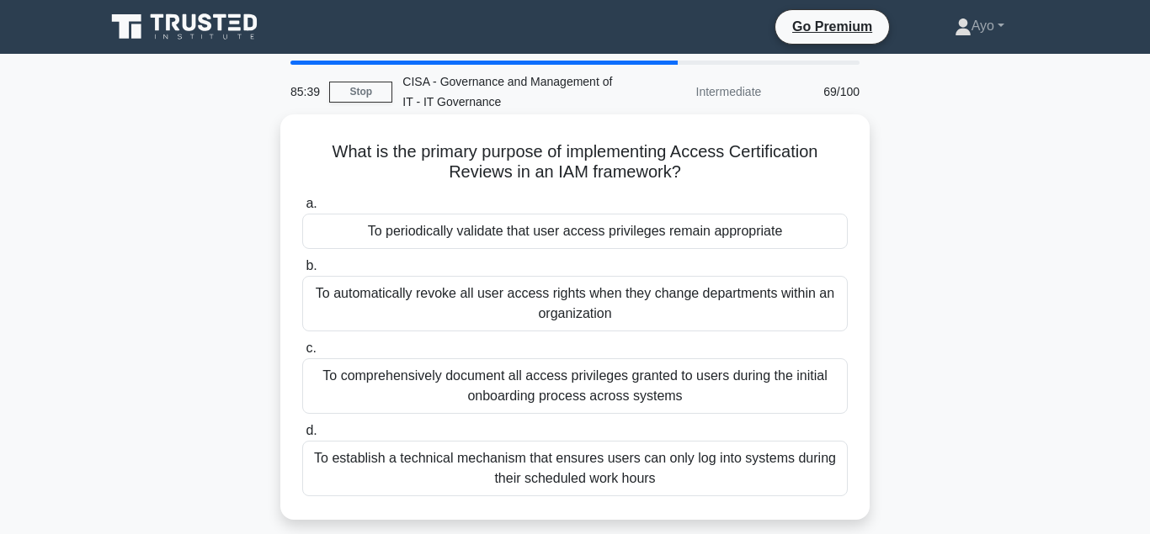
click at [497, 233] on div "To periodically validate that user access privileges remain appropriate" at bounding box center [574, 231] width 545 height 35
click at [302, 210] on input "a. To periodically validate that user access privileges remain appropriate" at bounding box center [302, 204] width 0 height 11
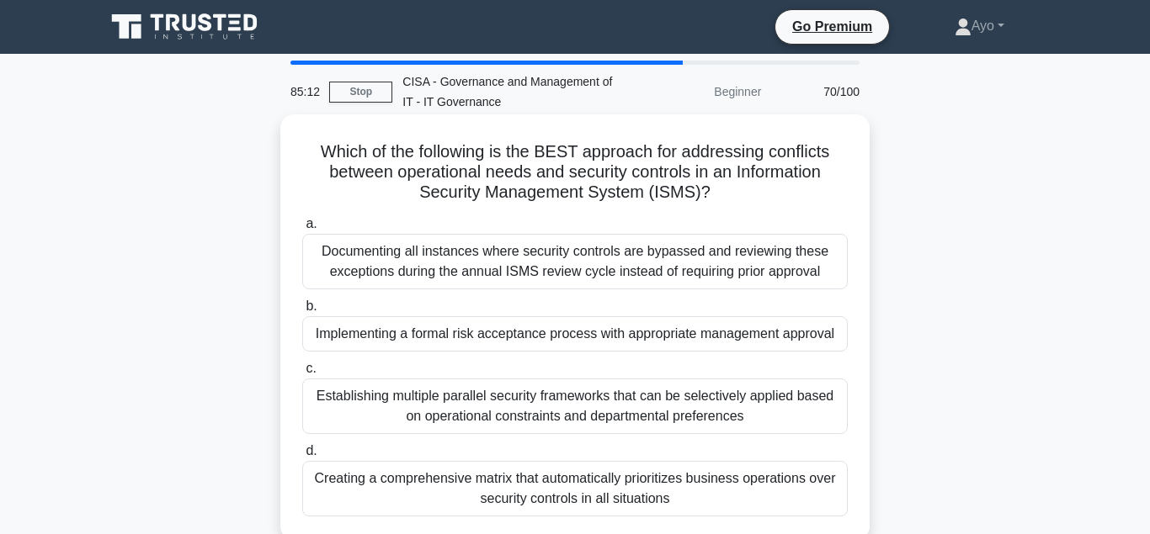
click at [421, 332] on div "Implementing a formal risk acceptance process with appropriate management appro…" at bounding box center [574, 333] width 545 height 35
click at [302, 312] on input "b. Implementing a formal risk acceptance process with appropriate management ap…" at bounding box center [302, 306] width 0 height 11
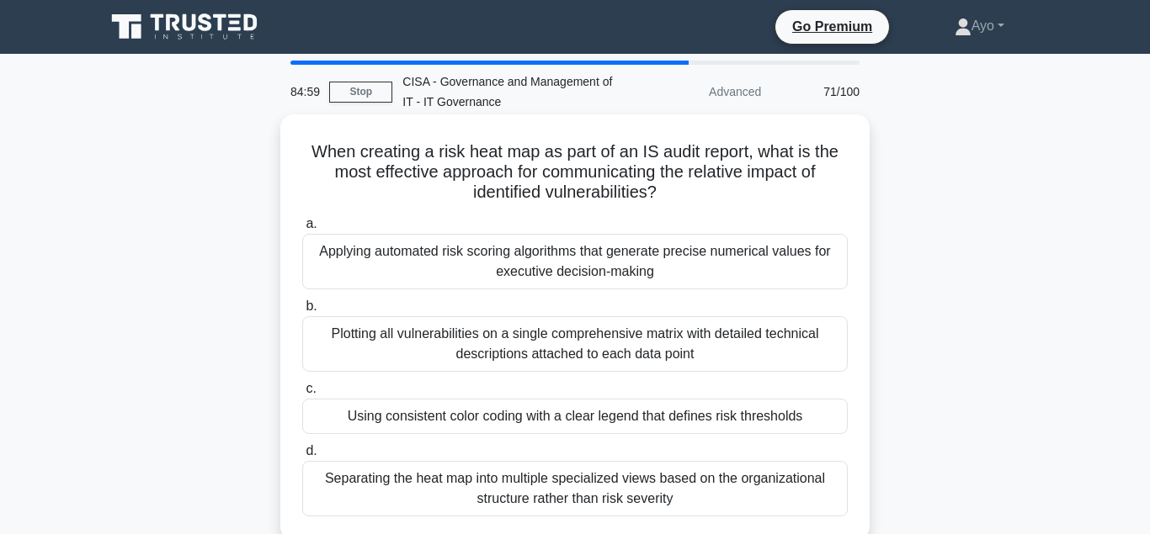
click at [496, 419] on div "Using consistent color coding with a clear legend that defines risk thresholds" at bounding box center [574, 416] width 545 height 35
click at [302, 395] on input "c. Using consistent color coding with a clear legend that defines risk threshol…" at bounding box center [302, 389] width 0 height 11
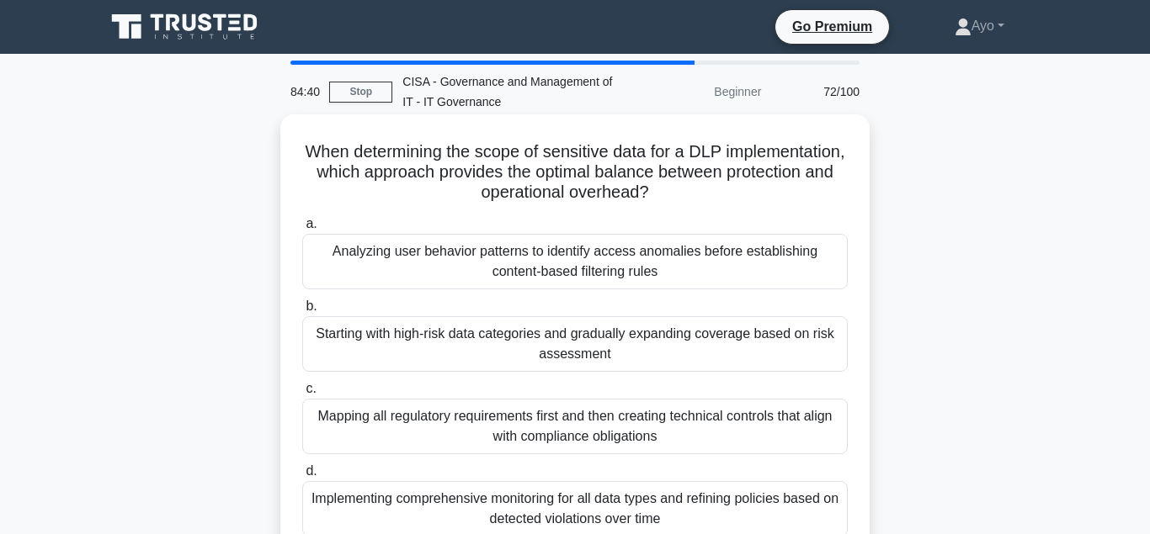
click at [426, 337] on div "Starting with high-risk data categories and gradually expanding coverage based …" at bounding box center [574, 344] width 545 height 56
click at [302, 312] on input "b. Starting with high-risk data categories and gradually expanding coverage bas…" at bounding box center [302, 306] width 0 height 11
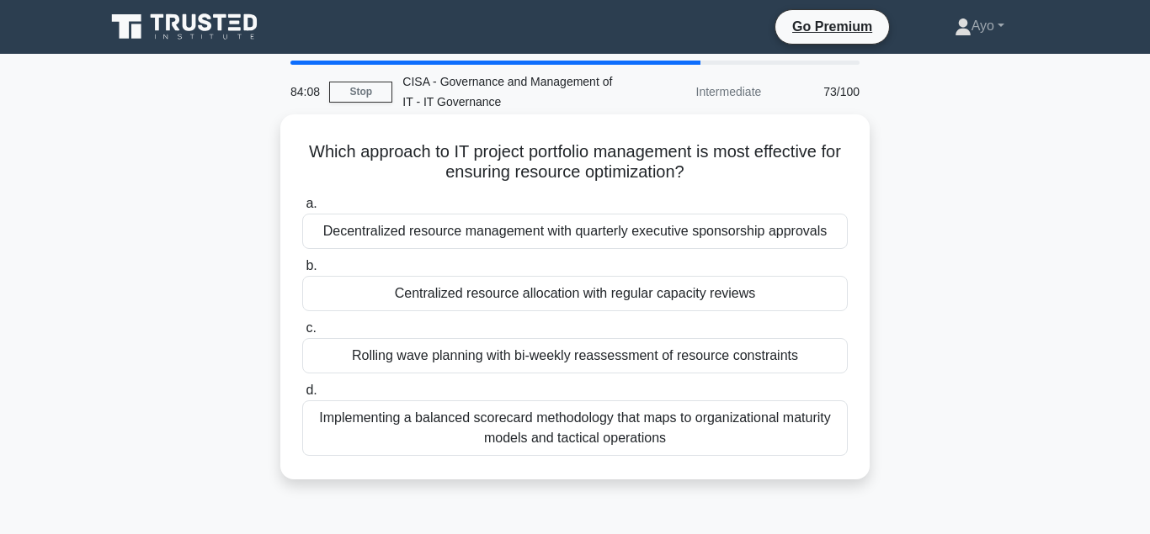
click at [466, 298] on div "Centralized resource allocation with regular capacity reviews" at bounding box center [574, 293] width 545 height 35
click at [302, 272] on input "b. Centralized resource allocation with regular capacity reviews" at bounding box center [302, 266] width 0 height 11
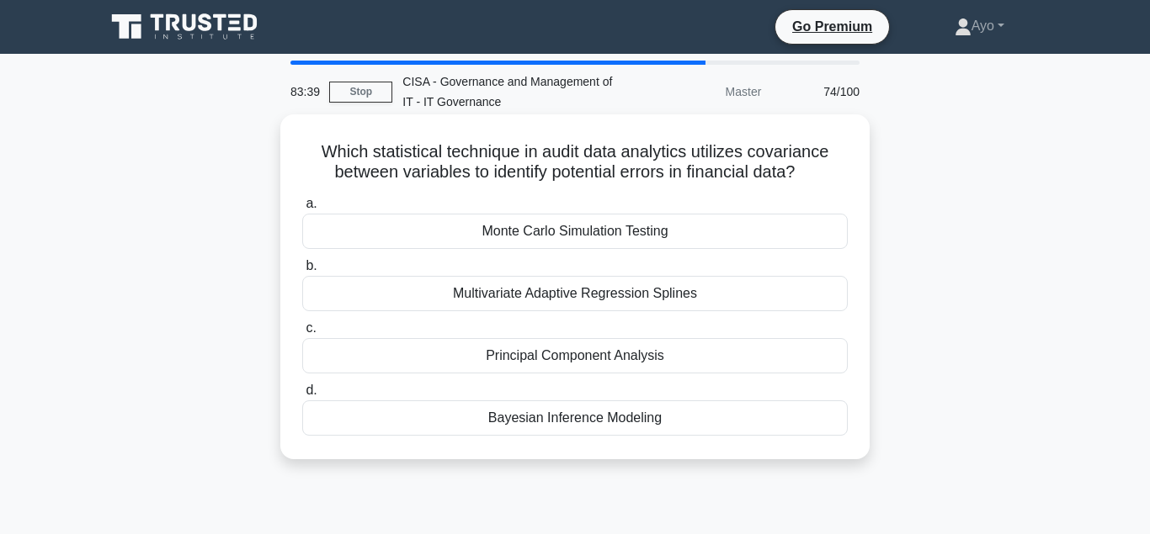
click at [528, 360] on div "Principal Component Analysis" at bounding box center [574, 355] width 545 height 35
click at [302, 334] on input "c. Principal Component Analysis" at bounding box center [302, 328] width 0 height 11
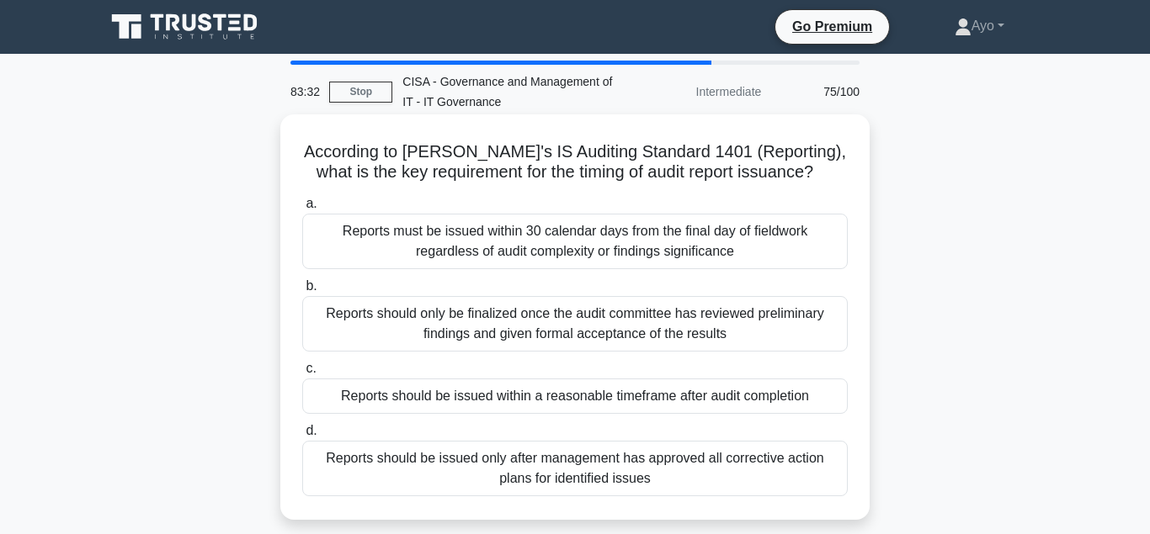
click at [481, 396] on div "Reports should be issued within a reasonable timeframe after audit completion" at bounding box center [574, 396] width 545 height 35
click at [302, 375] on input "c. Reports should be issued within a reasonable timeframe after audit completion" at bounding box center [302, 369] width 0 height 11
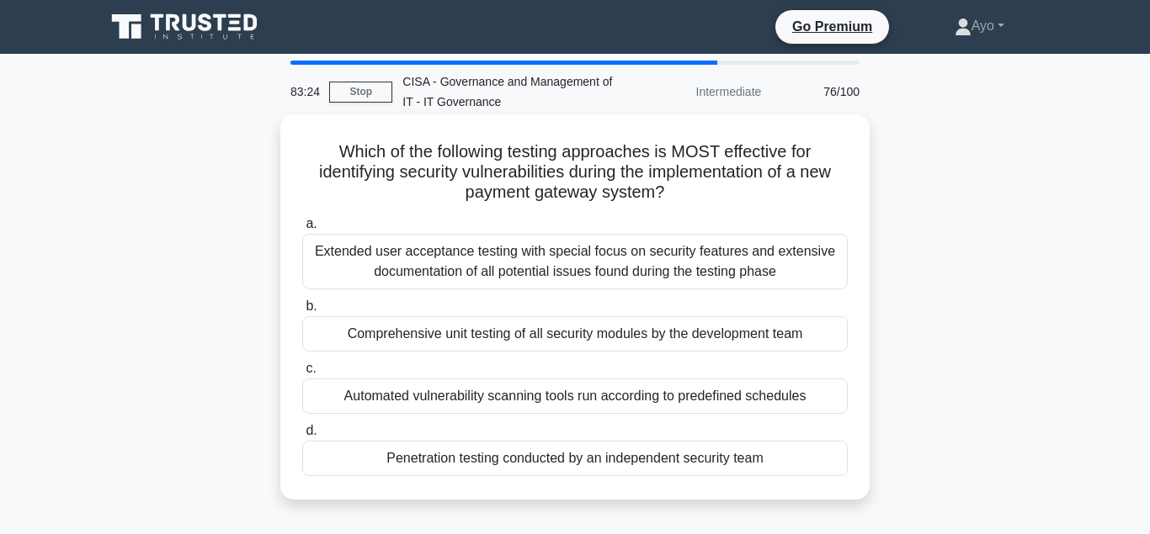
click at [473, 465] on div "Penetration testing conducted by an independent security team" at bounding box center [574, 458] width 545 height 35
click at [302, 437] on input "d. Penetration testing conducted by an independent security team" at bounding box center [302, 431] width 0 height 11
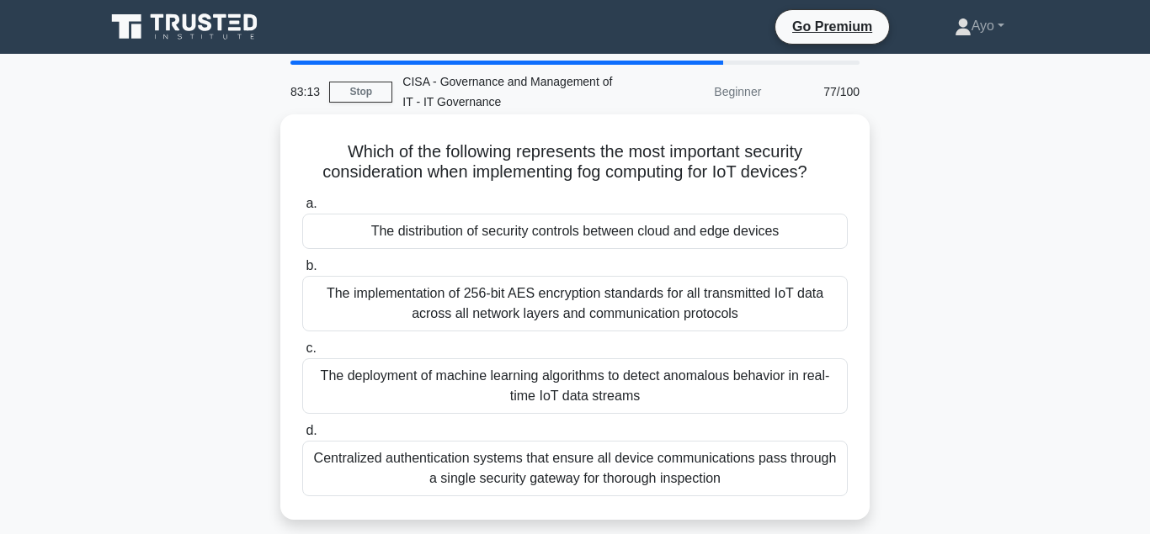
click at [441, 237] on div "The distribution of security controls between cloud and edge devices" at bounding box center [574, 231] width 545 height 35
click at [302, 210] on input "a. The distribution of security controls between cloud and edge devices" at bounding box center [302, 204] width 0 height 11
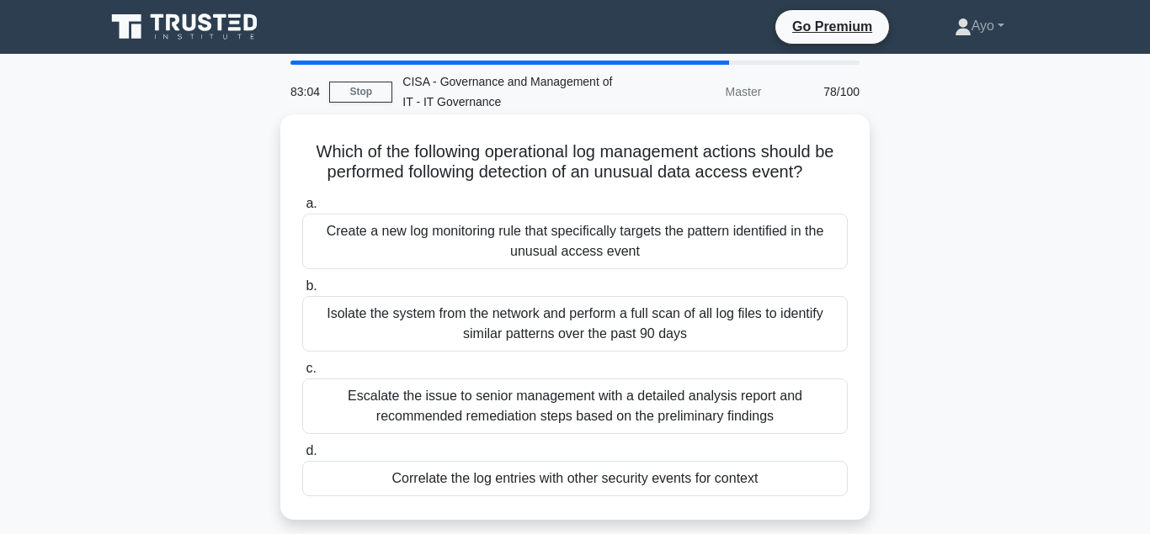
click at [510, 479] on div "Correlate the log entries with other security events for context" at bounding box center [574, 478] width 545 height 35
click at [302, 457] on input "d. Correlate the log entries with other security events for context" at bounding box center [302, 451] width 0 height 11
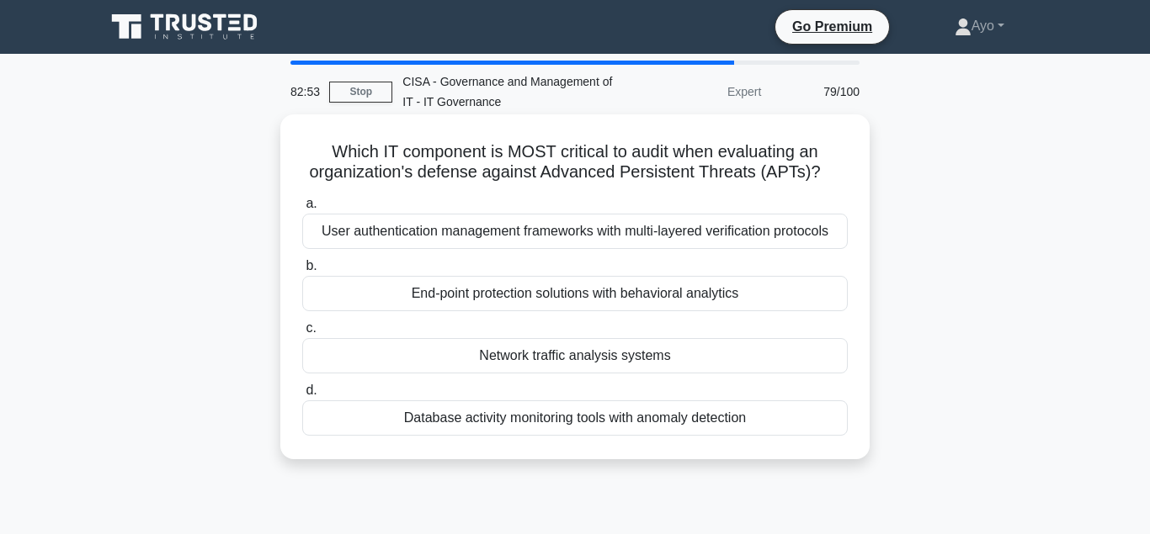
click at [525, 358] on div "Network traffic analysis systems" at bounding box center [574, 355] width 545 height 35
click at [302, 334] on input "c. Network traffic analysis systems" at bounding box center [302, 328] width 0 height 11
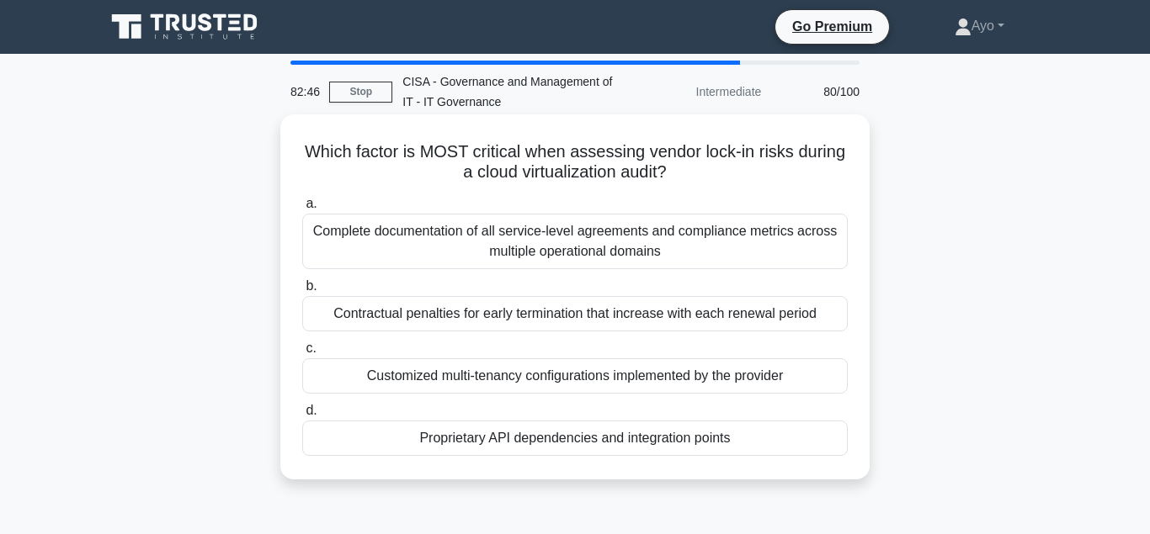
click at [492, 440] on div "Proprietary API dependencies and integration points" at bounding box center [574, 438] width 545 height 35
click at [302, 417] on input "d. Proprietary API dependencies and integration points" at bounding box center [302, 411] width 0 height 11
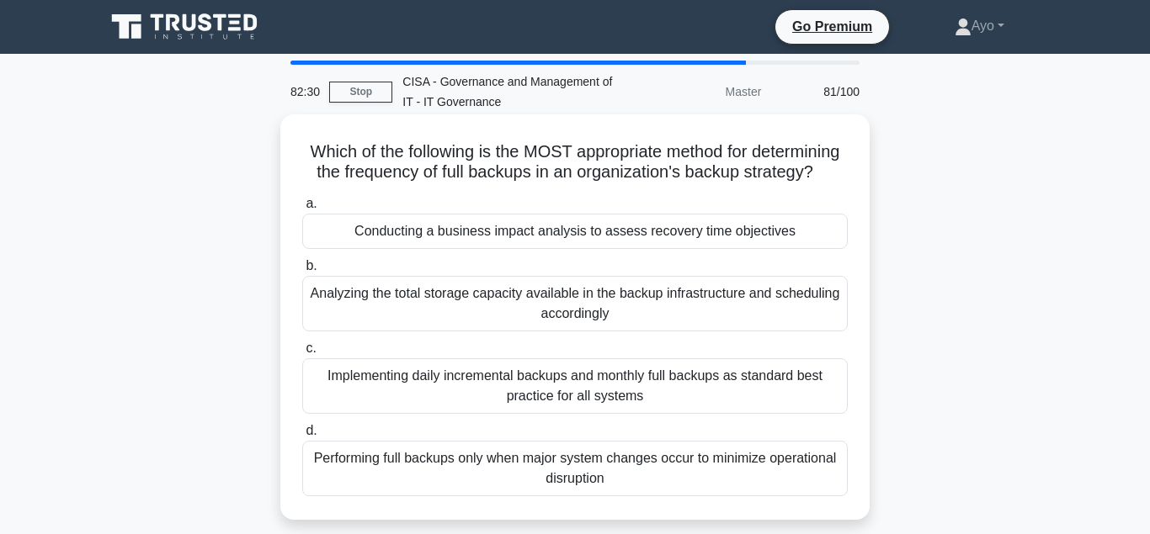
click at [477, 236] on div "Conducting a business impact analysis to assess recovery time objectives" at bounding box center [574, 231] width 545 height 35
click at [302, 210] on input "a. Conducting a business impact analysis to assess recovery time objectives" at bounding box center [302, 204] width 0 height 11
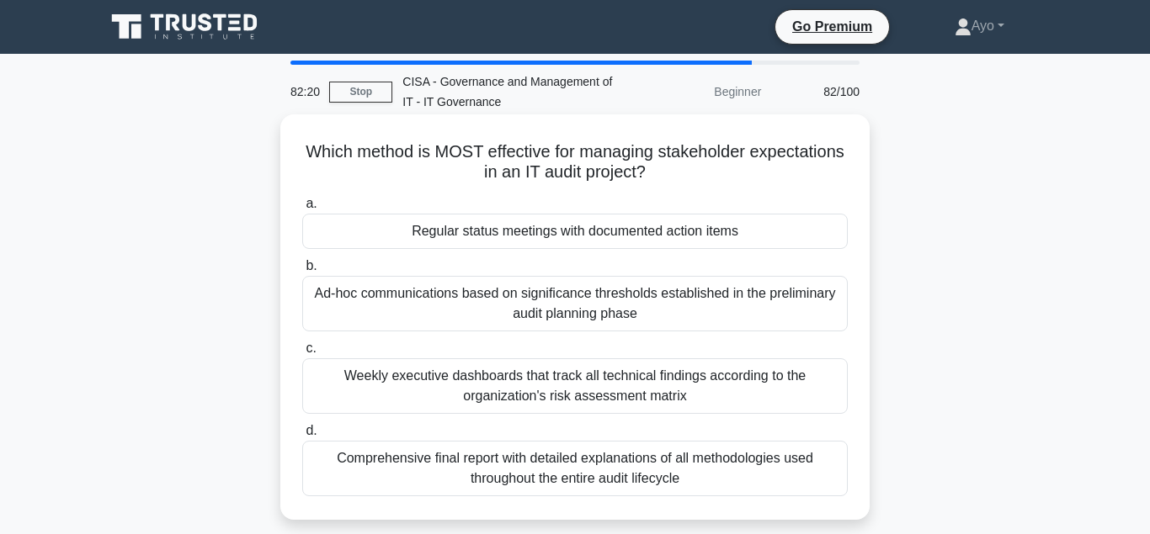
click at [484, 231] on div "Regular status meetings with documented action items" at bounding box center [574, 231] width 545 height 35
click at [302, 210] on input "a. Regular status meetings with documented action items" at bounding box center [302, 204] width 0 height 11
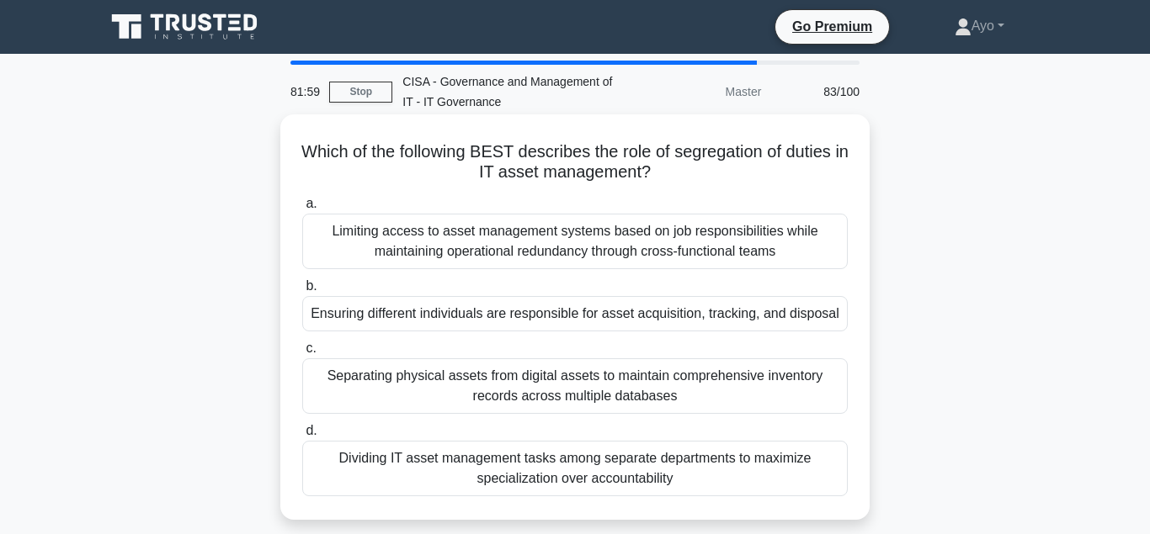
click at [428, 312] on div "Ensuring different individuals are responsible for asset acquisition, tracking,…" at bounding box center [574, 313] width 545 height 35
click at [302, 292] on input "b. Ensuring different individuals are responsible for asset acquisition, tracki…" at bounding box center [302, 286] width 0 height 11
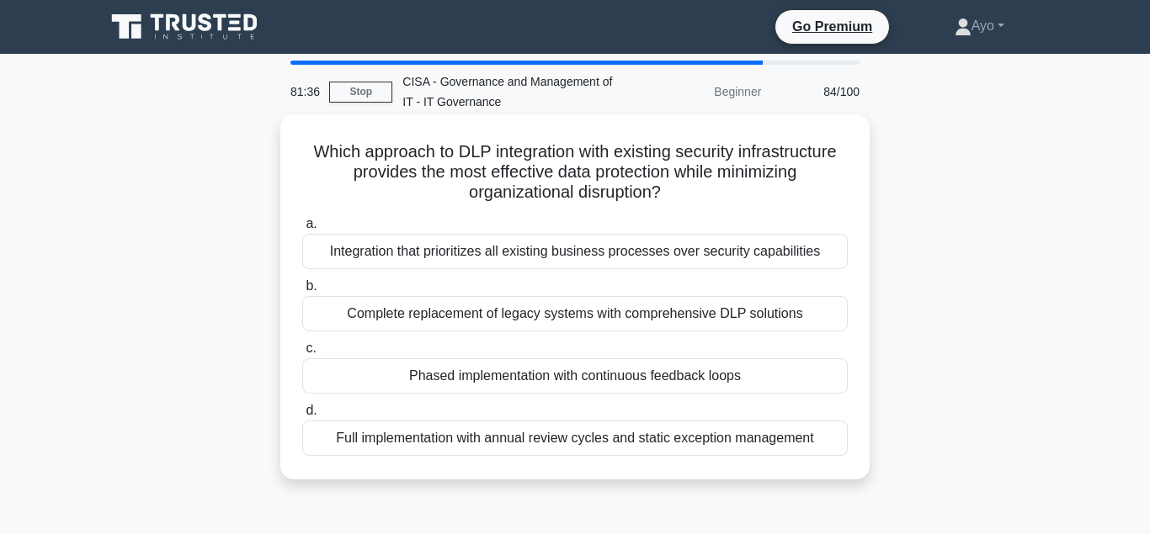
click at [465, 377] on div "Phased implementation with continuous feedback loops" at bounding box center [574, 376] width 545 height 35
click at [302, 354] on input "c. Phased implementation with continuous feedback loops" at bounding box center [302, 348] width 0 height 11
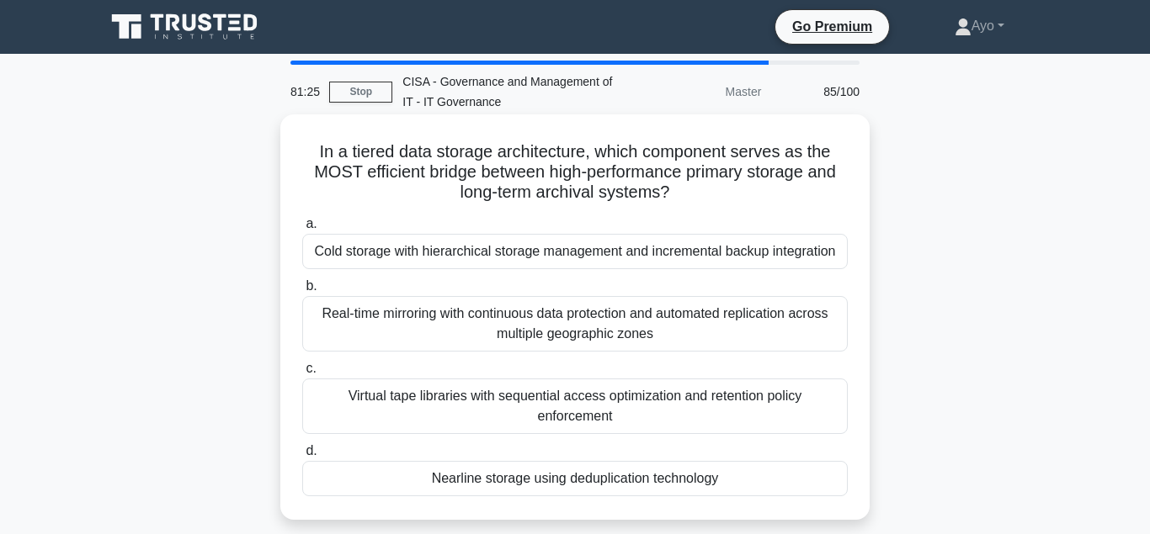
click at [533, 482] on div "Nearline storage using deduplication technology" at bounding box center [574, 478] width 545 height 35
click at [302, 457] on input "d. Nearline storage using deduplication technology" at bounding box center [302, 451] width 0 height 11
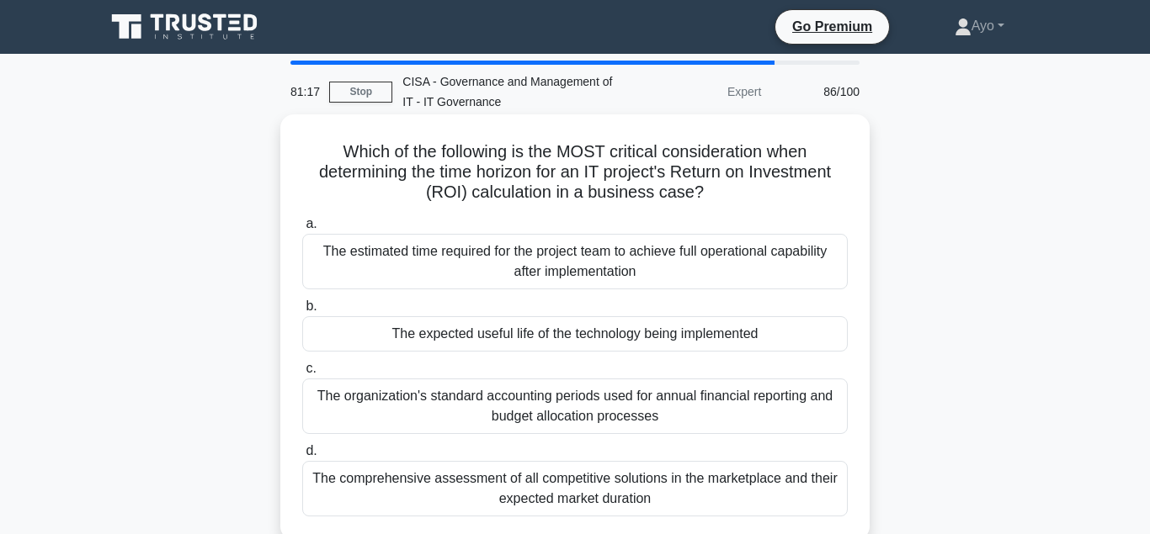
click at [453, 337] on div "The expected useful life of the technology being implemented" at bounding box center [574, 333] width 545 height 35
click at [302, 312] on input "b. The expected useful life of the technology being implemented" at bounding box center [302, 306] width 0 height 11
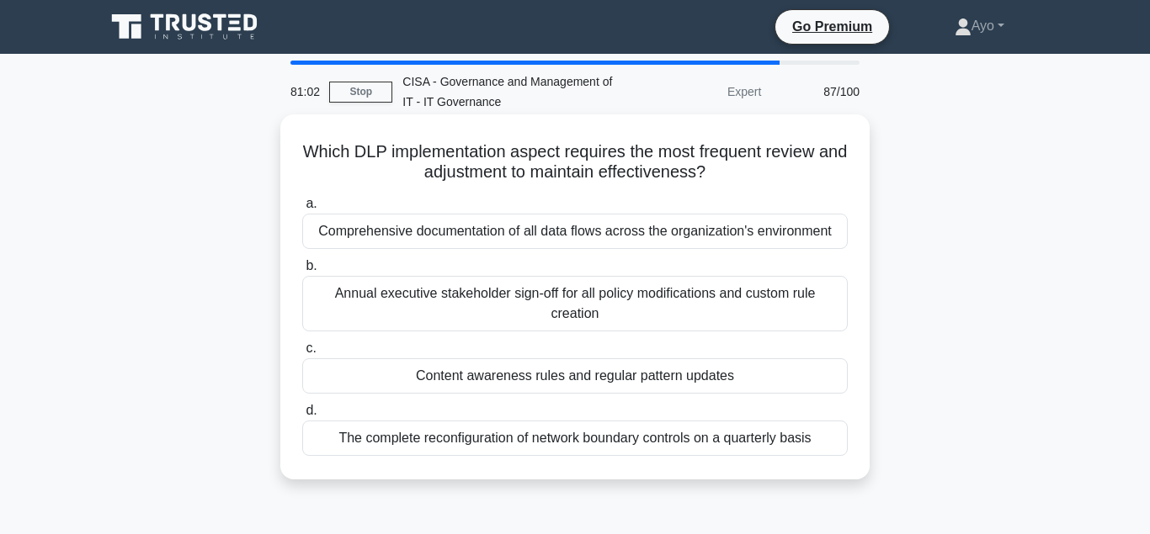
click at [524, 379] on div "Content awareness rules and regular pattern updates" at bounding box center [574, 376] width 545 height 35
click at [302, 354] on input "c. Content awareness rules and regular pattern updates" at bounding box center [302, 348] width 0 height 11
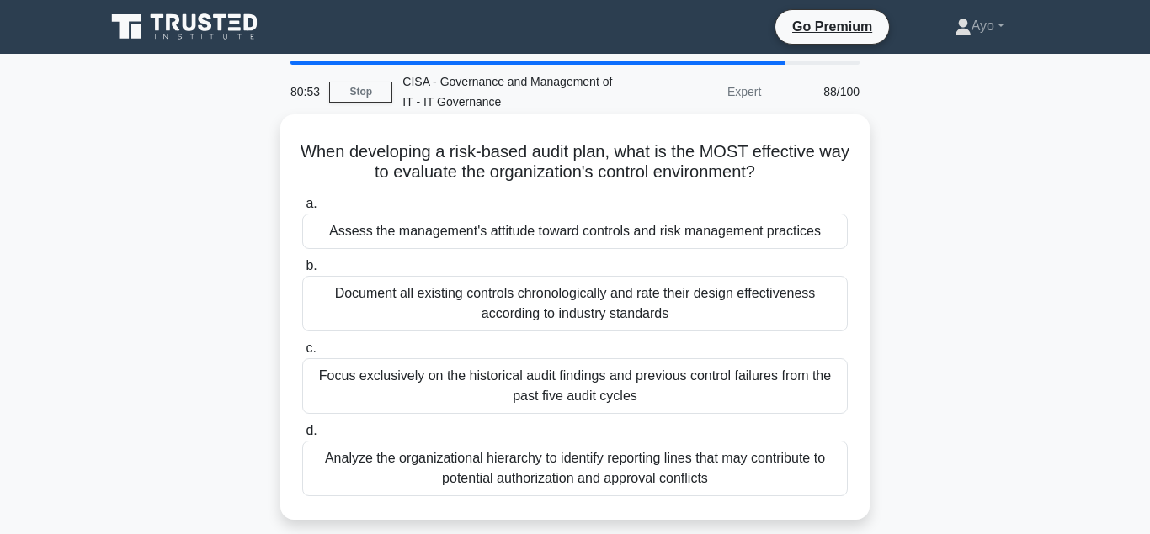
click at [444, 232] on div "Assess the management's attitude toward controls and risk management practices" at bounding box center [574, 231] width 545 height 35
click at [302, 210] on input "a. Assess the management's attitude toward controls and risk management practic…" at bounding box center [302, 204] width 0 height 11
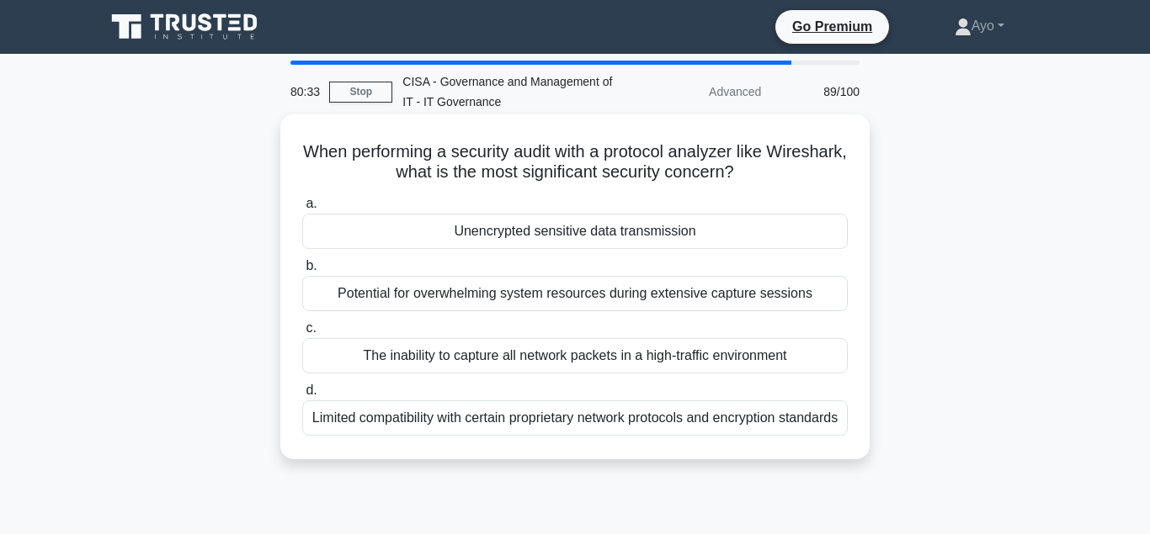
click at [497, 231] on div "Unencrypted sensitive data transmission" at bounding box center [574, 231] width 545 height 35
click at [302, 210] on input "a. Unencrypted sensitive data transmission" at bounding box center [302, 204] width 0 height 11
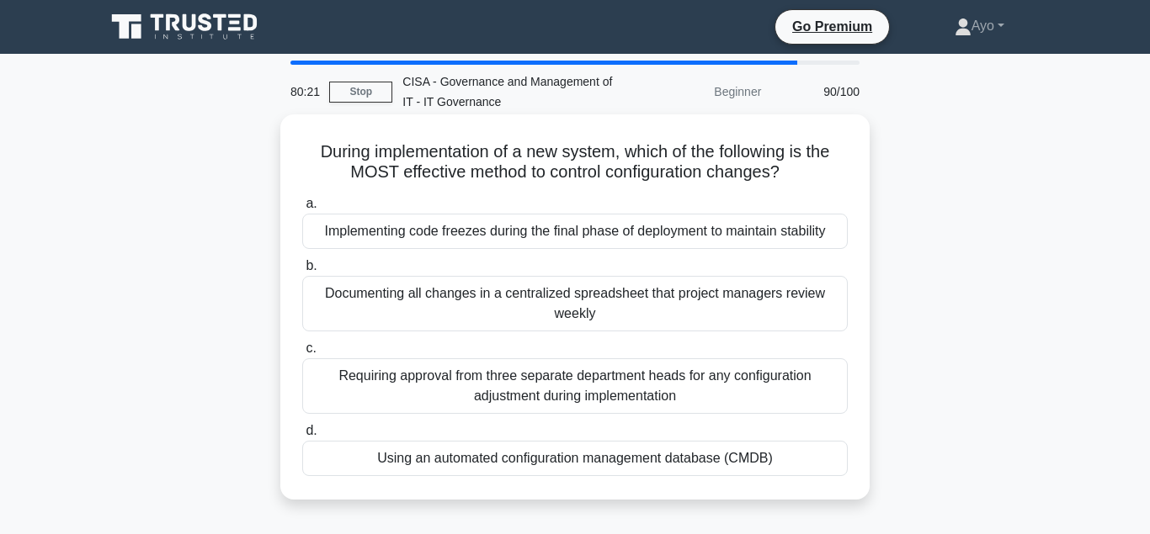
click at [486, 461] on div "Using an automated configuration management database (CMDB)" at bounding box center [574, 458] width 545 height 35
click at [302, 437] on input "d. Using an automated configuration management database (CMDB)" at bounding box center [302, 431] width 0 height 11
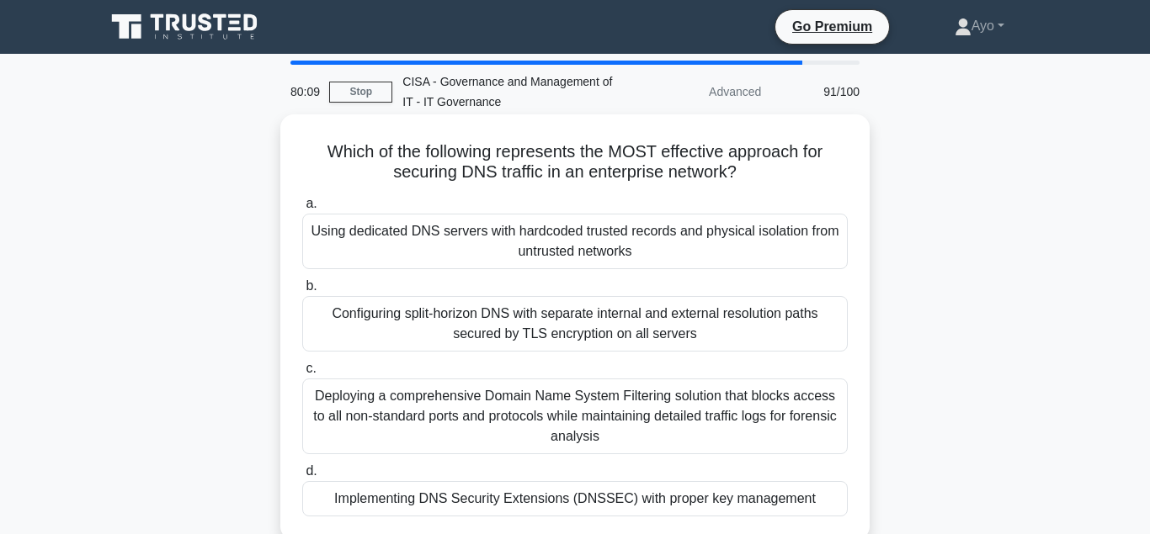
click at [465, 502] on div "Implementing DNS Security Extensions (DNSSEC) with proper key management" at bounding box center [574, 498] width 545 height 35
click at [302, 477] on input "d. Implementing DNS Security Extensions (DNSSEC) with proper key management" at bounding box center [302, 471] width 0 height 11
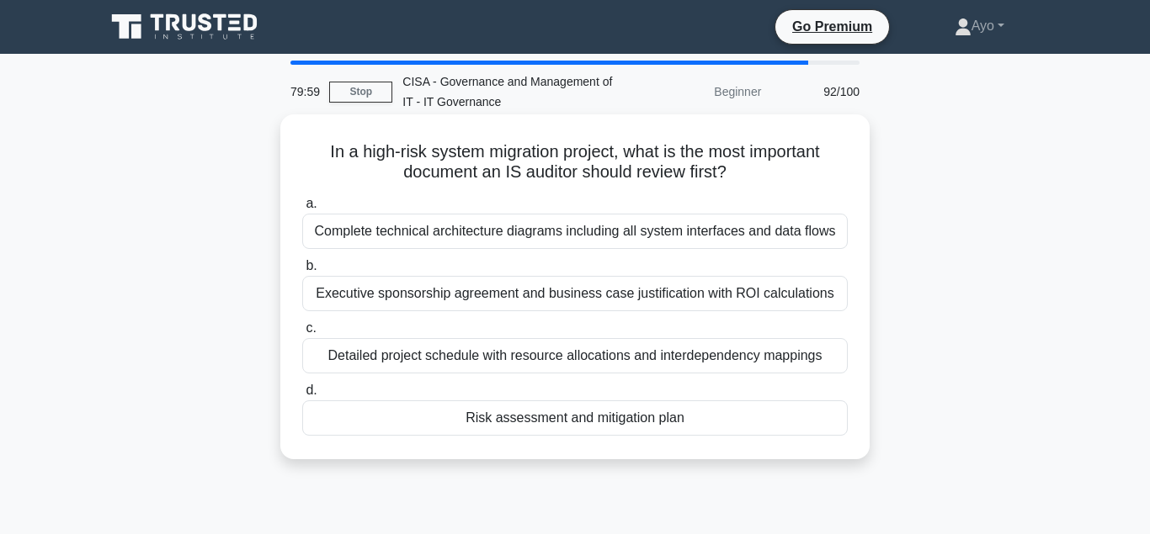
click at [526, 421] on div "Risk assessment and mitigation plan" at bounding box center [574, 418] width 545 height 35
click at [302, 396] on input "d. Risk assessment and mitigation plan" at bounding box center [302, 390] width 0 height 11
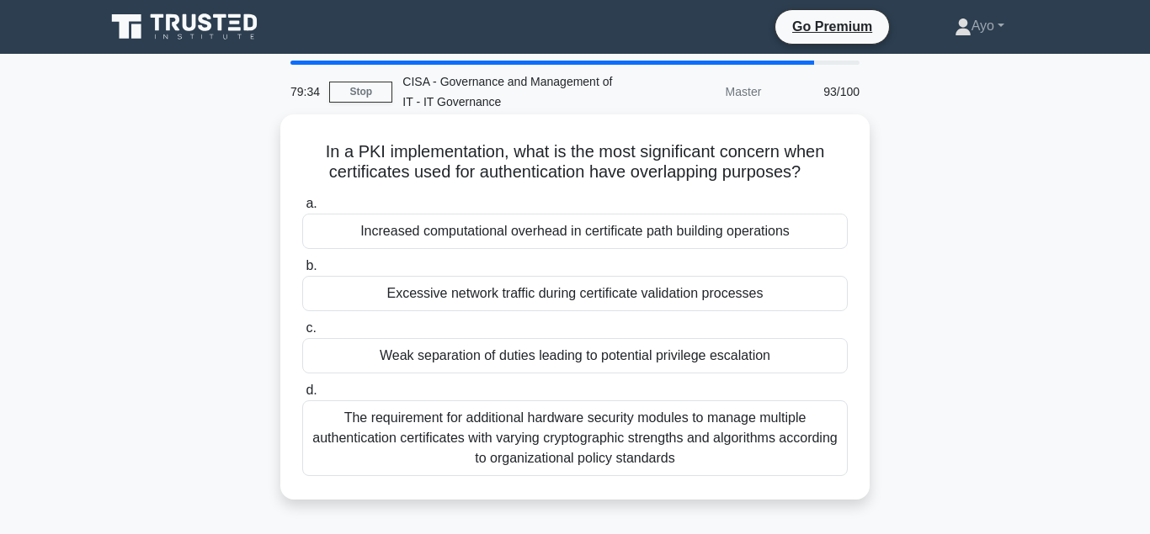
click at [450, 359] on div "Weak separation of duties leading to potential privilege escalation" at bounding box center [574, 355] width 545 height 35
click at [302, 334] on input "c. Weak separation of duties leading to potential privilege escalation" at bounding box center [302, 328] width 0 height 11
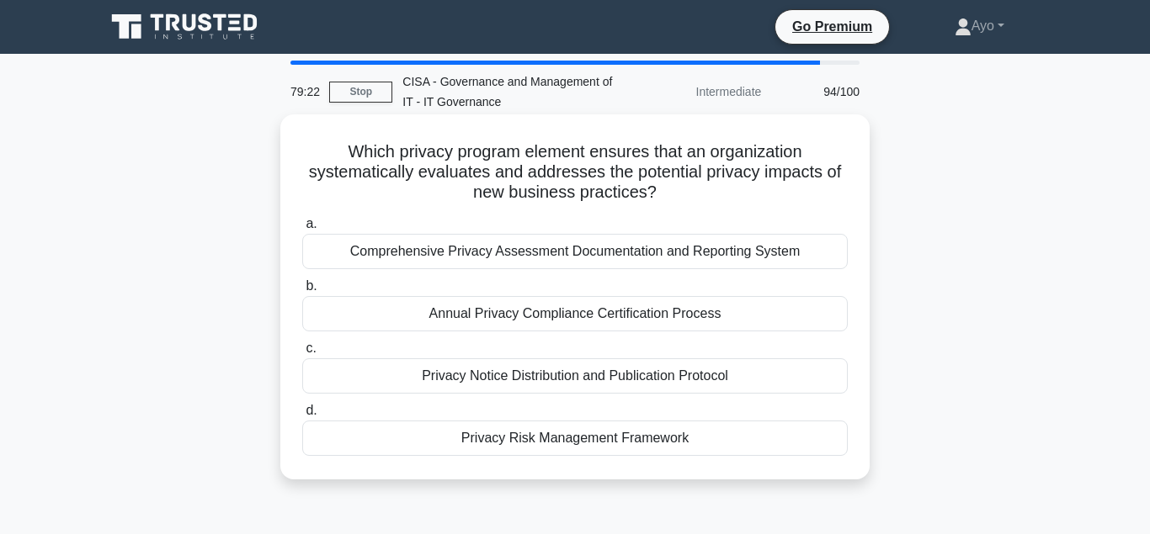
click at [520, 440] on div "Privacy Risk Management Framework" at bounding box center [574, 438] width 545 height 35
click at [302, 417] on input "d. Privacy Risk Management Framework" at bounding box center [302, 411] width 0 height 11
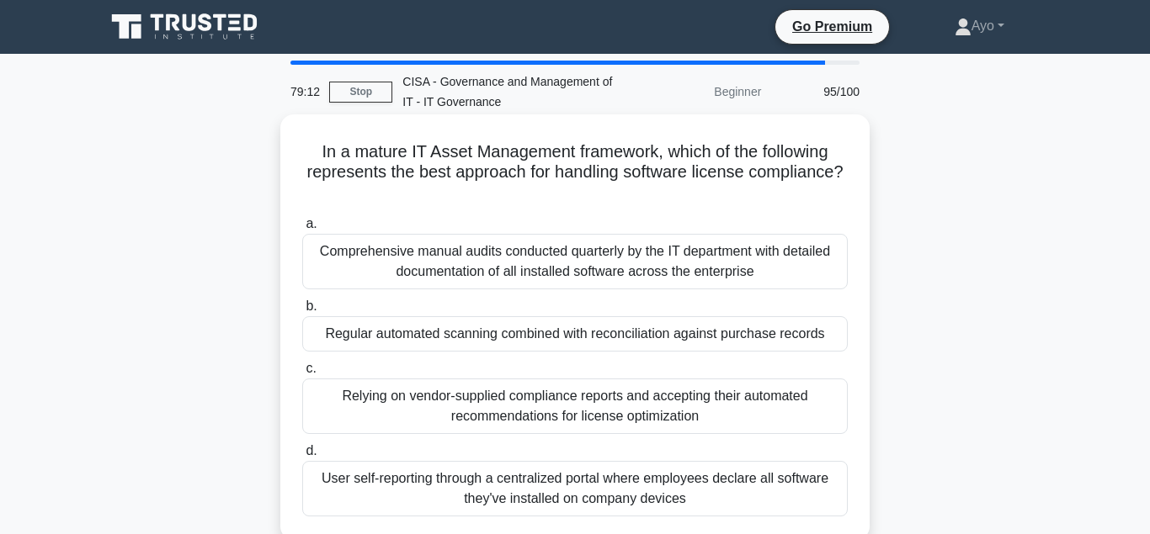
click at [407, 335] on div "Regular automated scanning combined with reconciliation against purchase records" at bounding box center [574, 333] width 545 height 35
click at [302, 312] on input "b. Regular automated scanning combined with reconciliation against purchase rec…" at bounding box center [302, 306] width 0 height 11
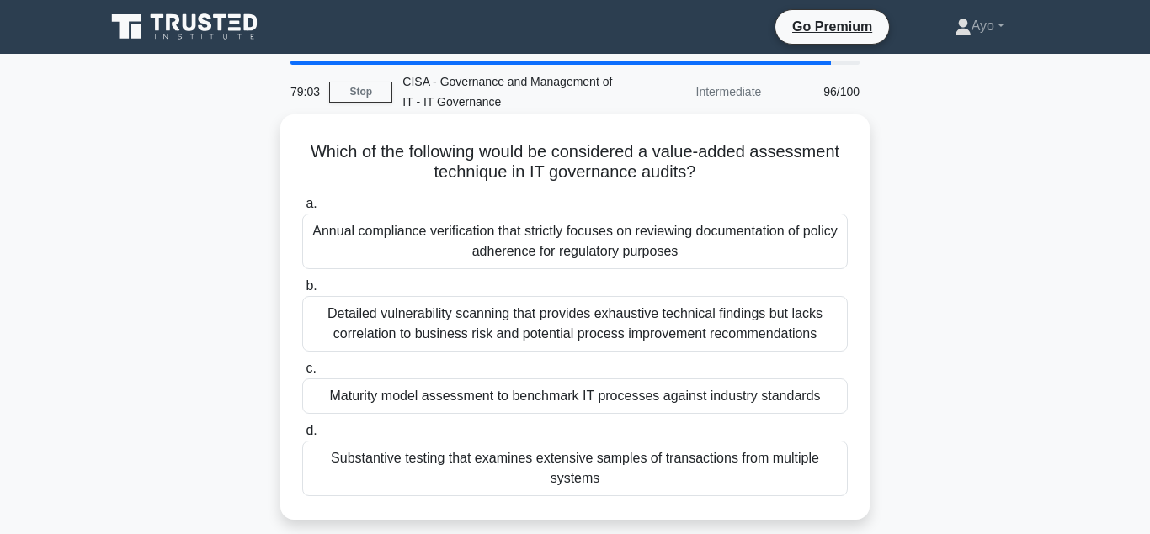
click at [449, 400] on div "Maturity model assessment to benchmark IT processes against industry standards" at bounding box center [574, 396] width 545 height 35
click at [302, 375] on input "c. Maturity model assessment to benchmark IT processes against industry standar…" at bounding box center [302, 369] width 0 height 11
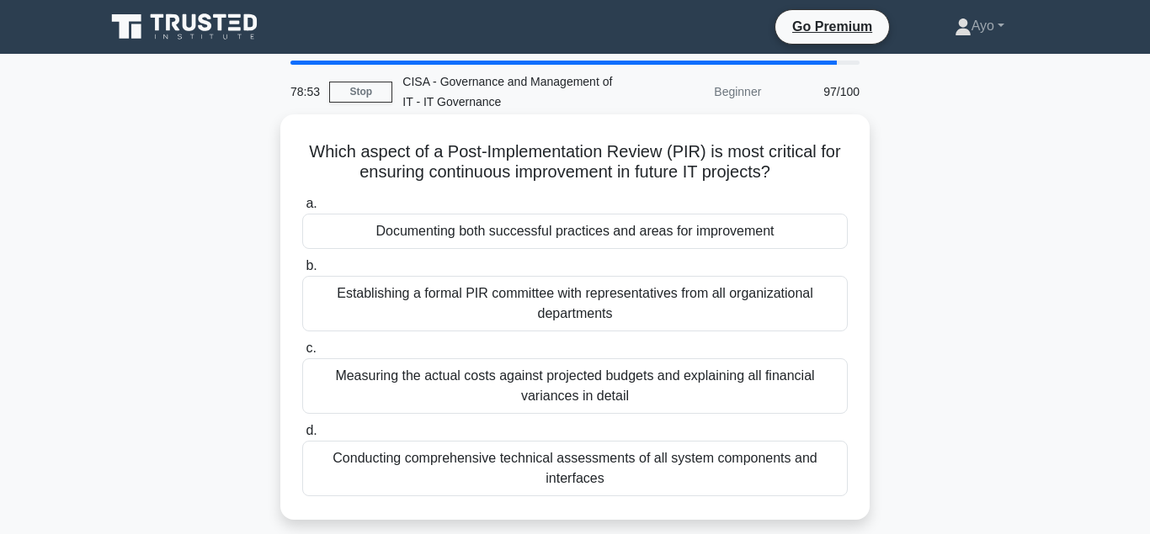
click at [499, 234] on div "Documenting both successful practices and areas for improvement" at bounding box center [574, 231] width 545 height 35
click at [302, 210] on input "a. Documenting both successful practices and areas for improvement" at bounding box center [302, 204] width 0 height 11
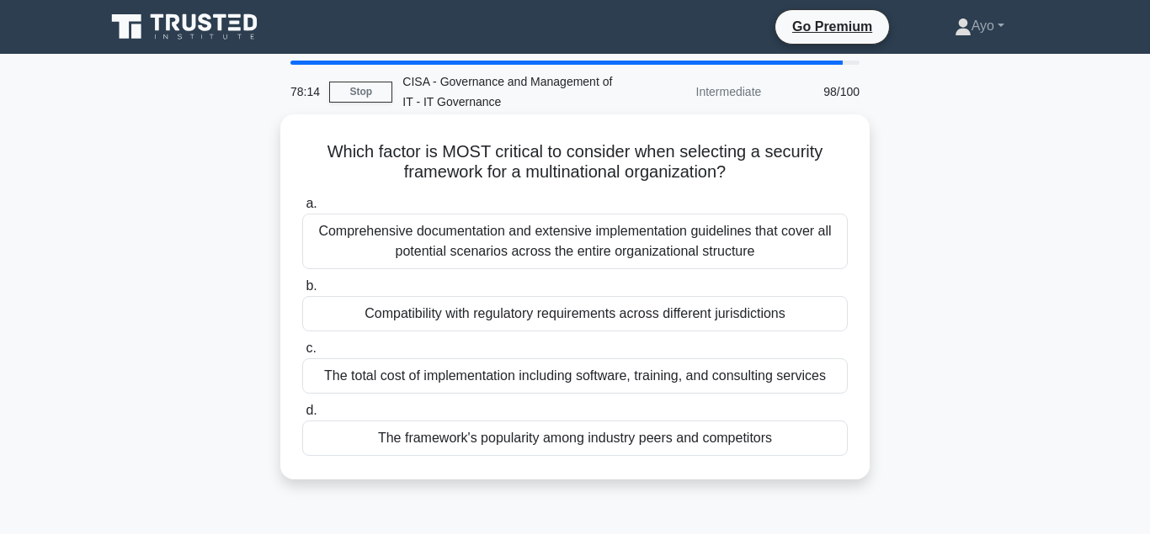
click at [484, 317] on div "Compatibility with regulatory requirements across different jurisdictions" at bounding box center [574, 313] width 545 height 35
click at [302, 292] on input "b. Compatibility with regulatory requirements across different jurisdictions" at bounding box center [302, 286] width 0 height 11
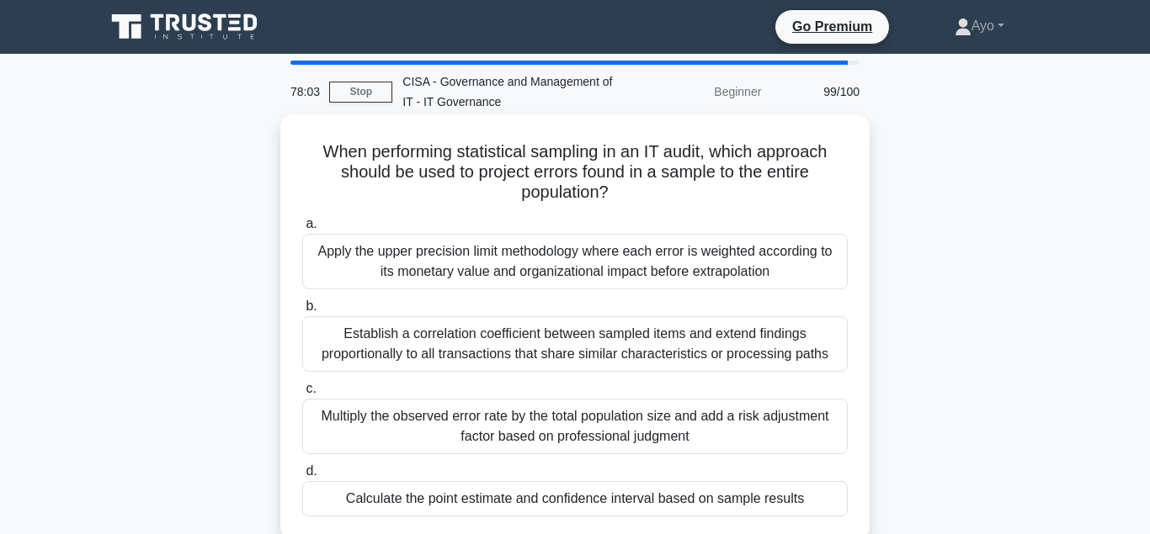
click at [505, 497] on div "Calculate the point estimate and confidence interval based on sample results" at bounding box center [574, 498] width 545 height 35
click at [302, 477] on input "d. Calculate the point estimate and confidence interval based on sample results" at bounding box center [302, 471] width 0 height 11
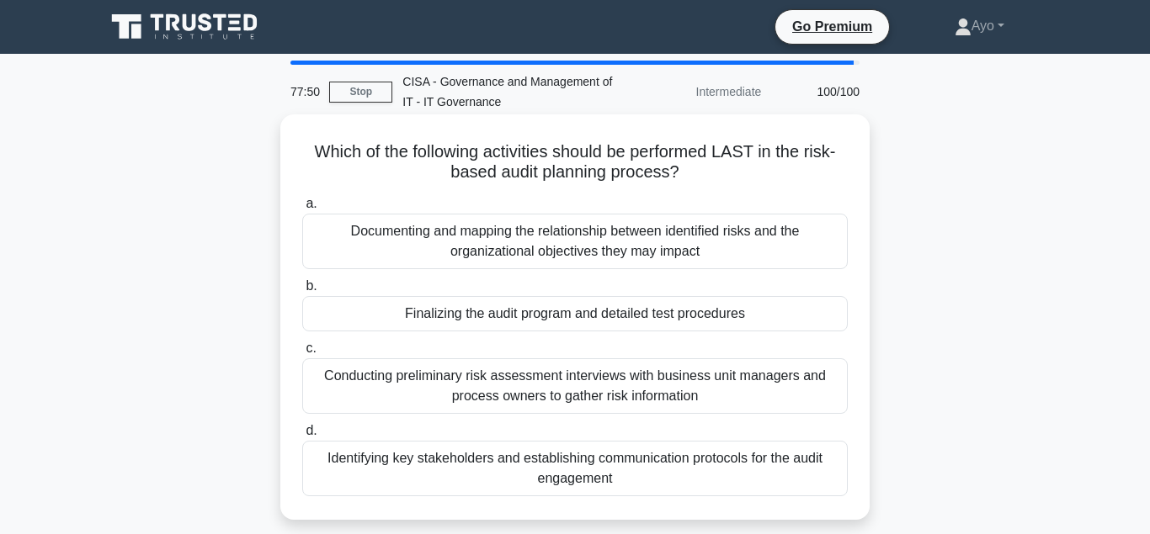
click at [500, 316] on div "Finalizing the audit program and detailed test procedures" at bounding box center [574, 313] width 545 height 35
click at [302, 292] on input "b. Finalizing the audit program and detailed test procedures" at bounding box center [302, 286] width 0 height 11
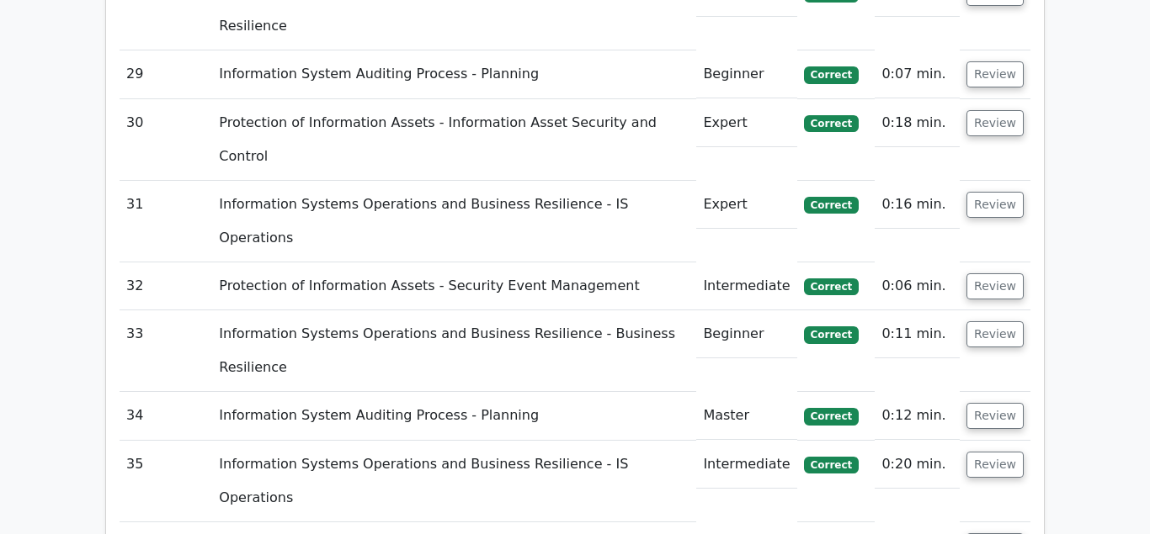
scroll to position [4464, 0]
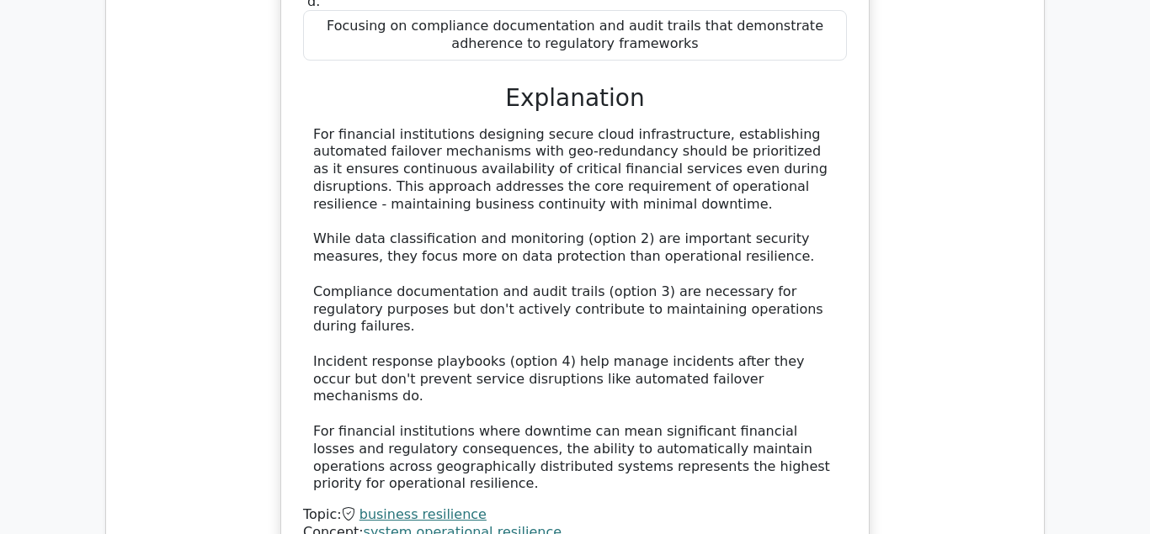
scroll to position [7126, 0]
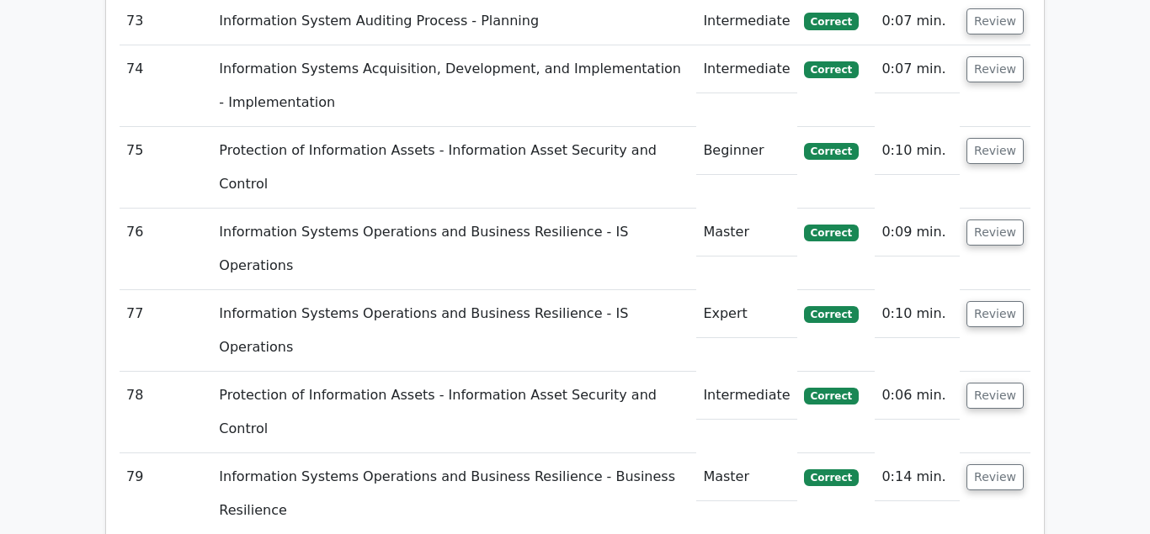
scroll to position [10216, 0]
